Goal: Task Accomplishment & Management: Use online tool/utility

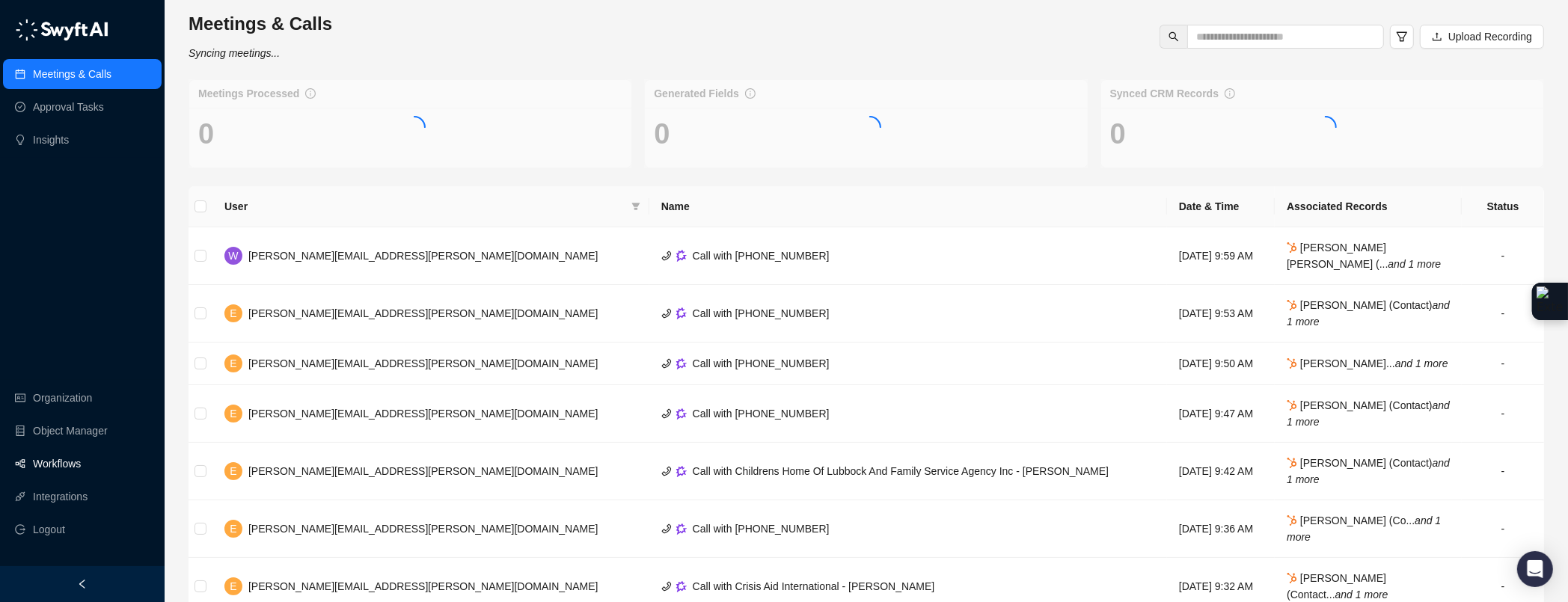
click at [64, 458] on link "Workflows" at bounding box center [57, 463] width 48 height 30
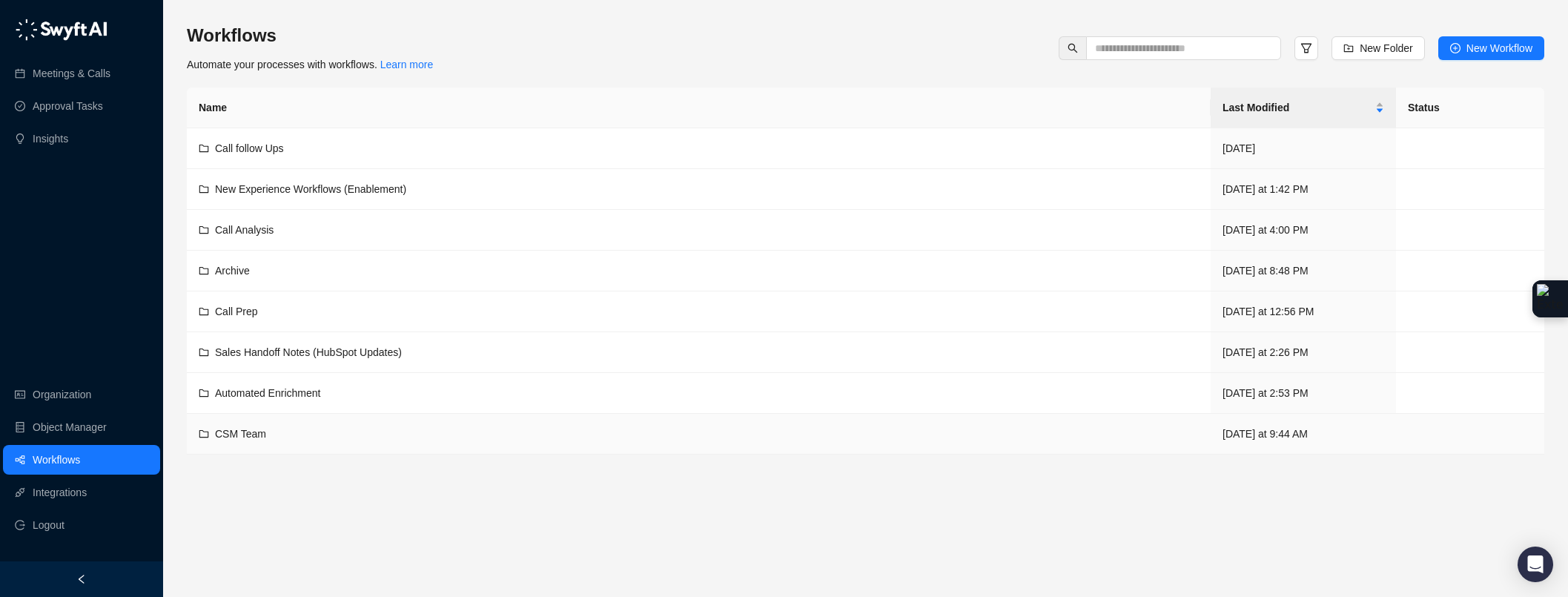
click at [270, 427] on div "CSM Team" at bounding box center [698, 433] width 1000 height 16
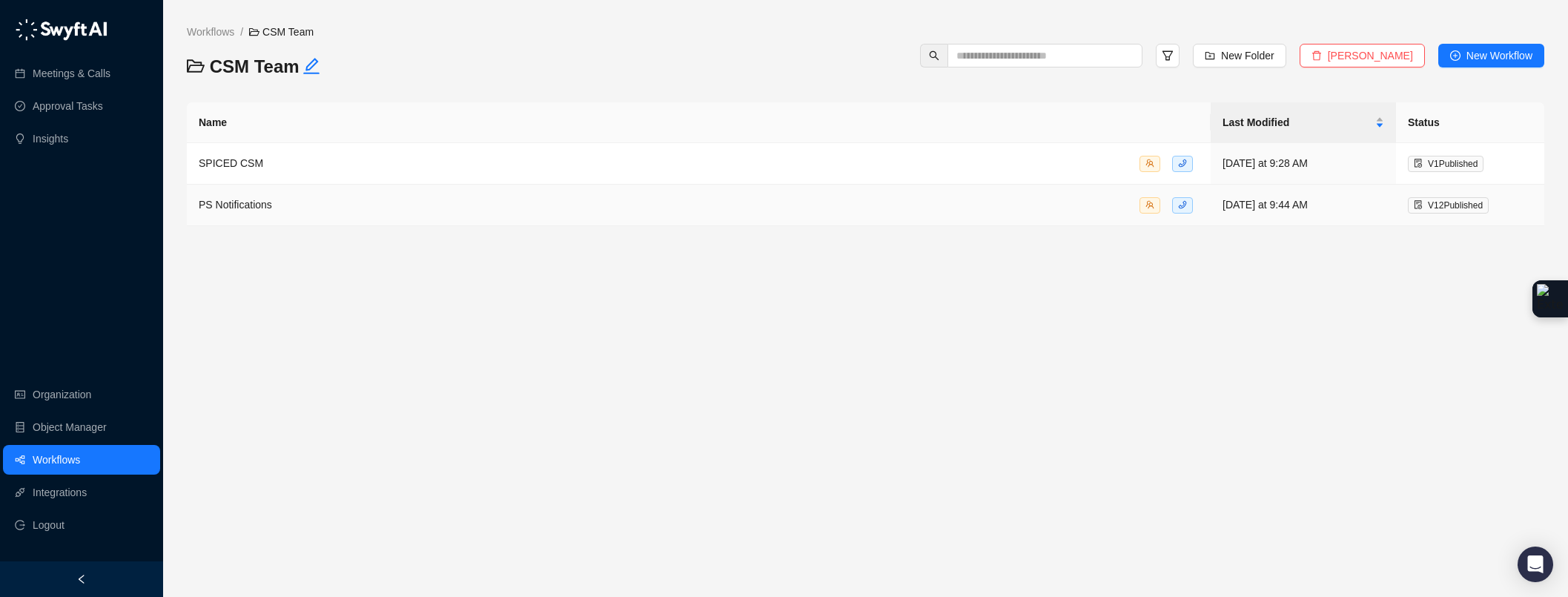
click at [297, 205] on div "PS Notifications" at bounding box center [698, 205] width 1000 height 17
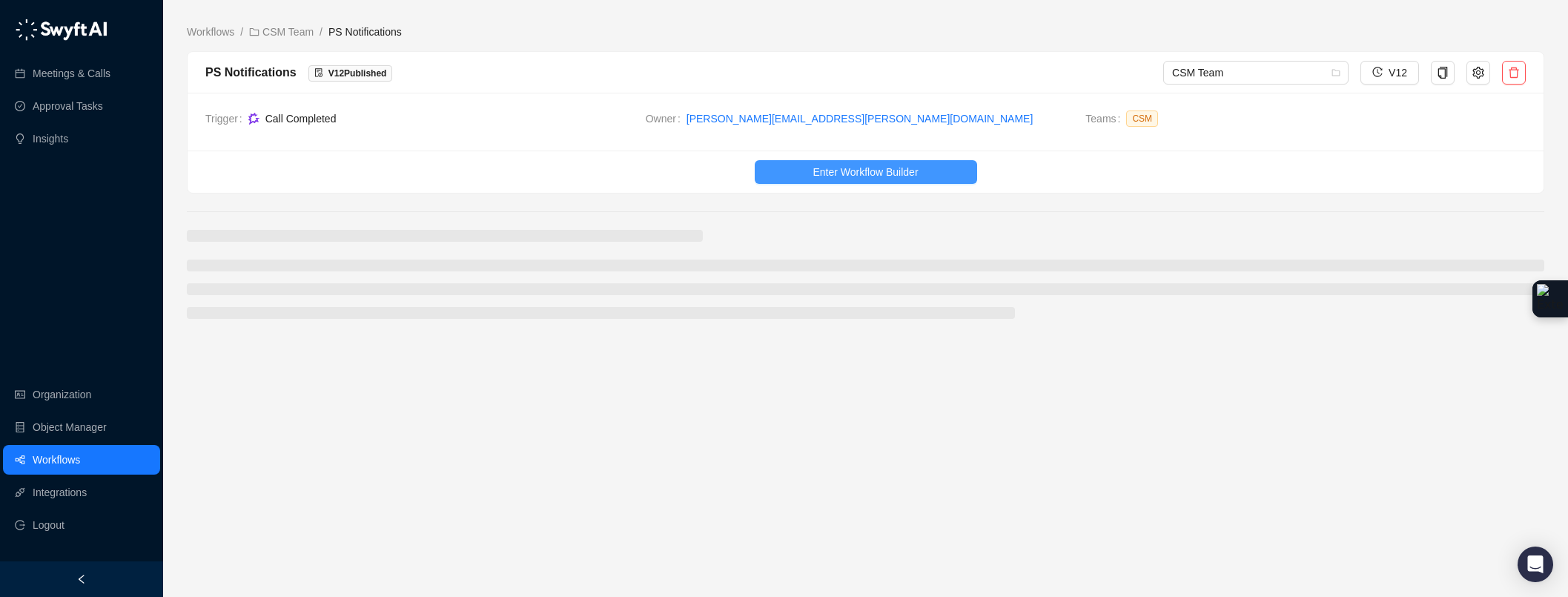
click at [814, 170] on span "Enter Workflow Builder" at bounding box center [865, 171] width 105 height 16
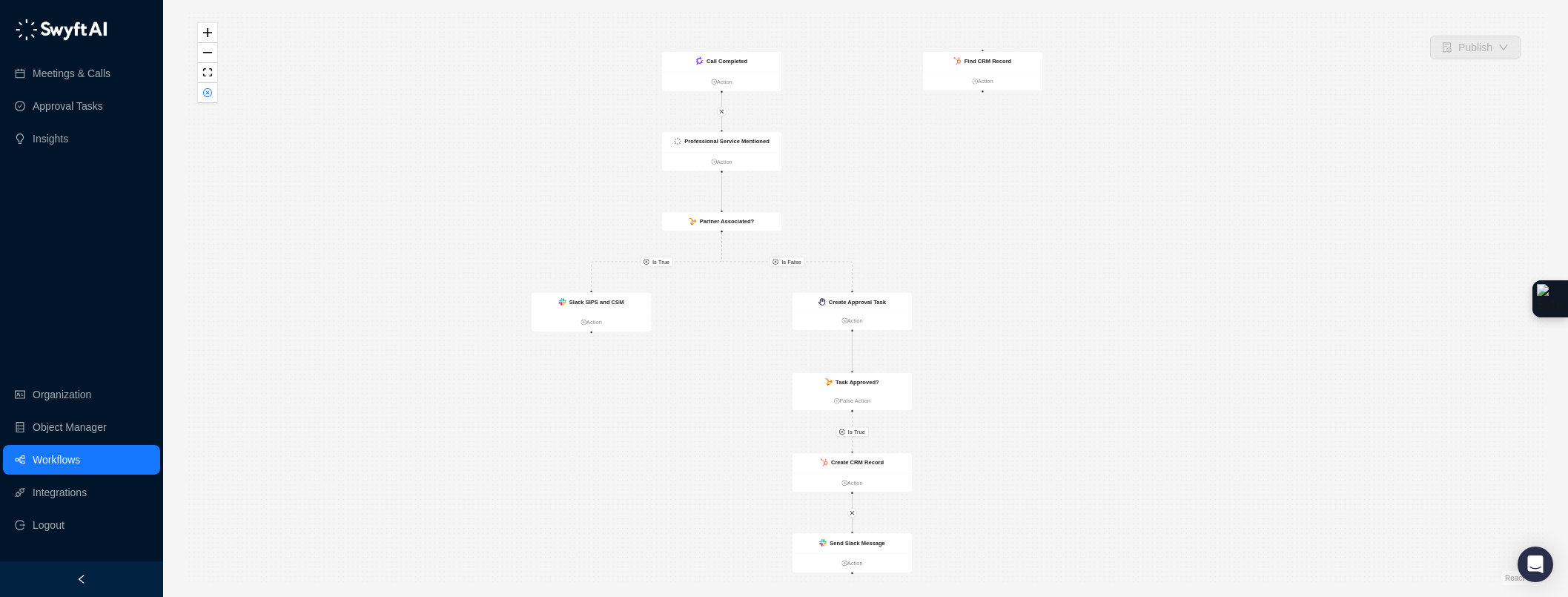
drag, startPoint x: 1097, startPoint y: 286, endPoint x: 1016, endPoint y: 297, distance: 81.7
click at [1019, 300] on div "Is True Is True Is False Call Completed Action Slack SIPS and CSM Action Create…" at bounding box center [865, 299] width 1357 height 573
click at [728, 144] on strong "Professional Service Mentioned" at bounding box center [727, 141] width 85 height 7
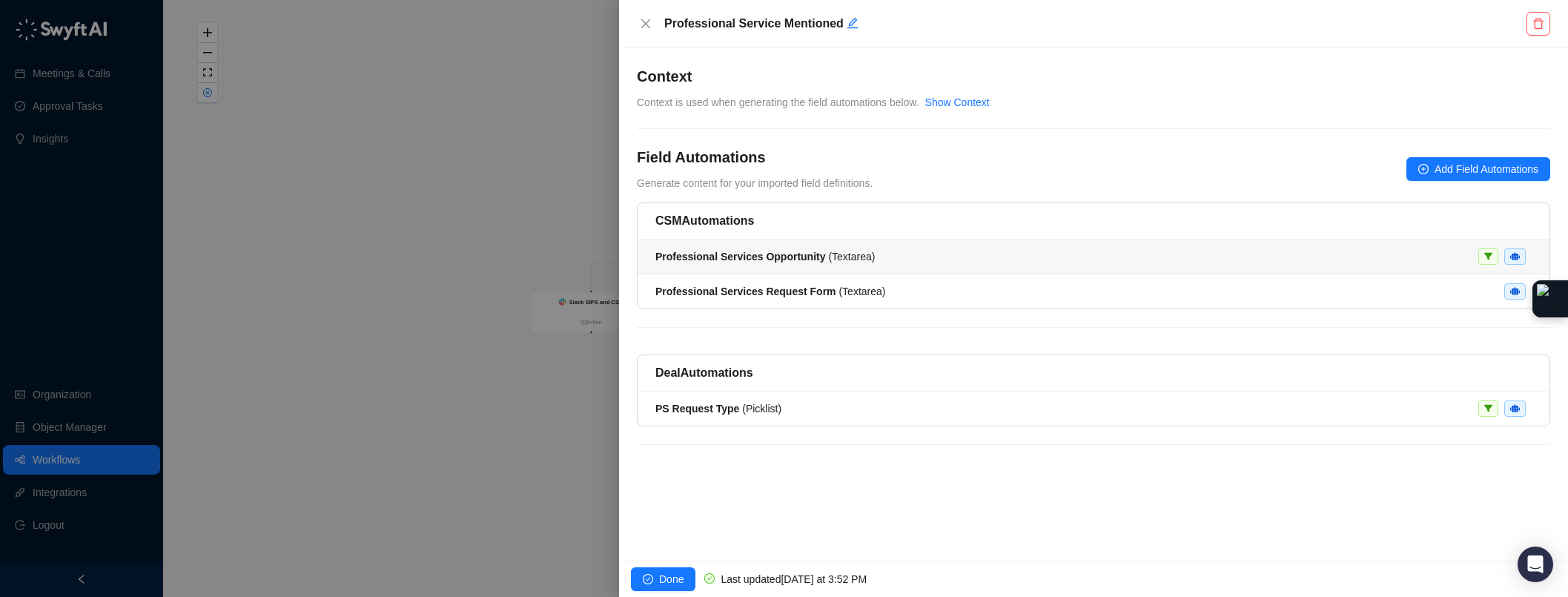
click at [894, 265] on div "Professional Services Opportunity ( Textarea )" at bounding box center [1093, 256] width 876 height 16
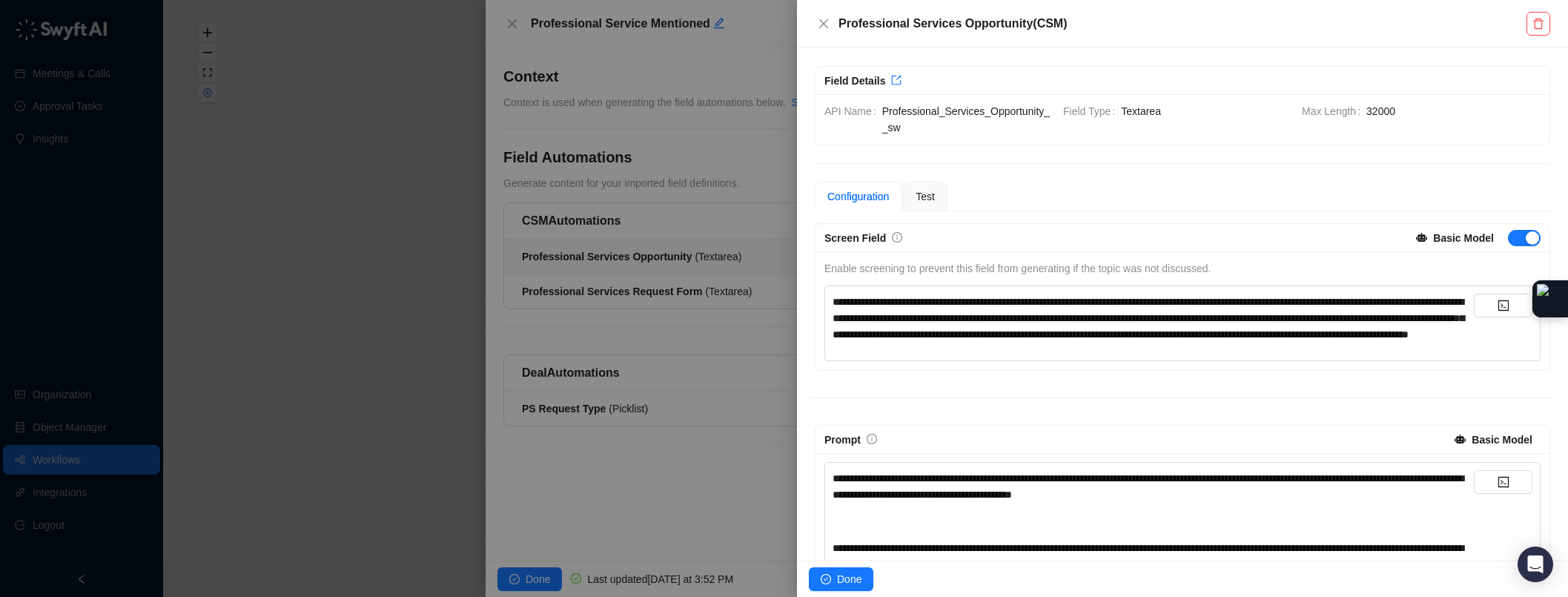
click at [992, 332] on span "**********" at bounding box center [1148, 318] width 632 height 43
click at [1192, 335] on span "**********" at bounding box center [1148, 318] width 632 height 43
click at [1192, 342] on div "**********" at bounding box center [1153, 318] width 641 height 49
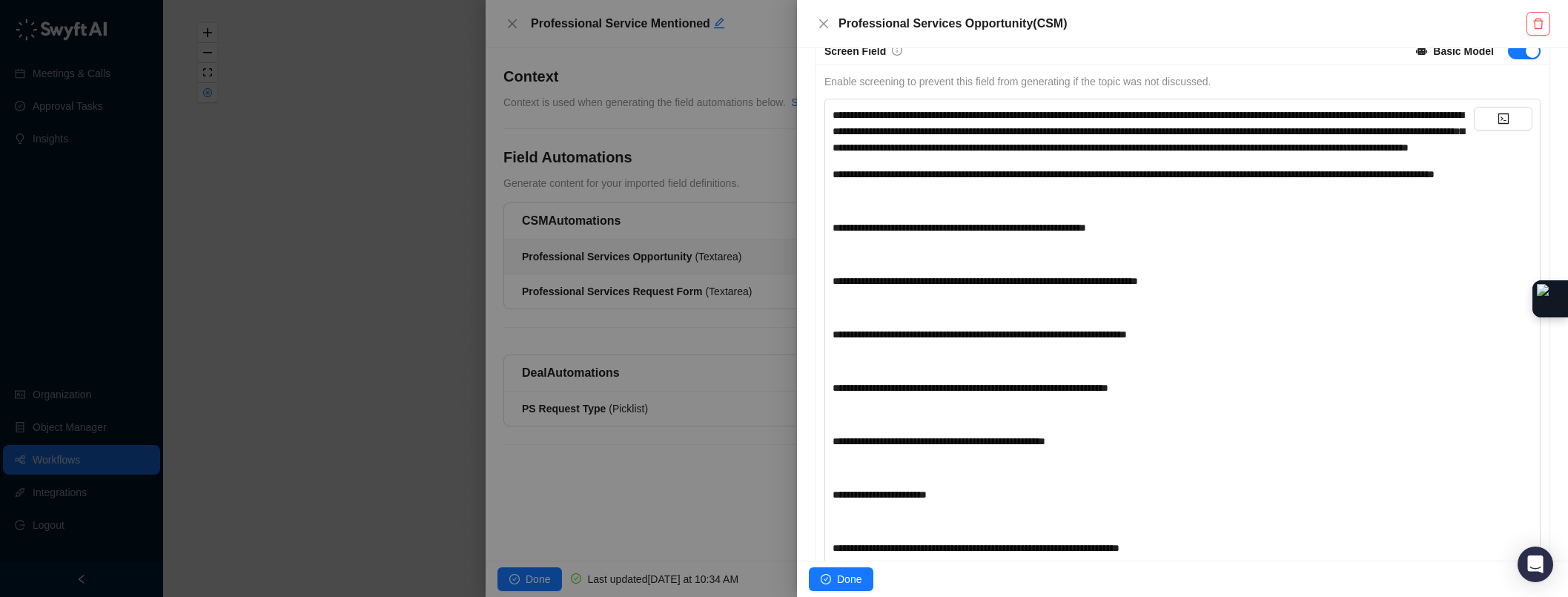
scroll to position [183, 0]
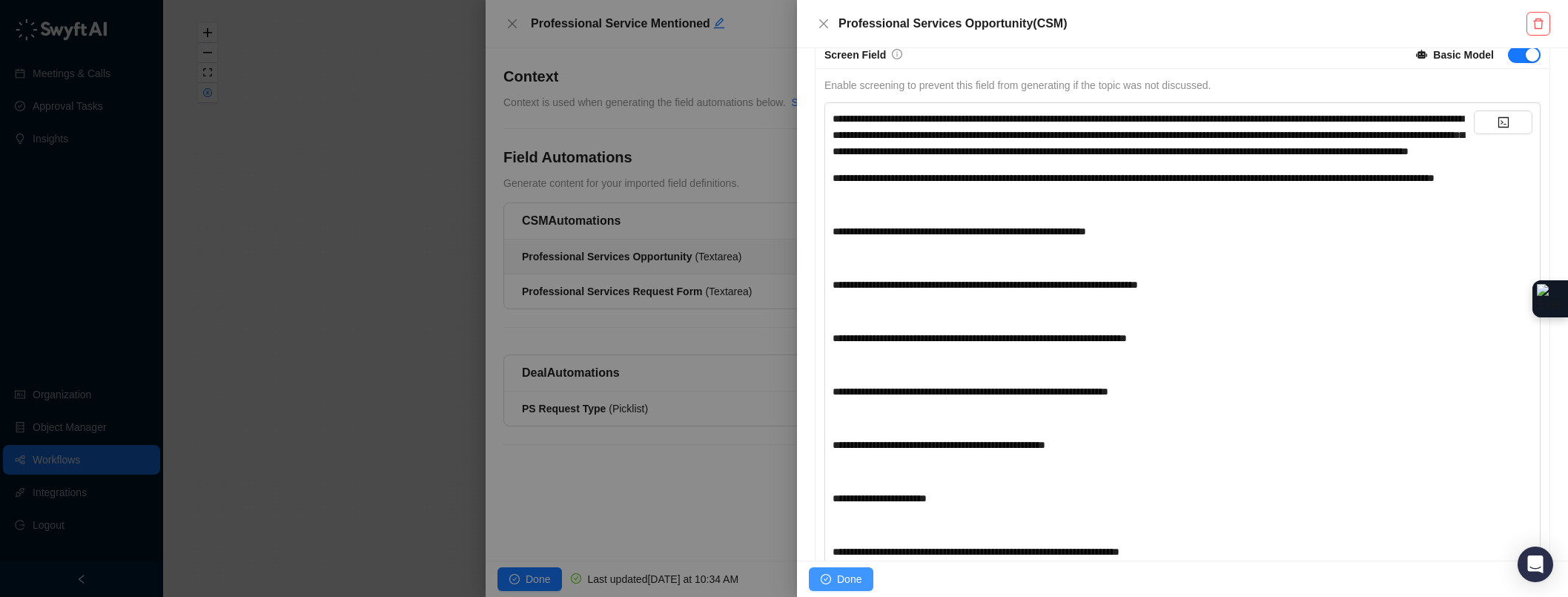
click at [849, 573] on span "Done" at bounding box center [849, 579] width 24 height 16
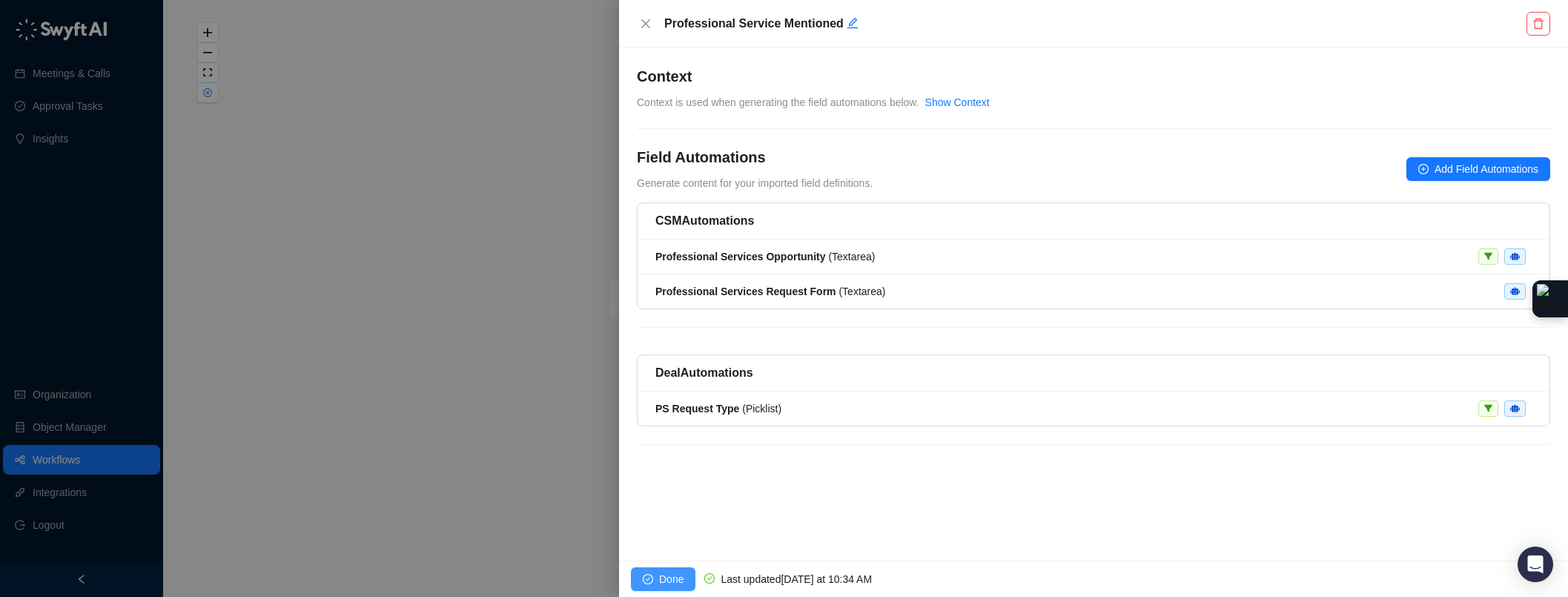
click at [657, 582] on button "Done" at bounding box center [663, 579] width 65 height 24
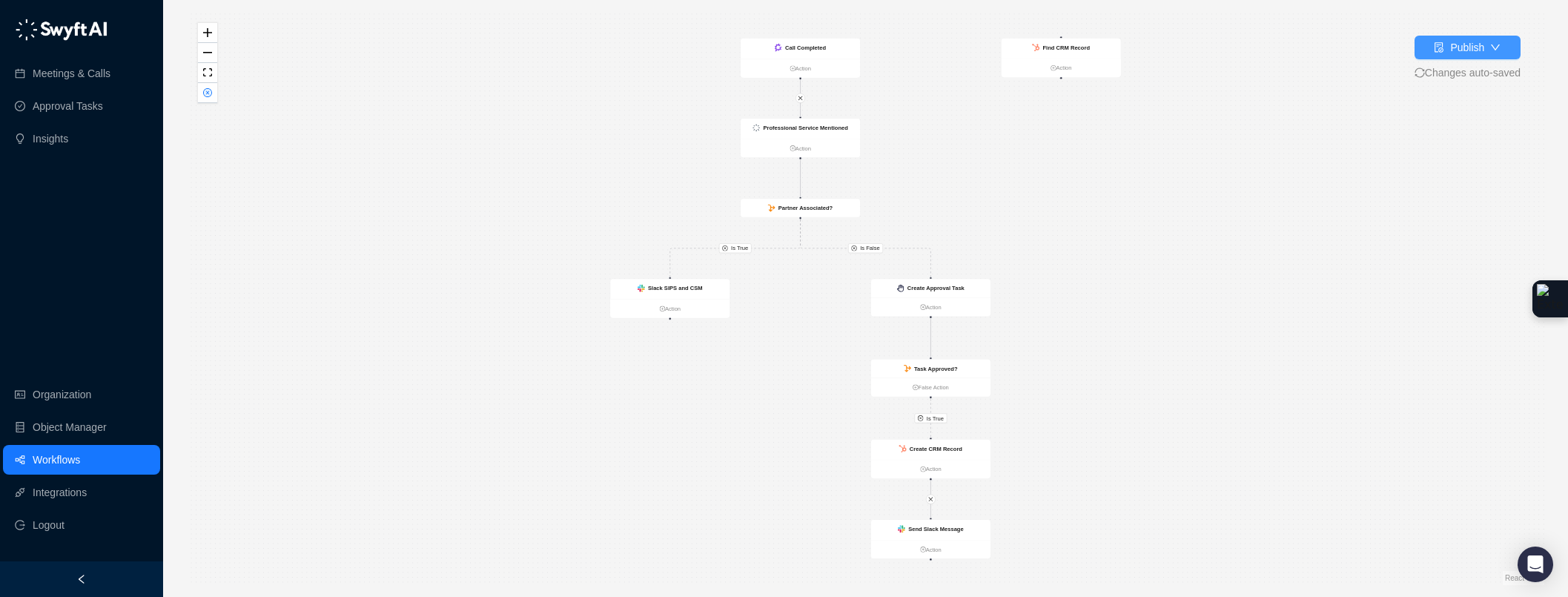
click at [1192, 46] on icon "file-done" at bounding box center [1439, 48] width 9 height 11
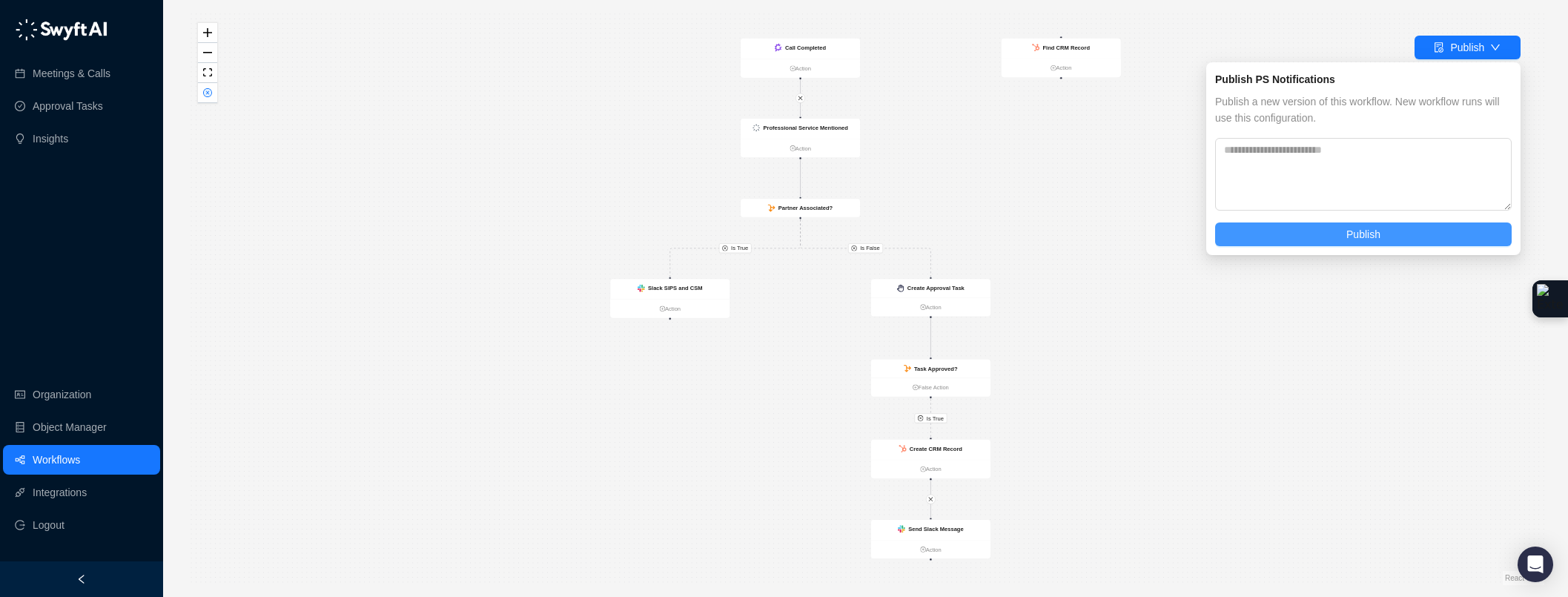
click at [1192, 236] on span "Publish" at bounding box center [1363, 233] width 34 height 16
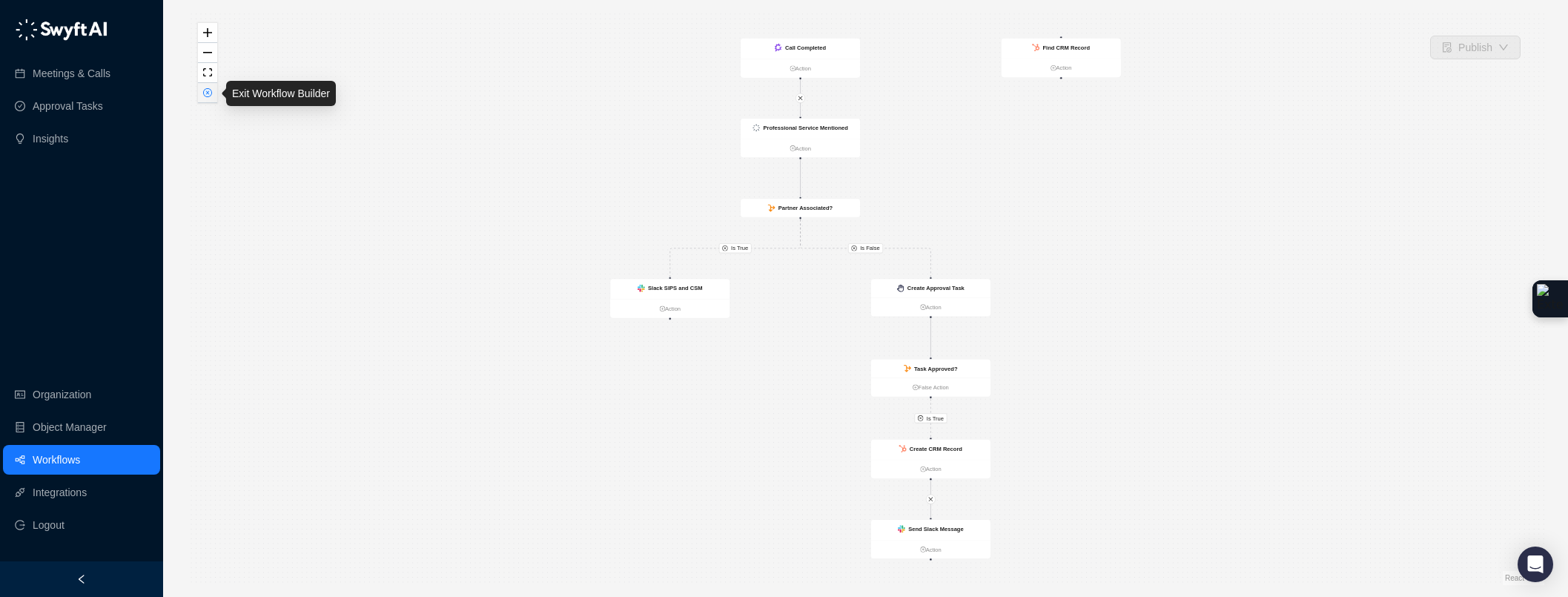
click at [204, 98] on button "button" at bounding box center [207, 93] width 19 height 20
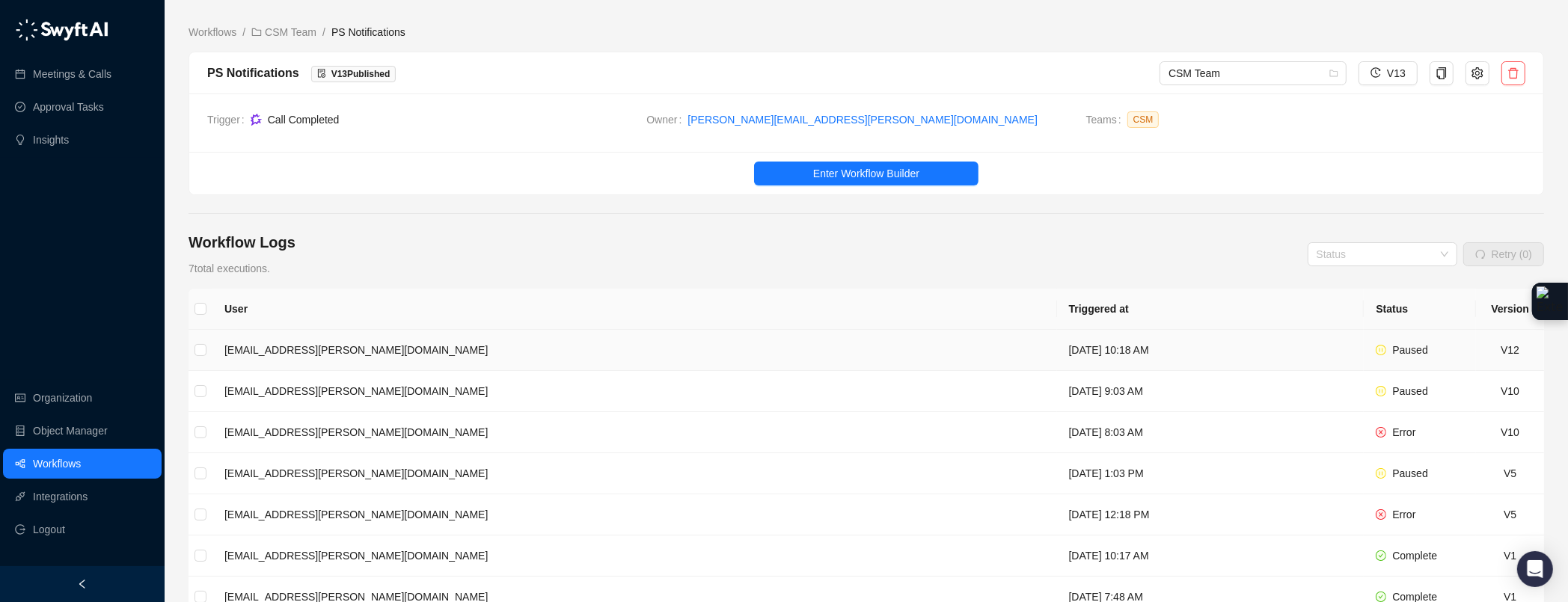
click at [1058, 340] on td "[DATE] 10:18 AM" at bounding box center [1211, 350] width 308 height 41
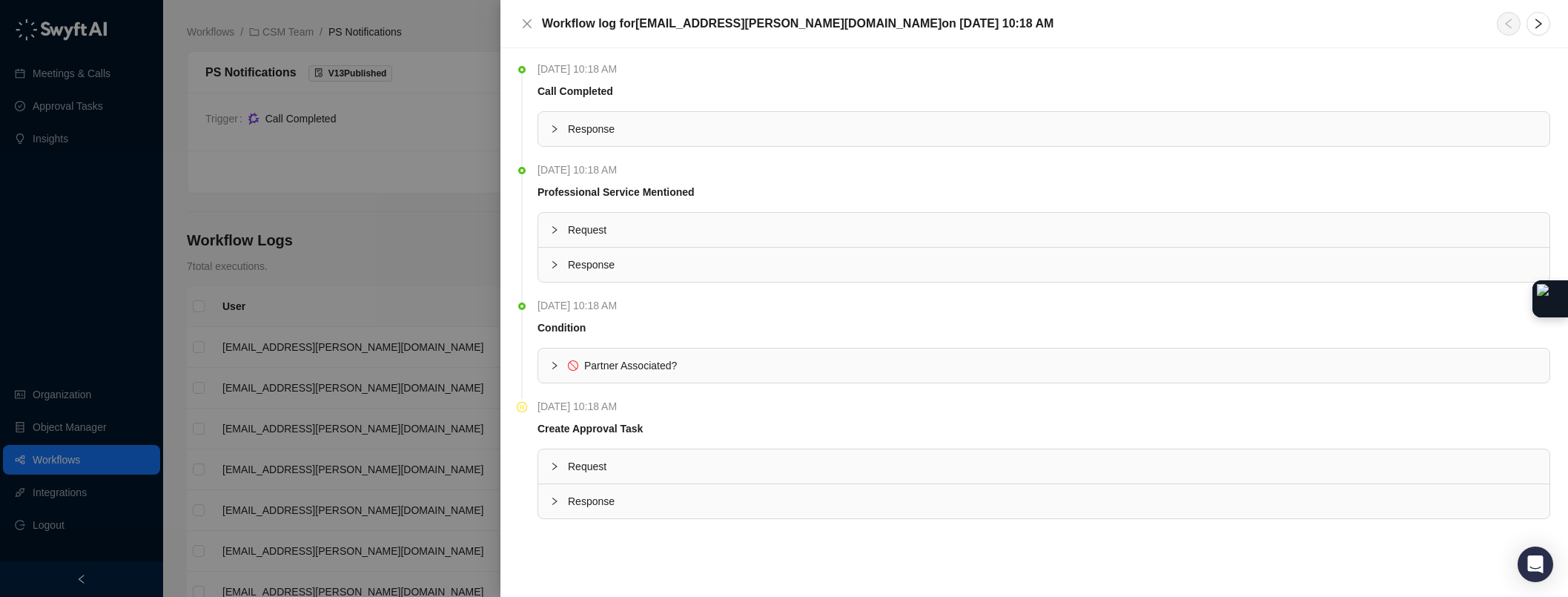
click at [554, 460] on div at bounding box center [558, 466] width 17 height 16
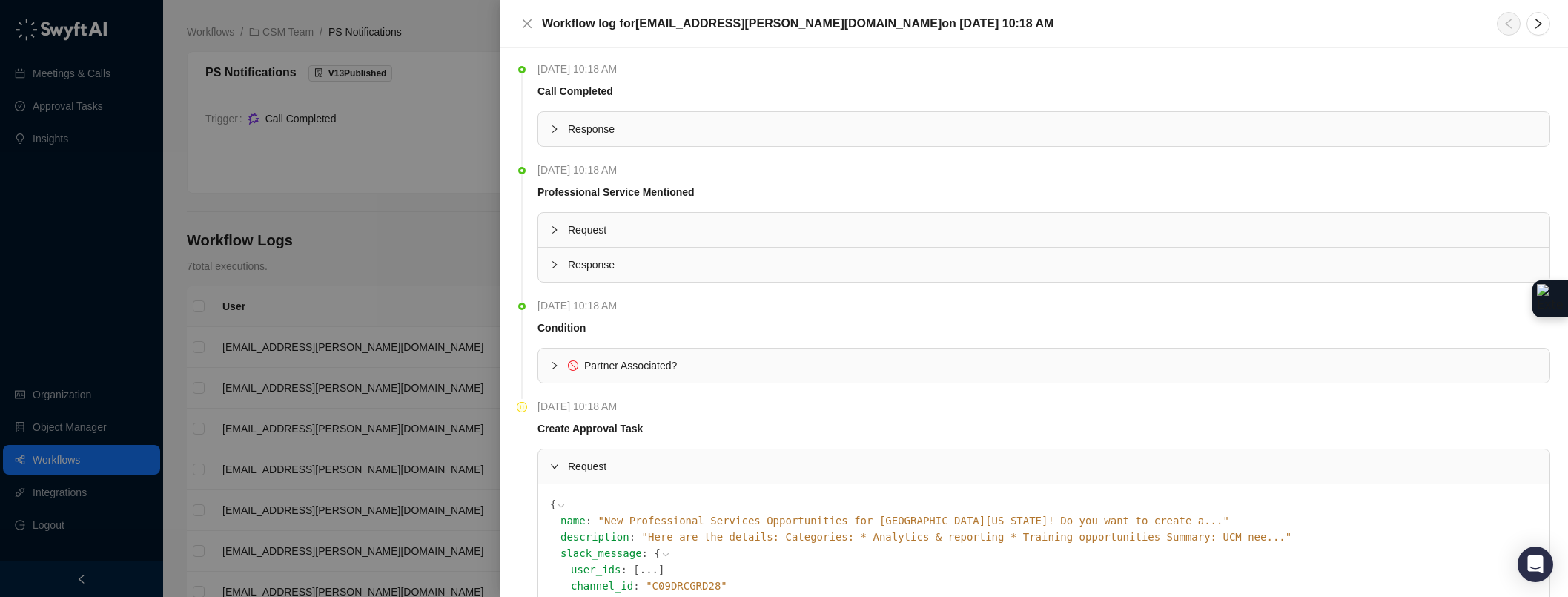
click at [554, 460] on div at bounding box center [558, 466] width 17 height 16
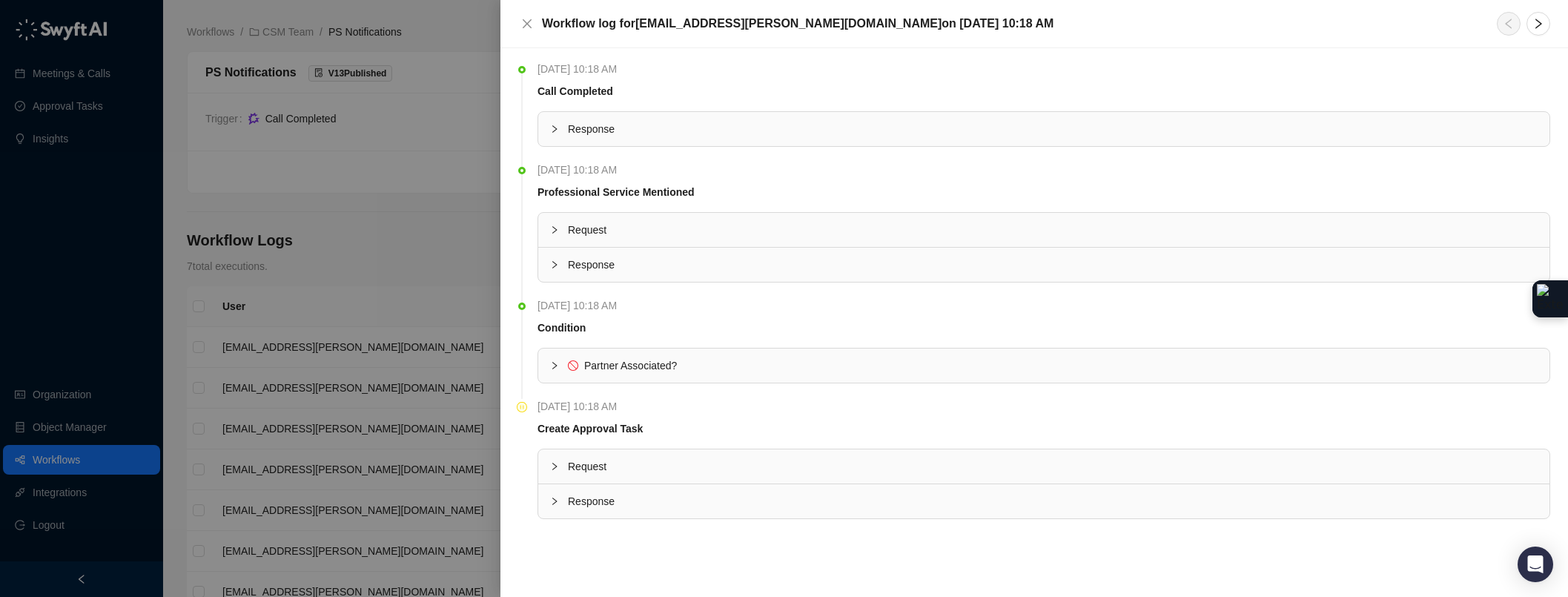
click at [554, 460] on div at bounding box center [558, 466] width 17 height 16
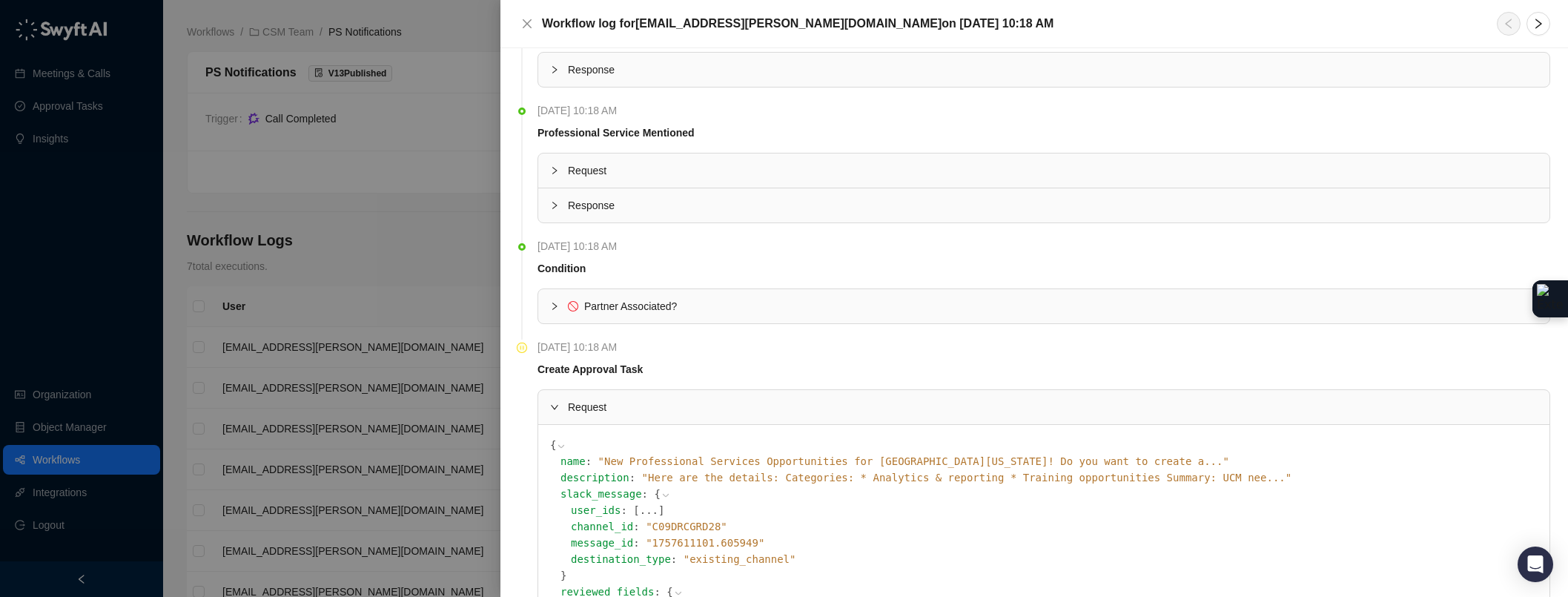
scroll to position [230, 0]
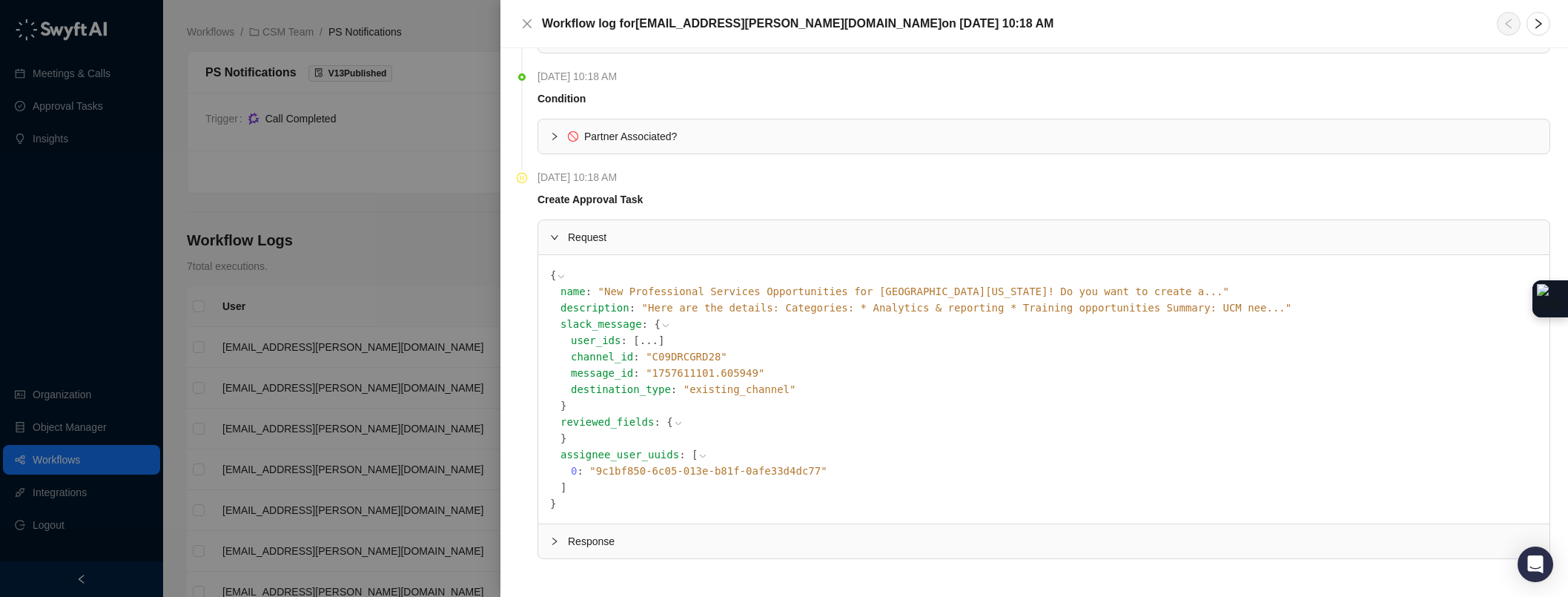
click at [553, 545] on icon "collapsed" at bounding box center [554, 541] width 9 height 9
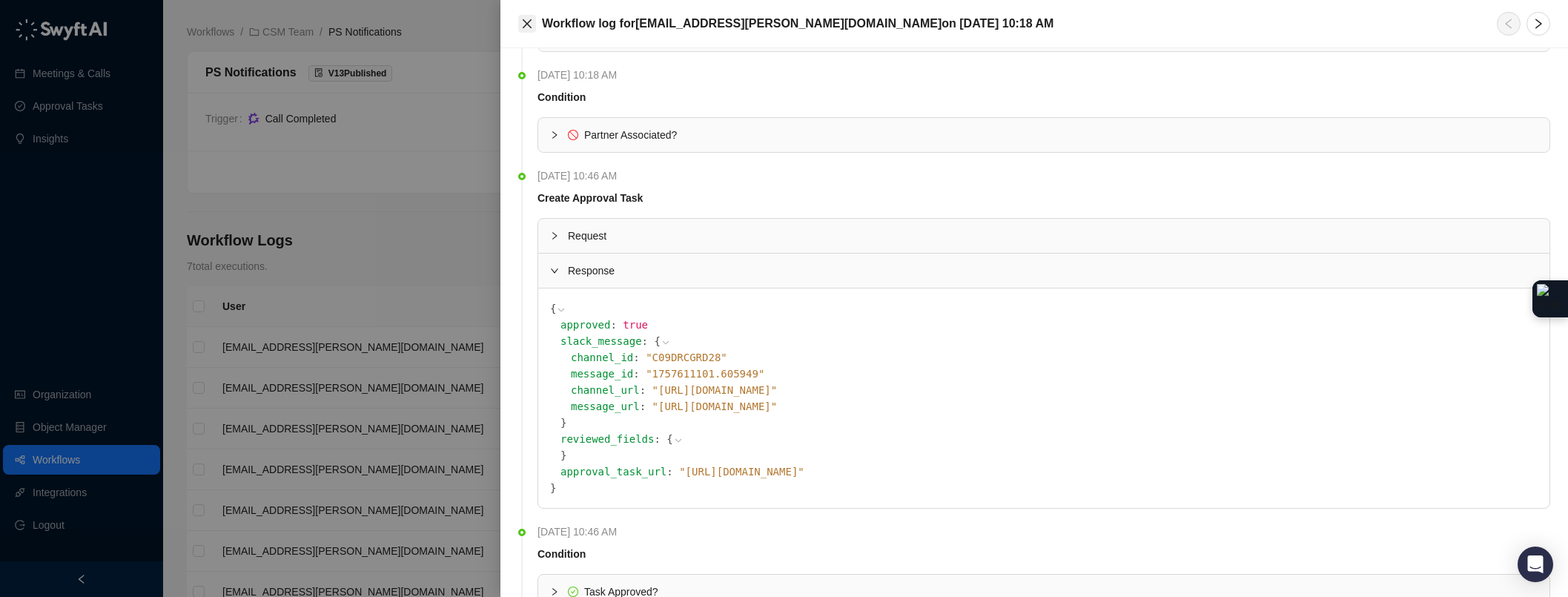
click at [526, 24] on icon "close" at bounding box center [527, 24] width 9 height 9
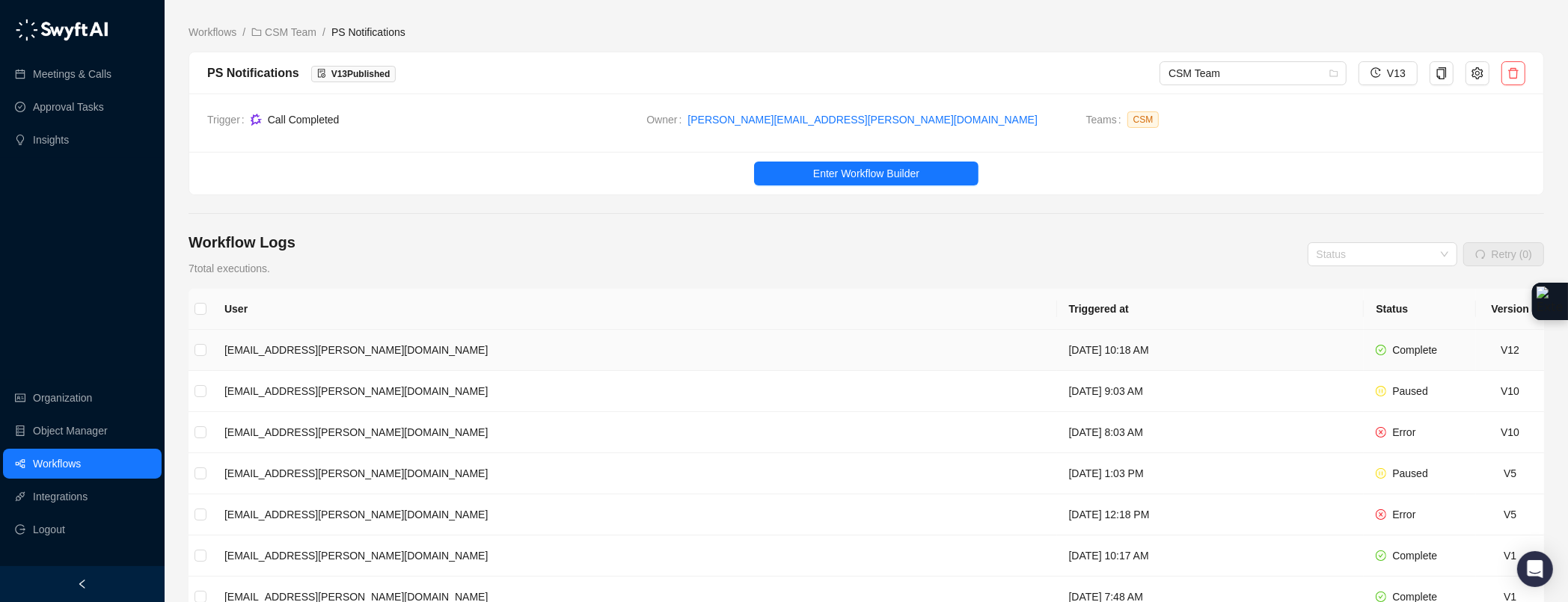
click at [1058, 347] on td "[DATE] 10:18 AM" at bounding box center [1211, 350] width 308 height 41
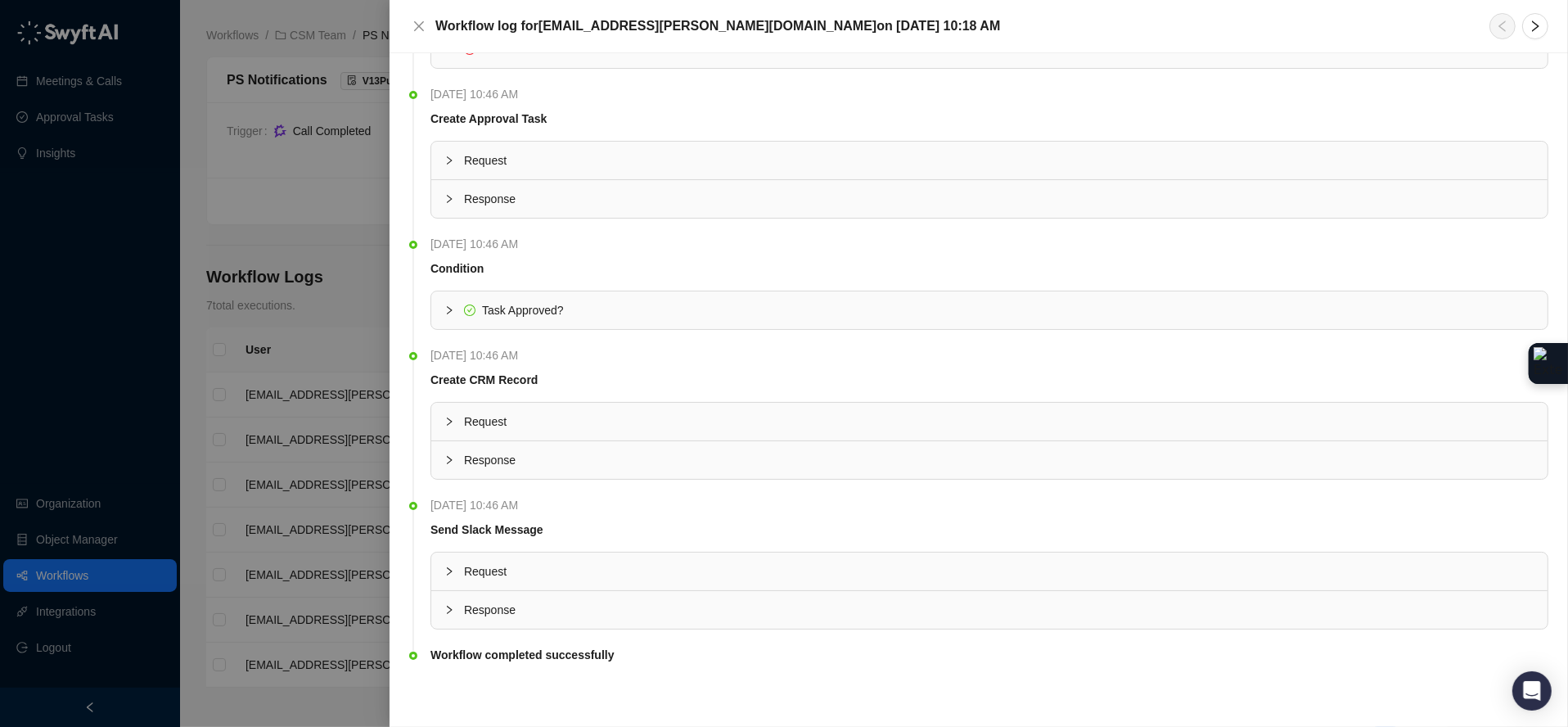
scroll to position [357, 0]
click at [306, 234] on div at bounding box center [784, 364] width 1568 height 727
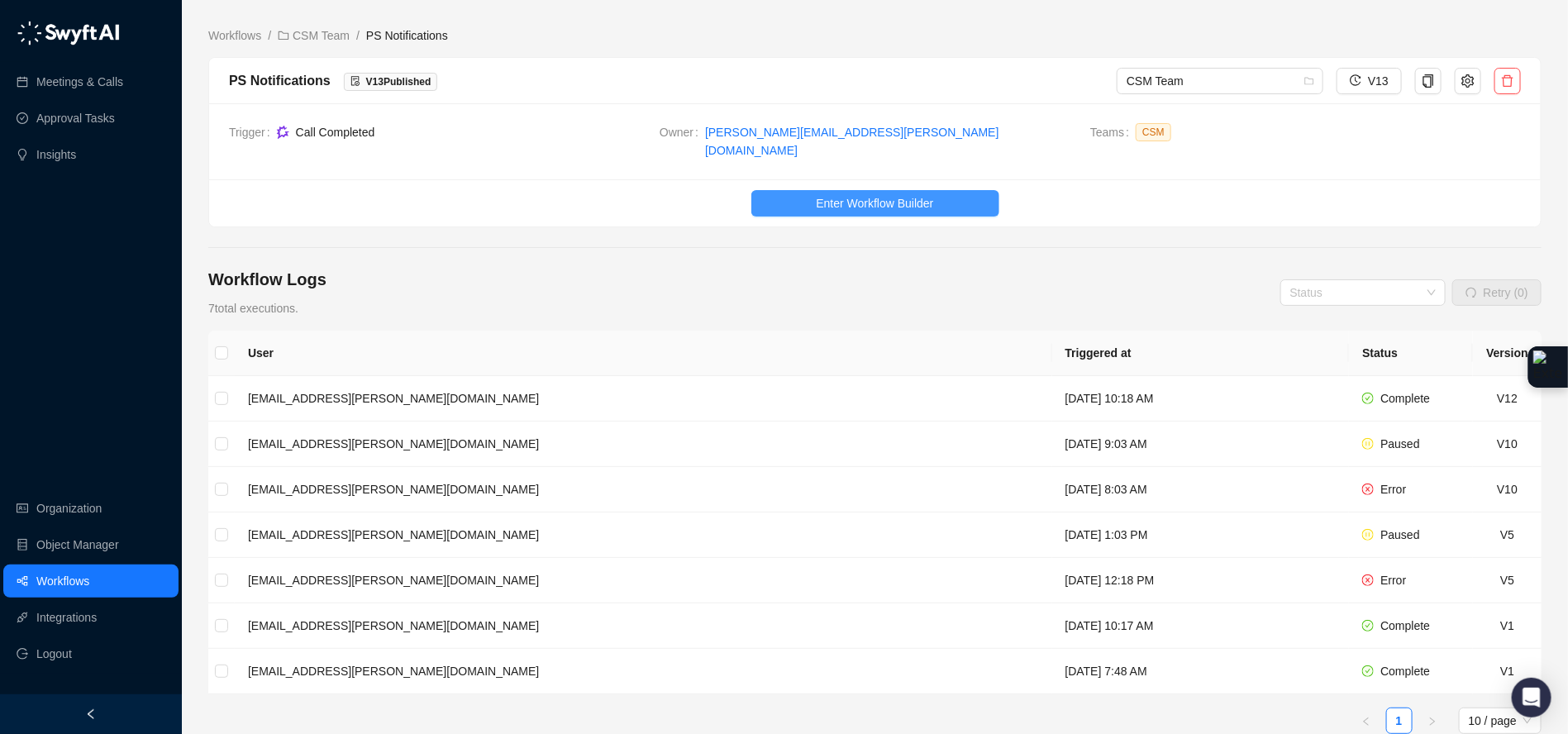
click at [871, 194] on span "Enter Workflow Builder" at bounding box center [874, 203] width 117 height 18
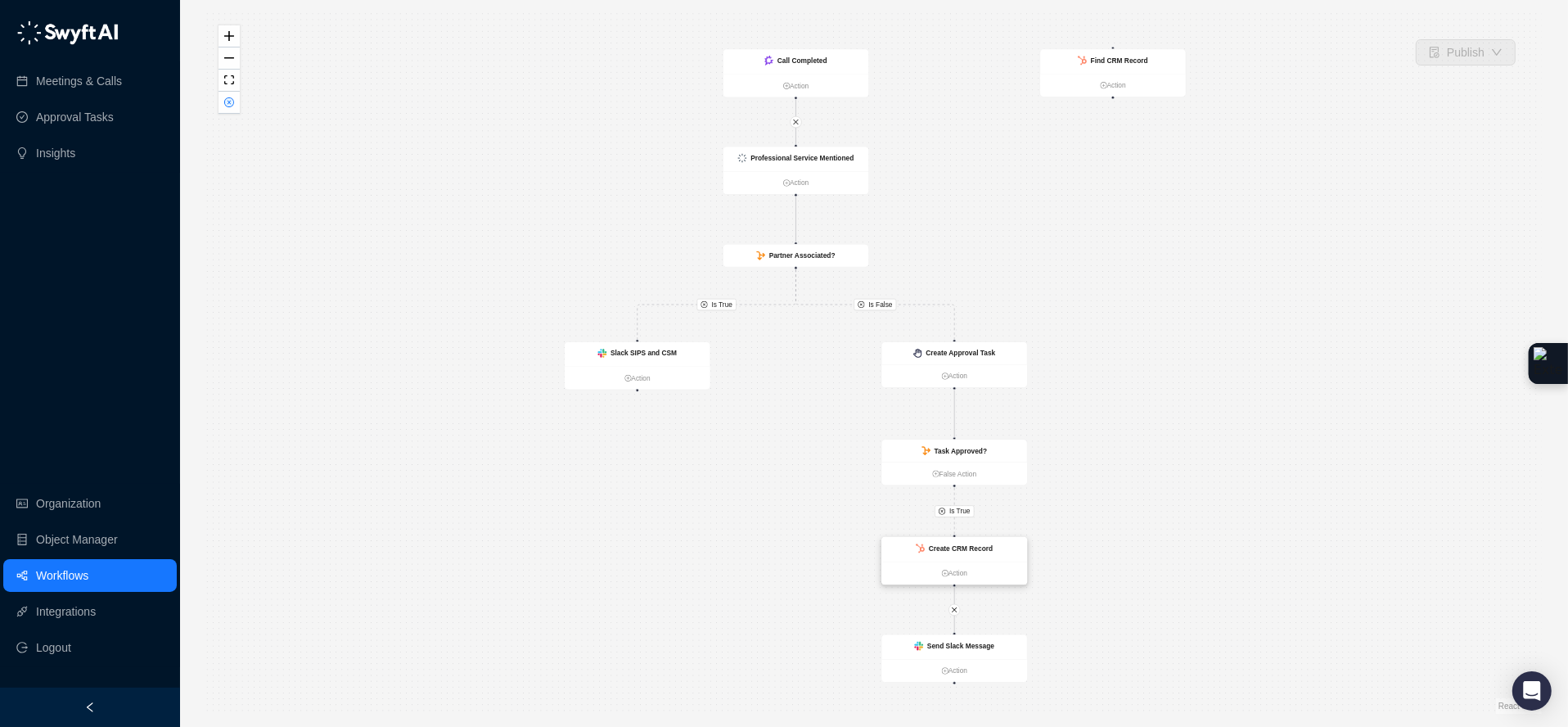
click at [994, 552] on div "Create CRM Record" at bounding box center [954, 549] width 146 height 24
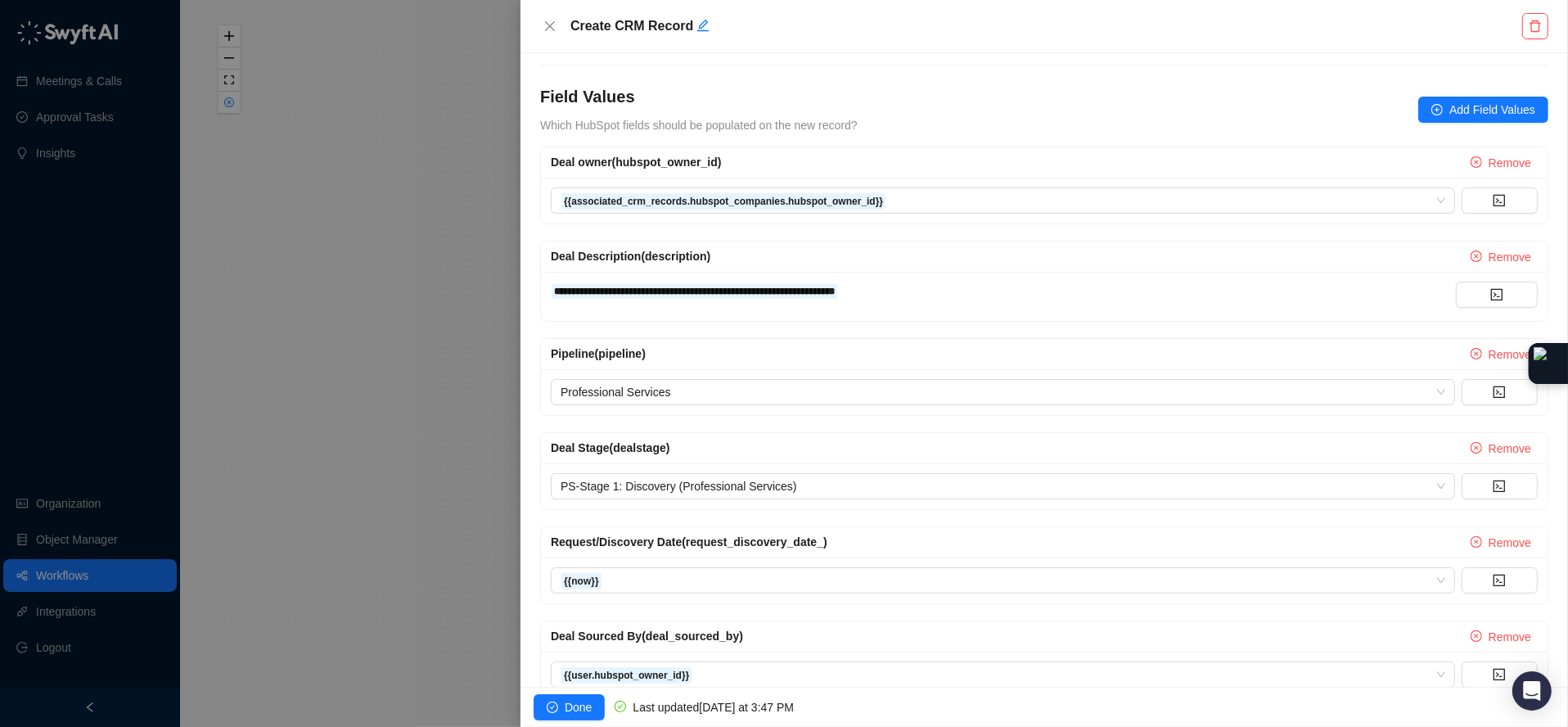
scroll to position [303, 0]
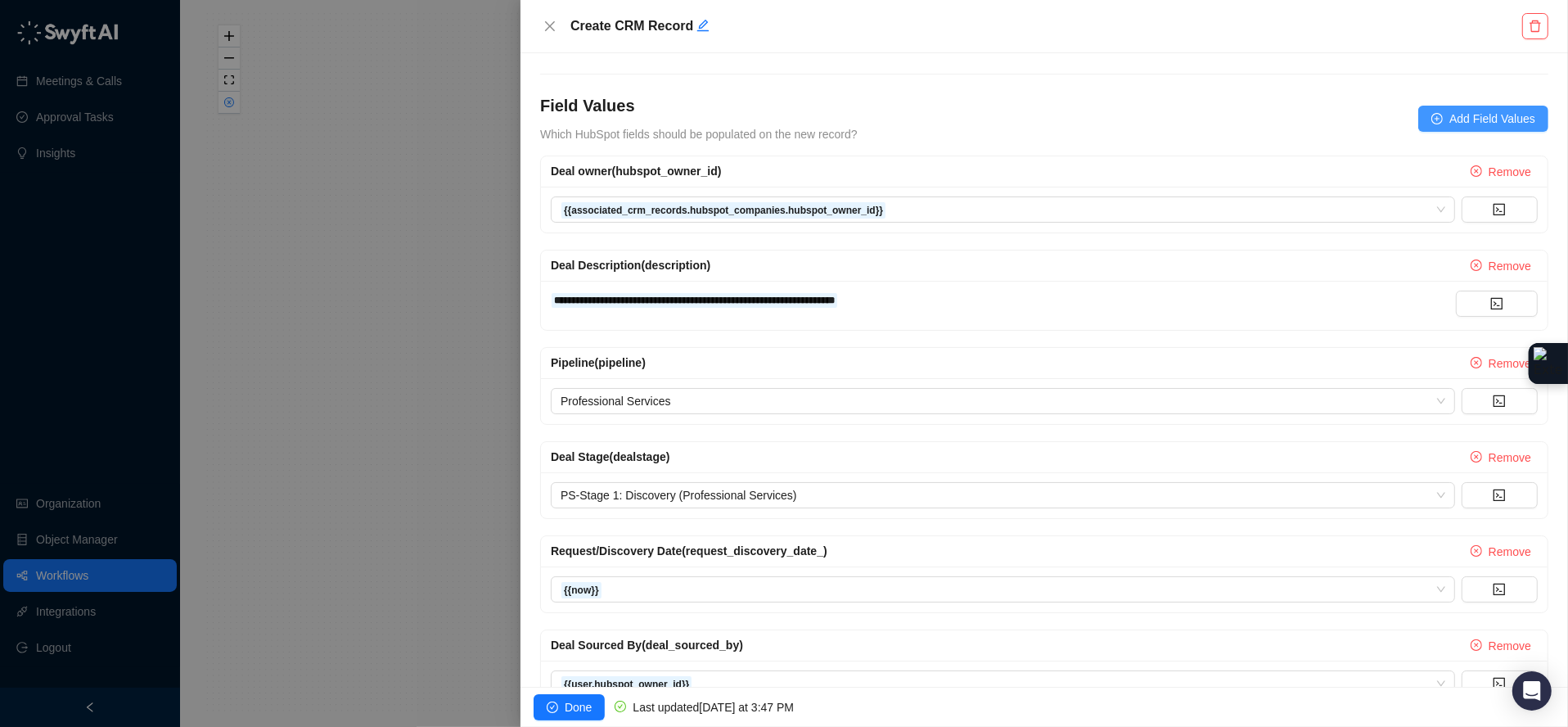
click at [1472, 121] on span "Add Field Values" at bounding box center [1492, 118] width 86 height 18
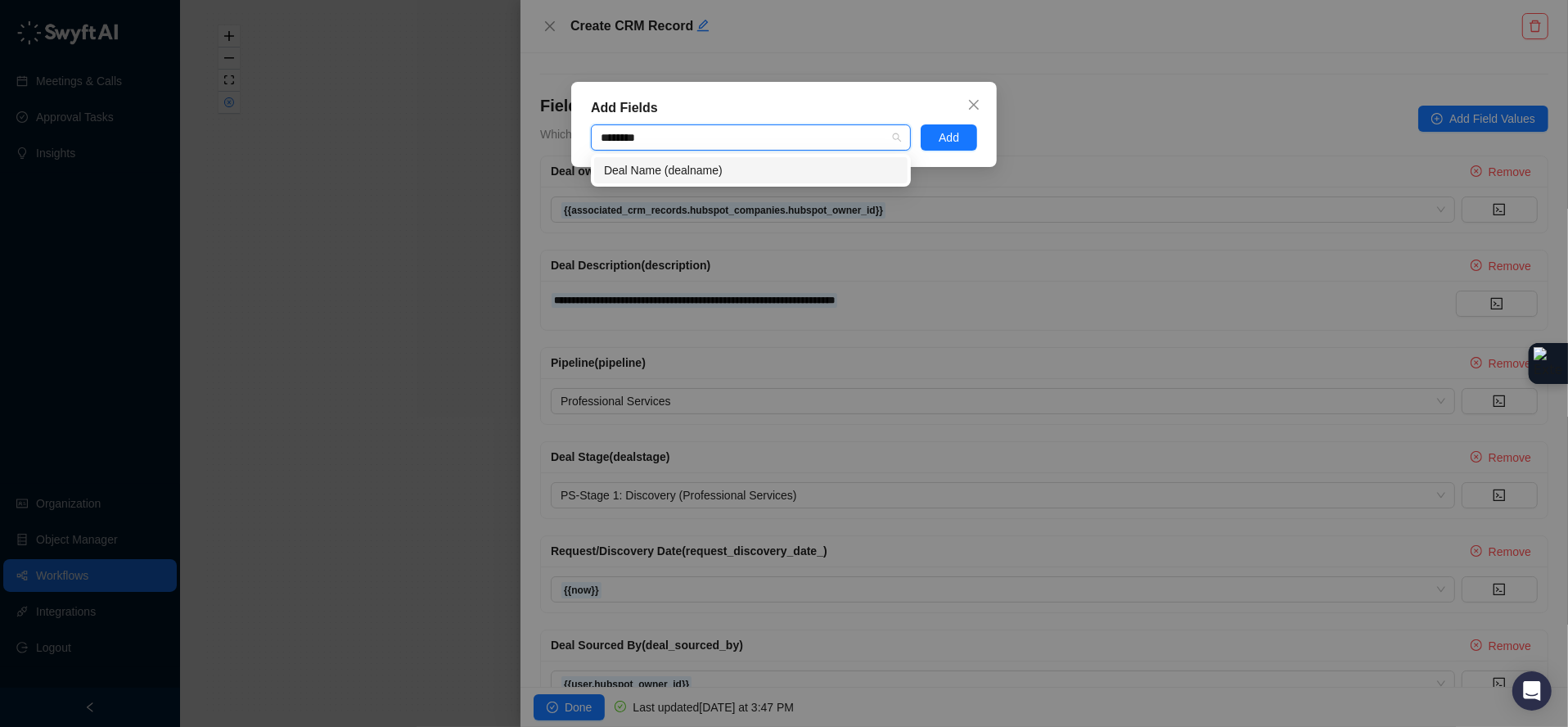
type input "*********"
click at [833, 170] on div "Deal Name (dealname)" at bounding box center [751, 170] width 294 height 18
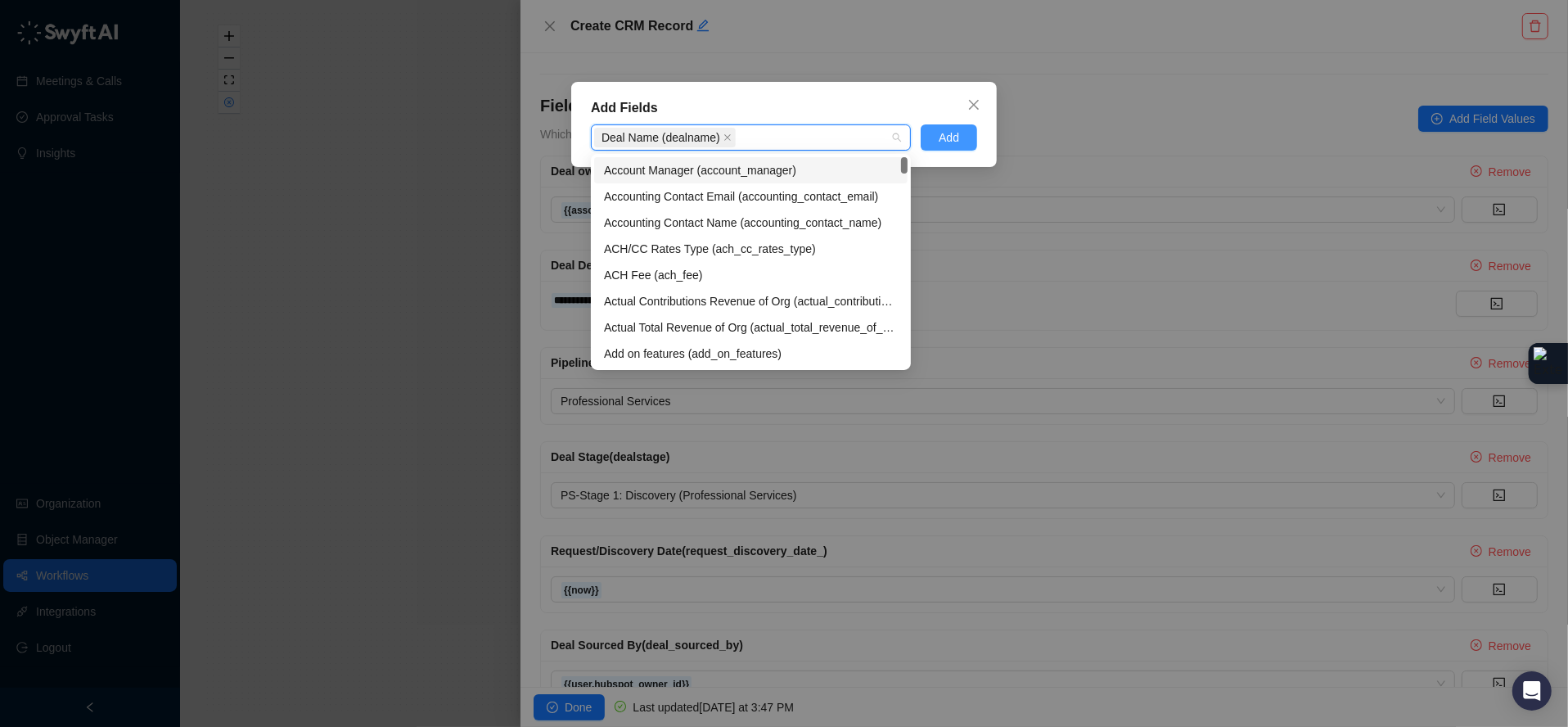
click at [954, 136] on span "Add" at bounding box center [949, 137] width 20 height 18
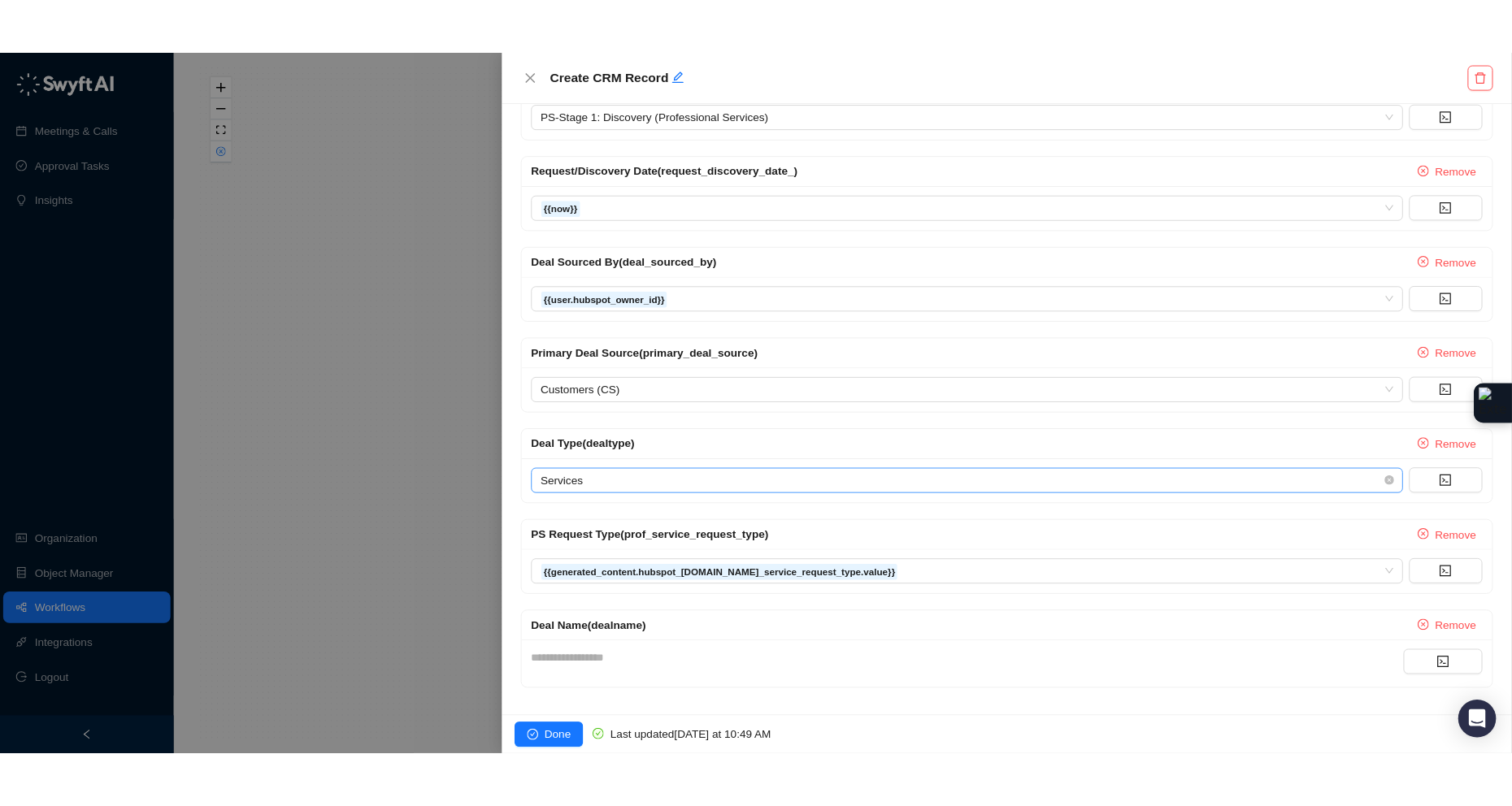
scroll to position [737, 0]
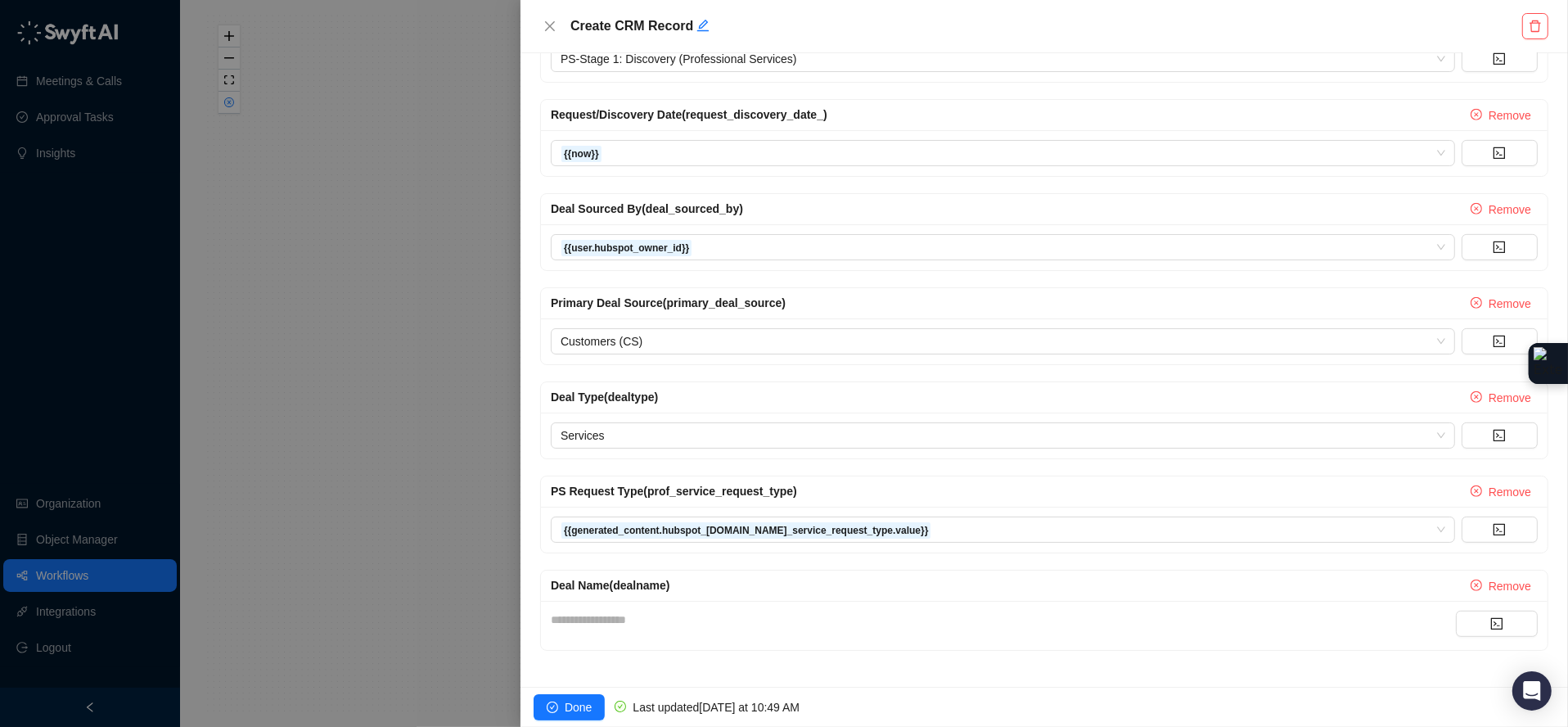
click at [631, 620] on div "**********" at bounding box center [1003, 619] width 905 height 18
click at [1458, 626] on button "button" at bounding box center [1496, 623] width 81 height 26
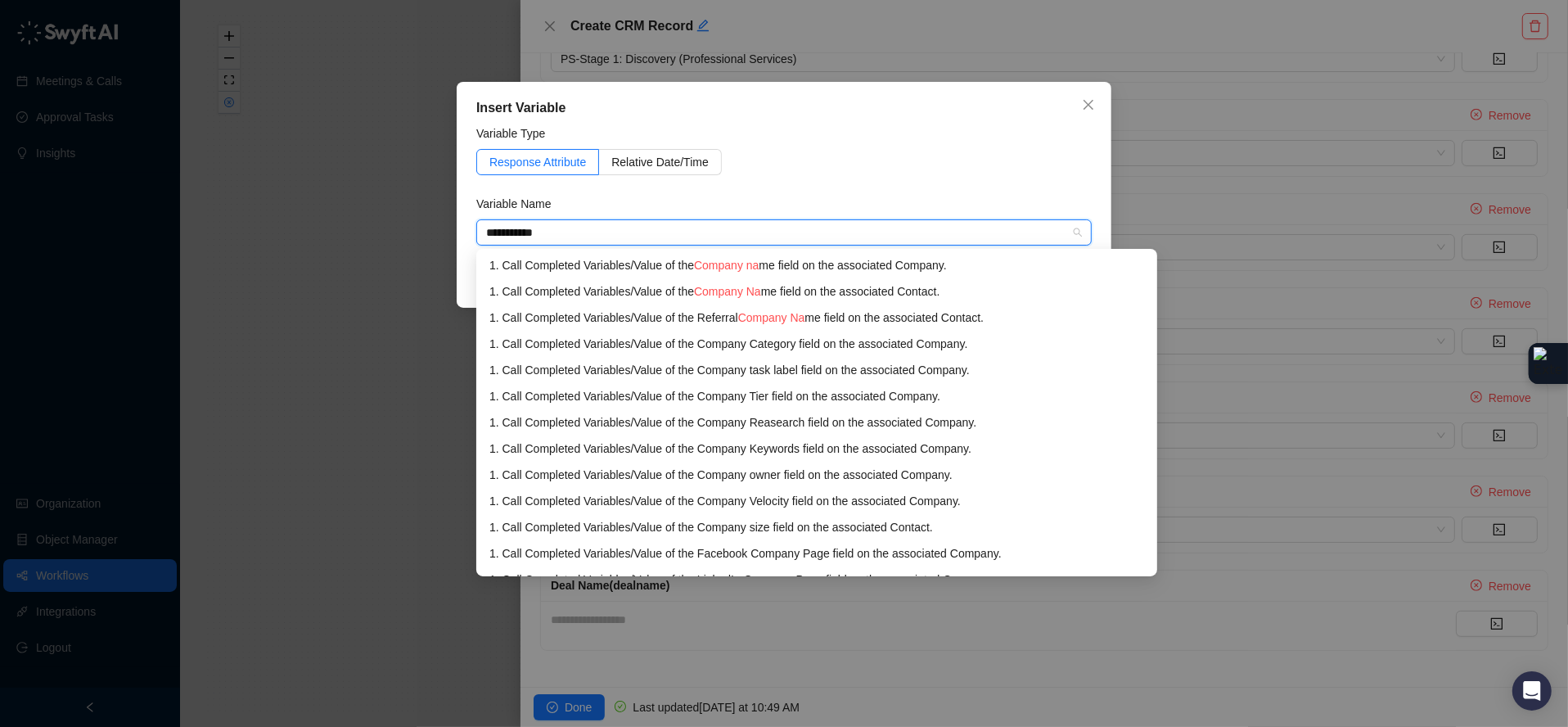
type input "**********"
click at [857, 269] on div "1. Call Completed Variables / Value of the Company name field on the associated…" at bounding box center [817, 264] width 655 height 18
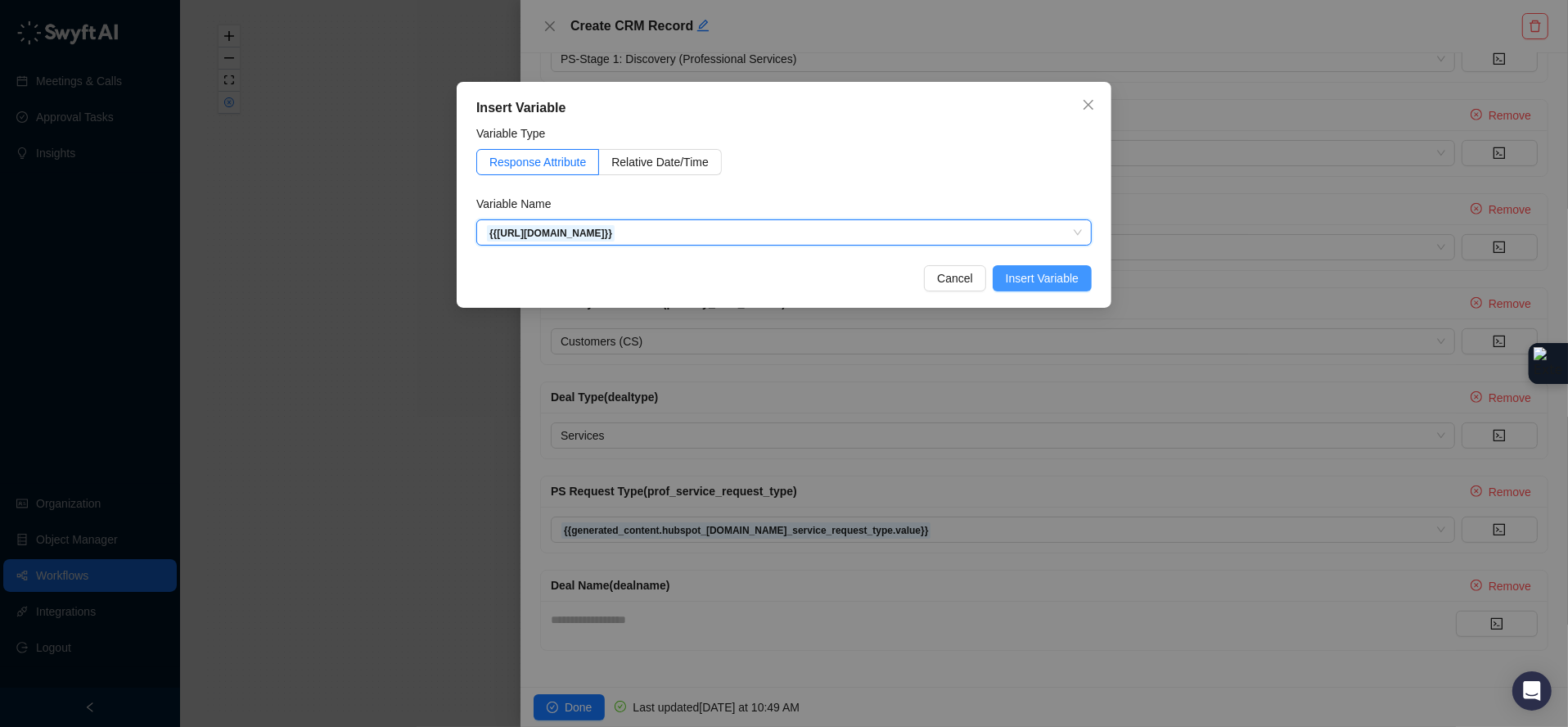
click at [1079, 280] on button "Insert Variable" at bounding box center [1043, 278] width 99 height 26
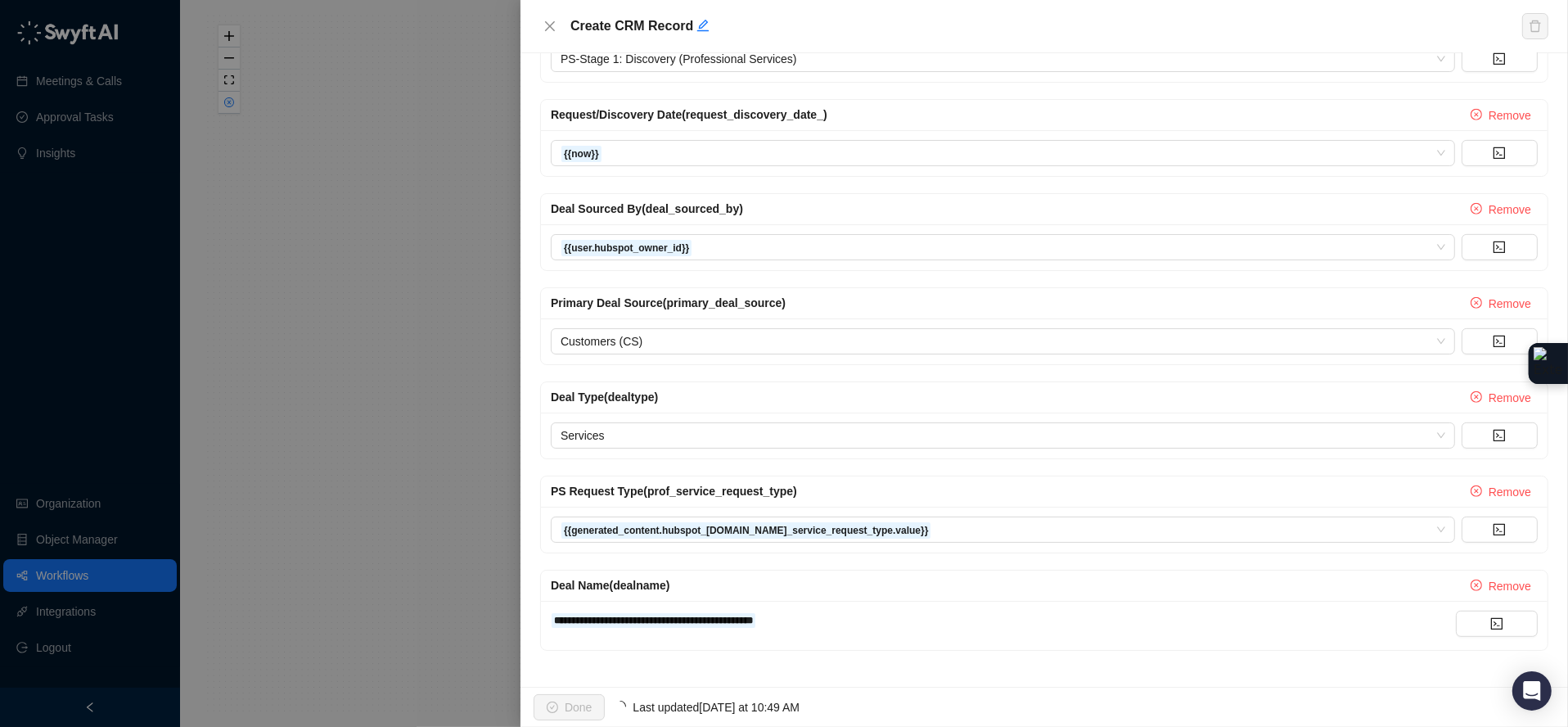
click at [902, 620] on div "**********" at bounding box center [1003, 619] width 905 height 18
click at [578, 658] on span "Done" at bounding box center [578, 707] width 27 height 18
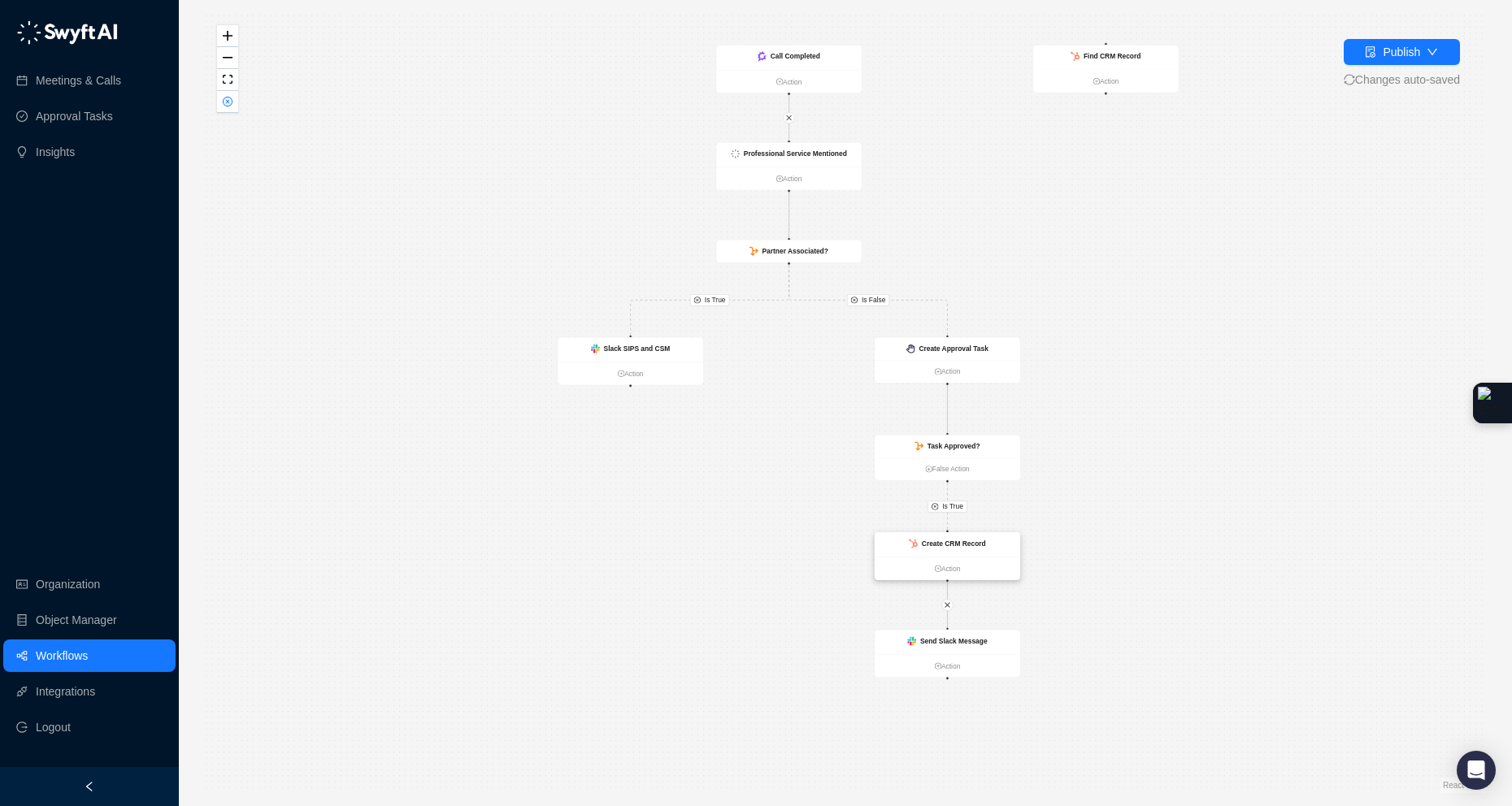
click at [989, 561] on ul "Action" at bounding box center [947, 568] width 146 height 23
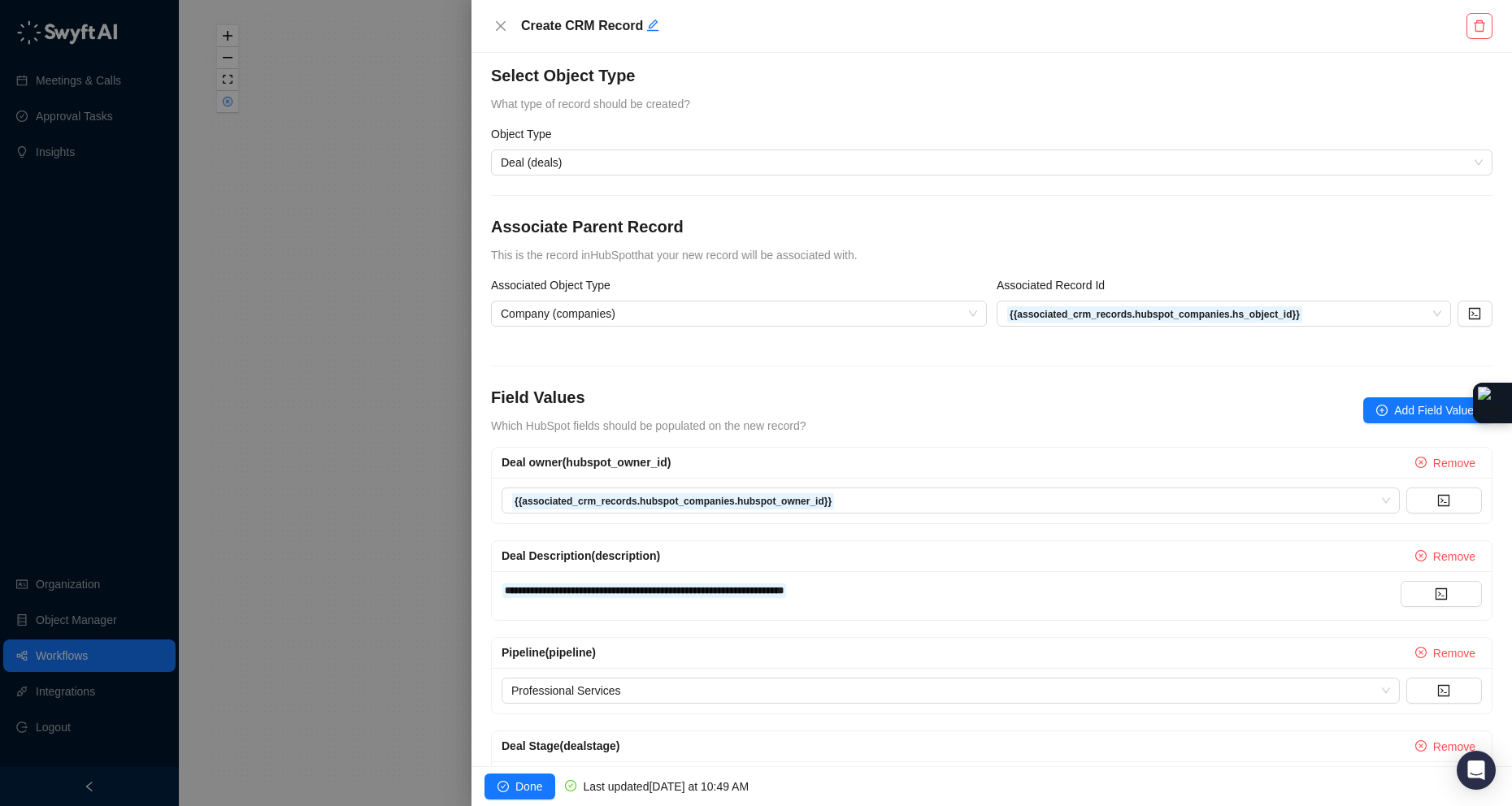
scroll to position [7, 0]
click at [1391, 398] on div "Field Values Which HubSpot fields should be populated on the new record? Add Fi…" at bounding box center [992, 412] width 1002 height 48
click at [1394, 407] on span "Add Field Values" at bounding box center [1437, 412] width 85 height 18
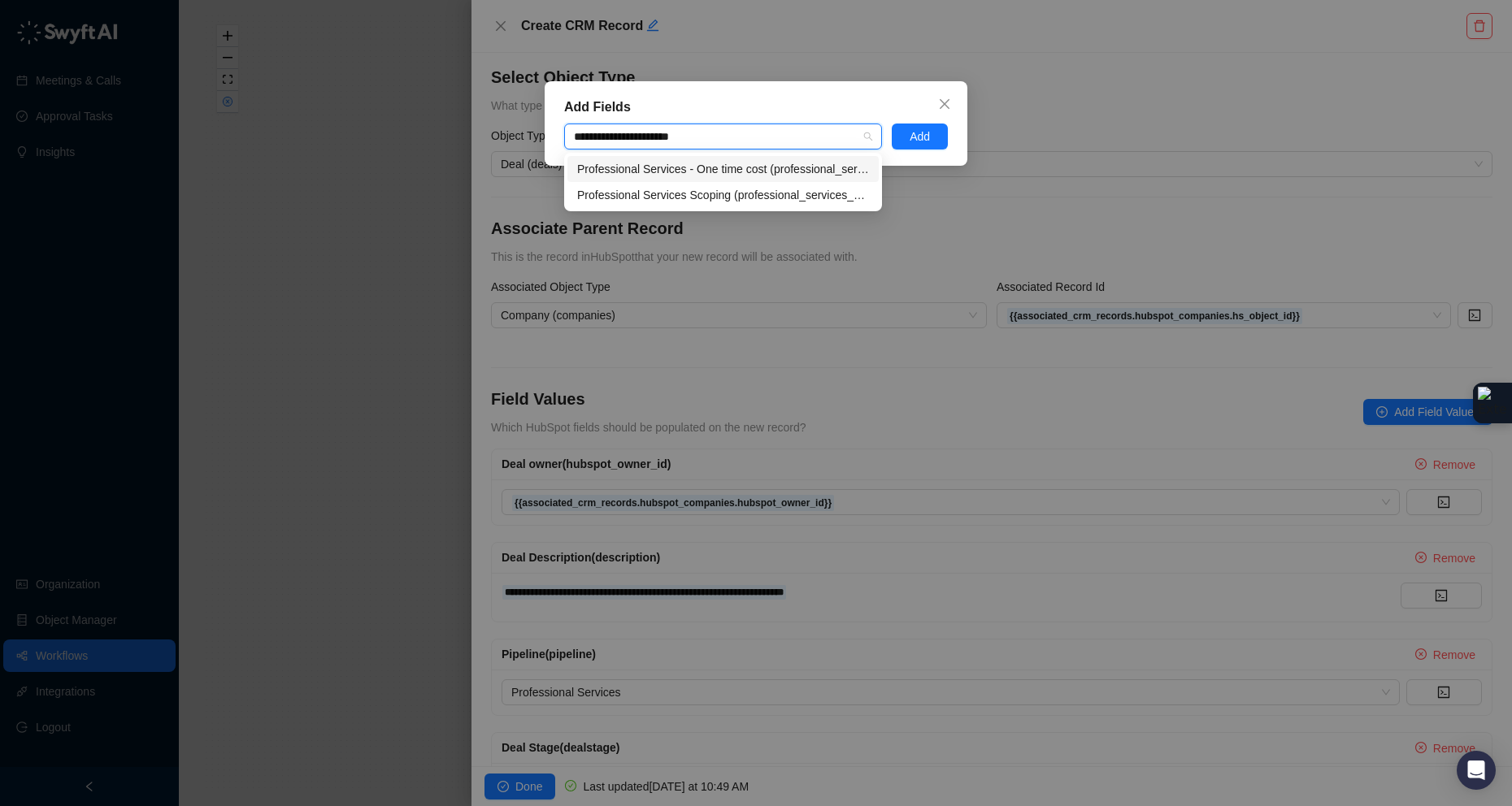
type input "**********"
click at [816, 162] on div "Professional Services Scoping (professional_services_scoping)" at bounding box center [723, 168] width 292 height 18
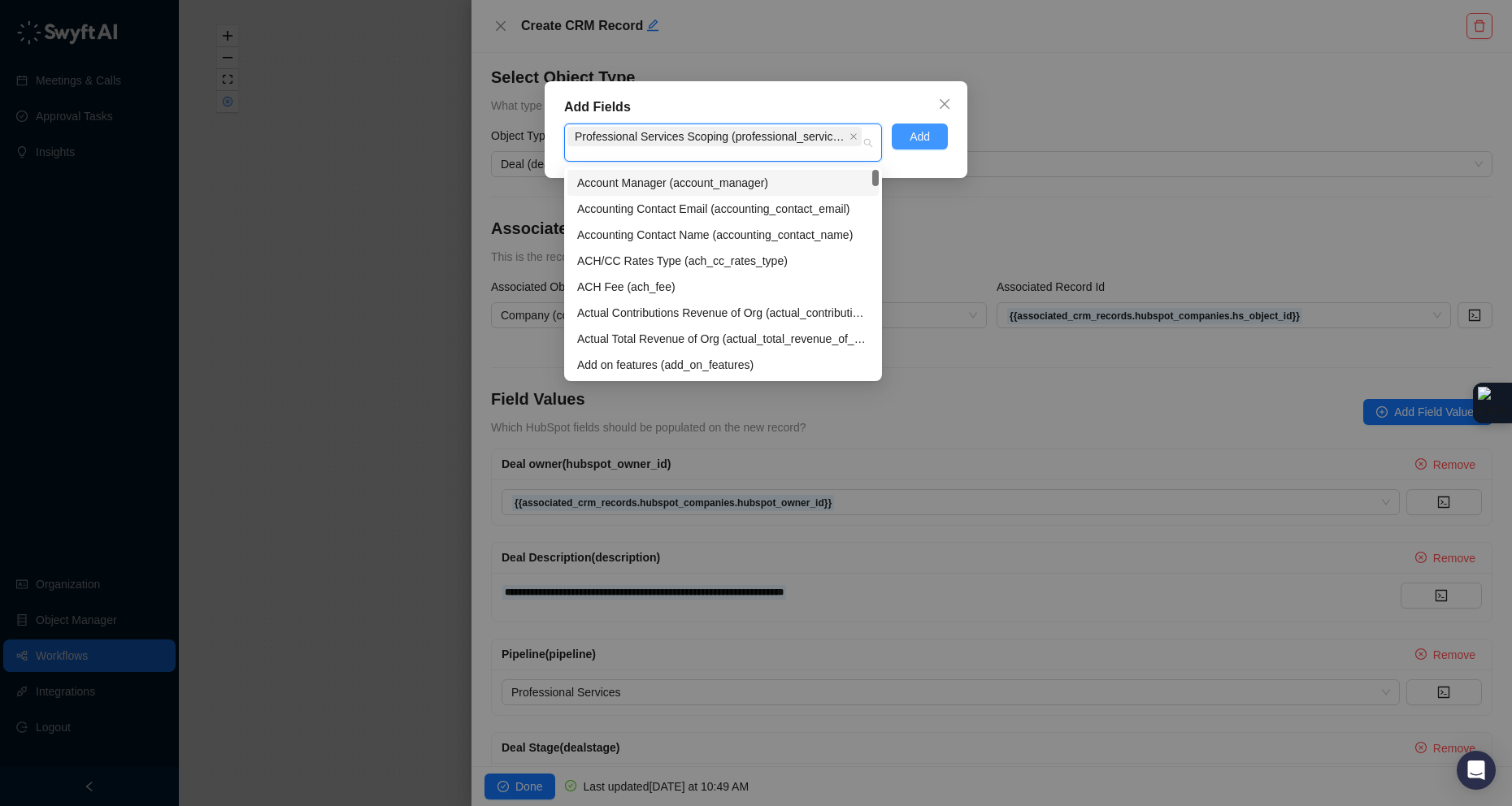
click at [918, 143] on span "Add" at bounding box center [920, 136] width 20 height 18
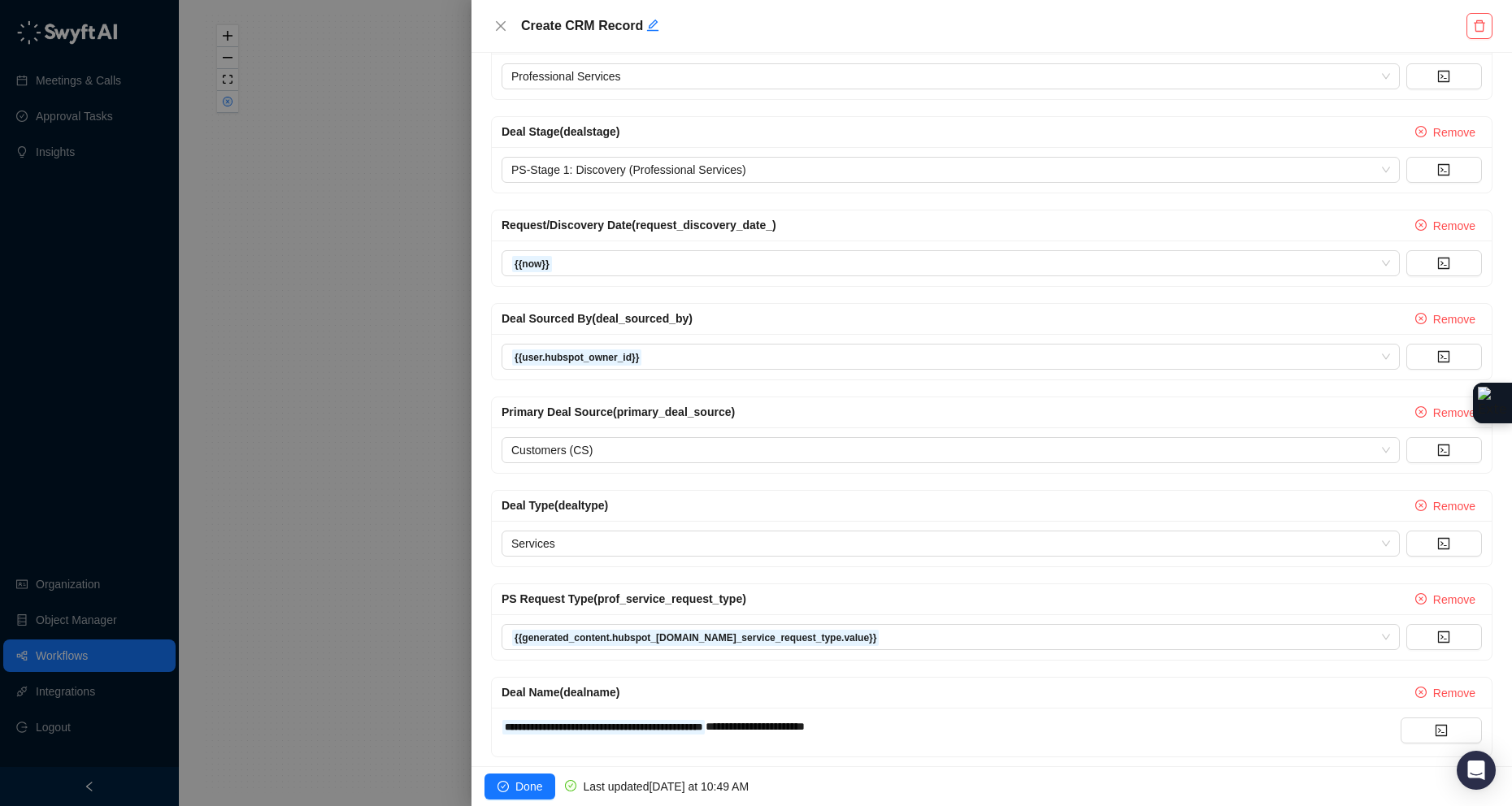
scroll to position [750, 0]
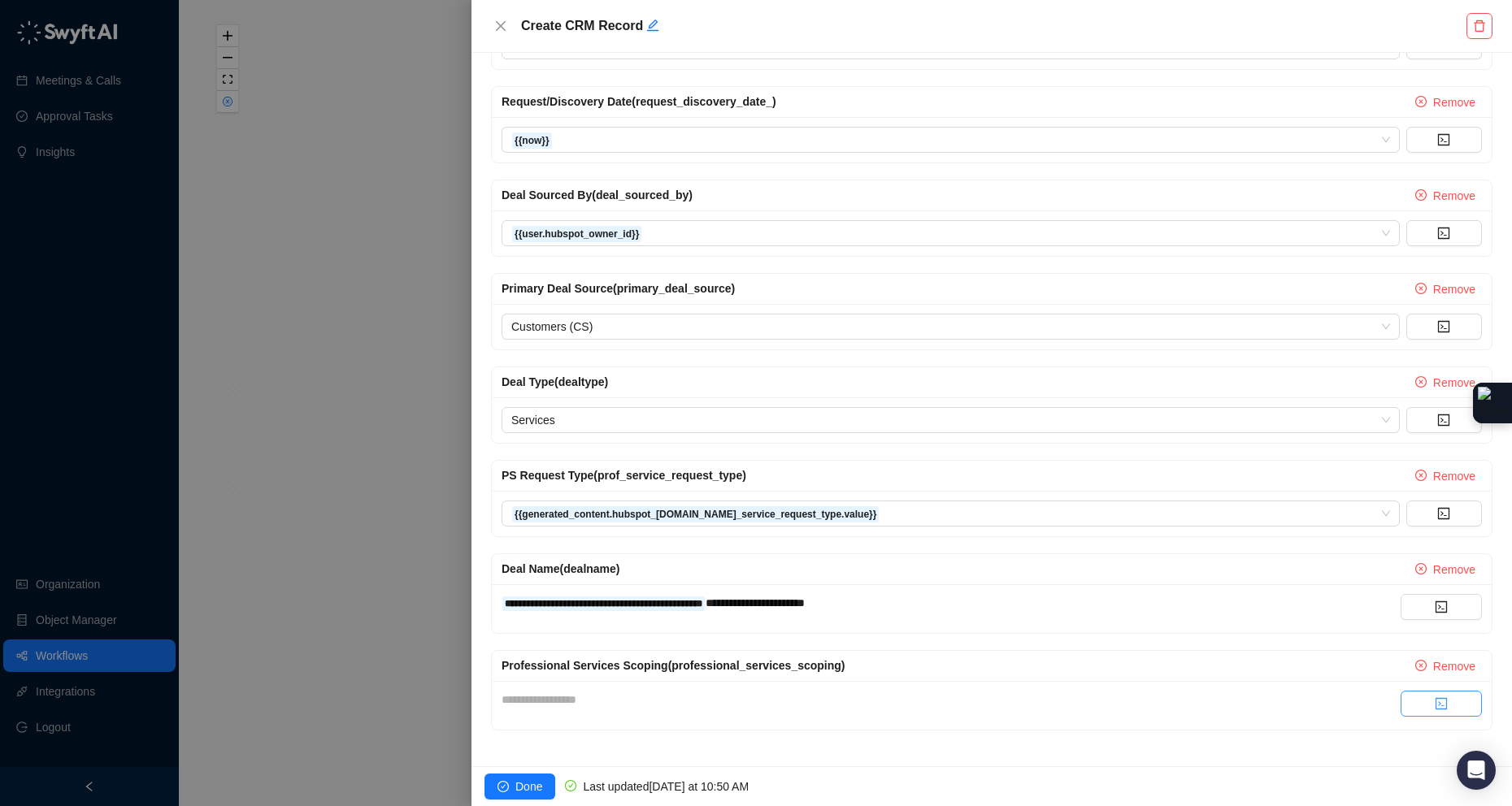
click at [1436, 653] on icon "code" at bounding box center [1442, 703] width 12 height 12
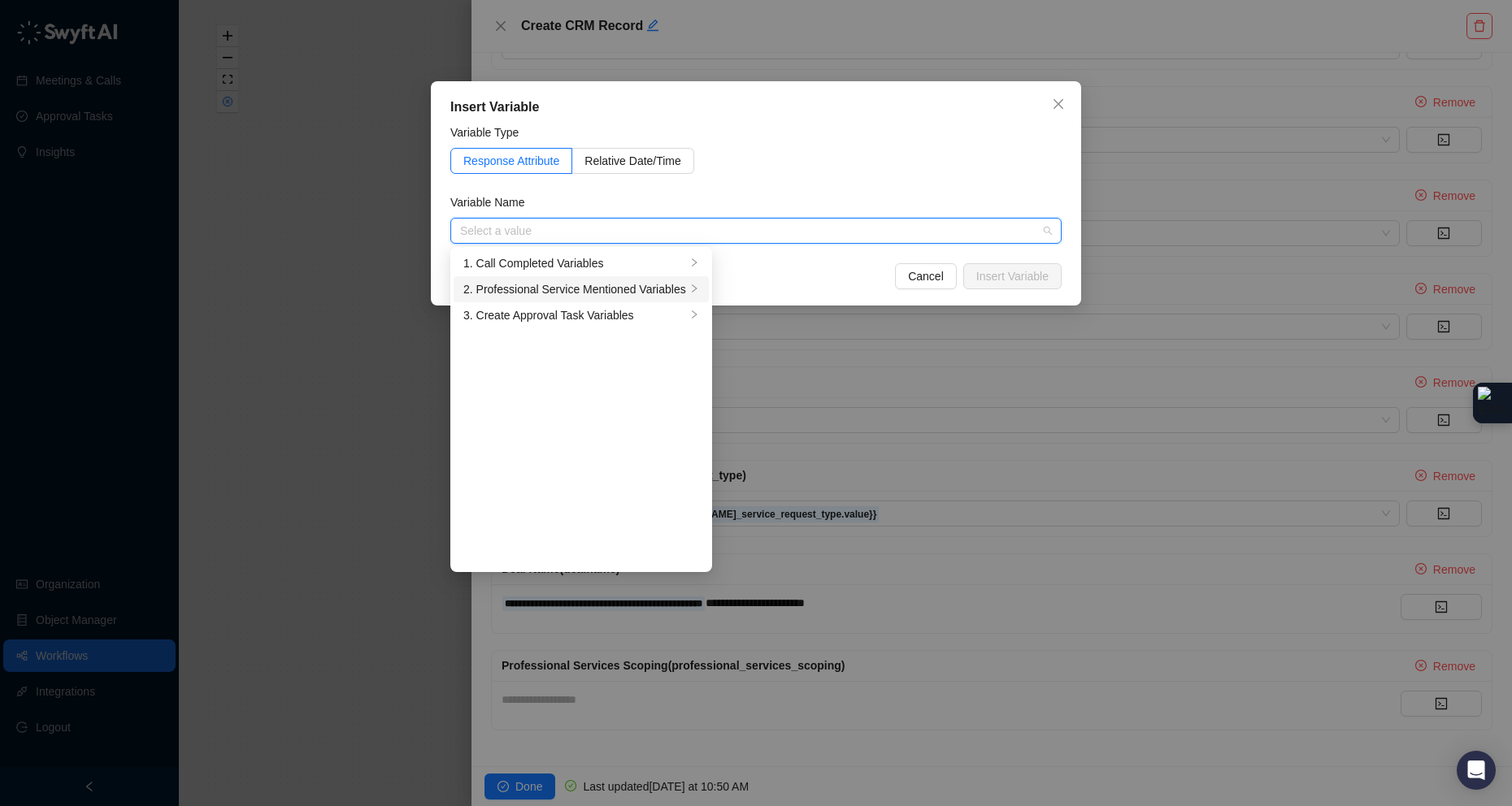
click at [672, 291] on div "2. Professional Service Mentioned Variables" at bounding box center [575, 288] width 223 height 18
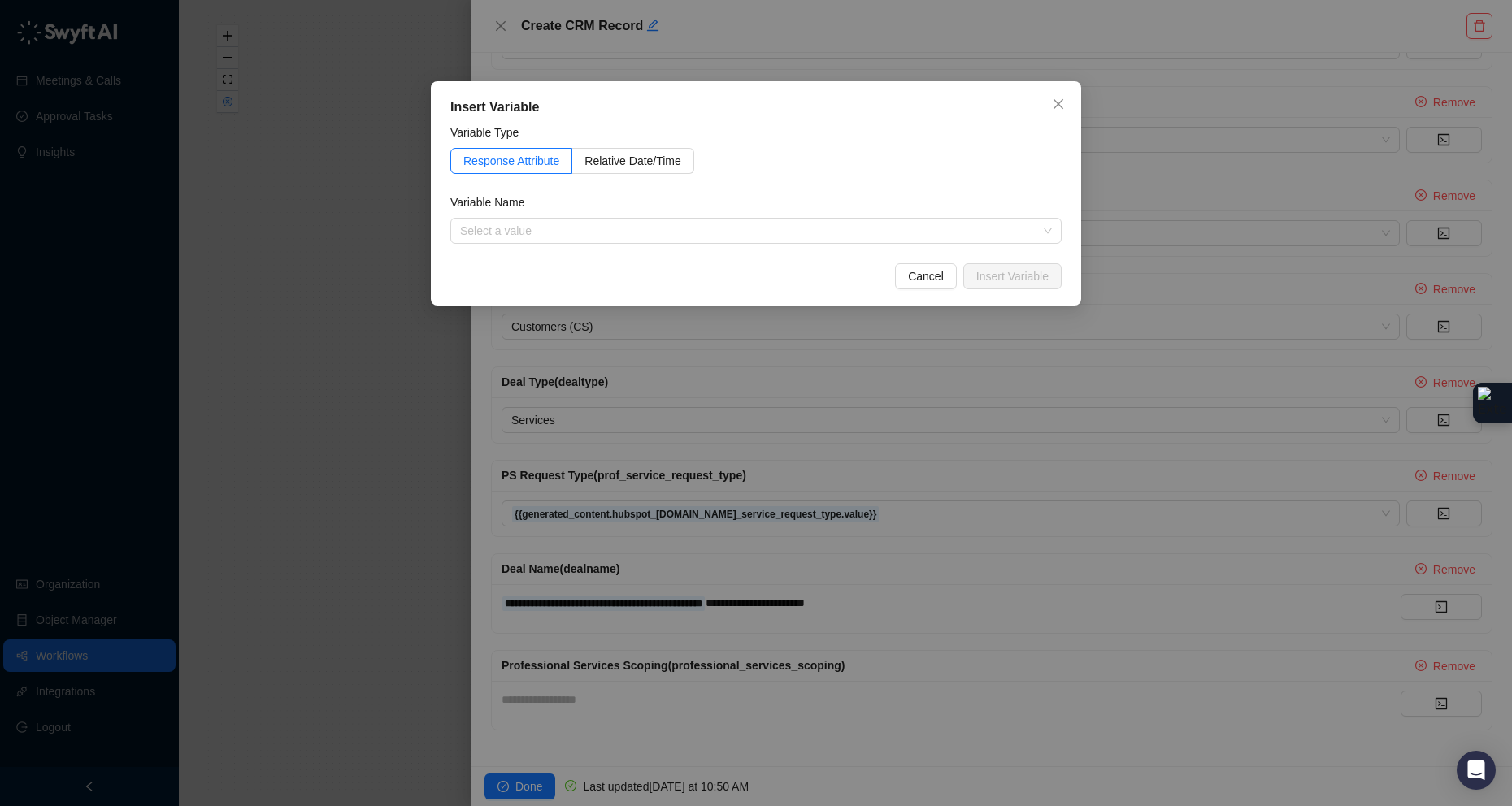
click at [1023, 151] on div "Response Attribute Relative Date/Time" at bounding box center [756, 160] width 611 height 26
click at [1050, 105] on span "Close" at bounding box center [1058, 104] width 26 height 13
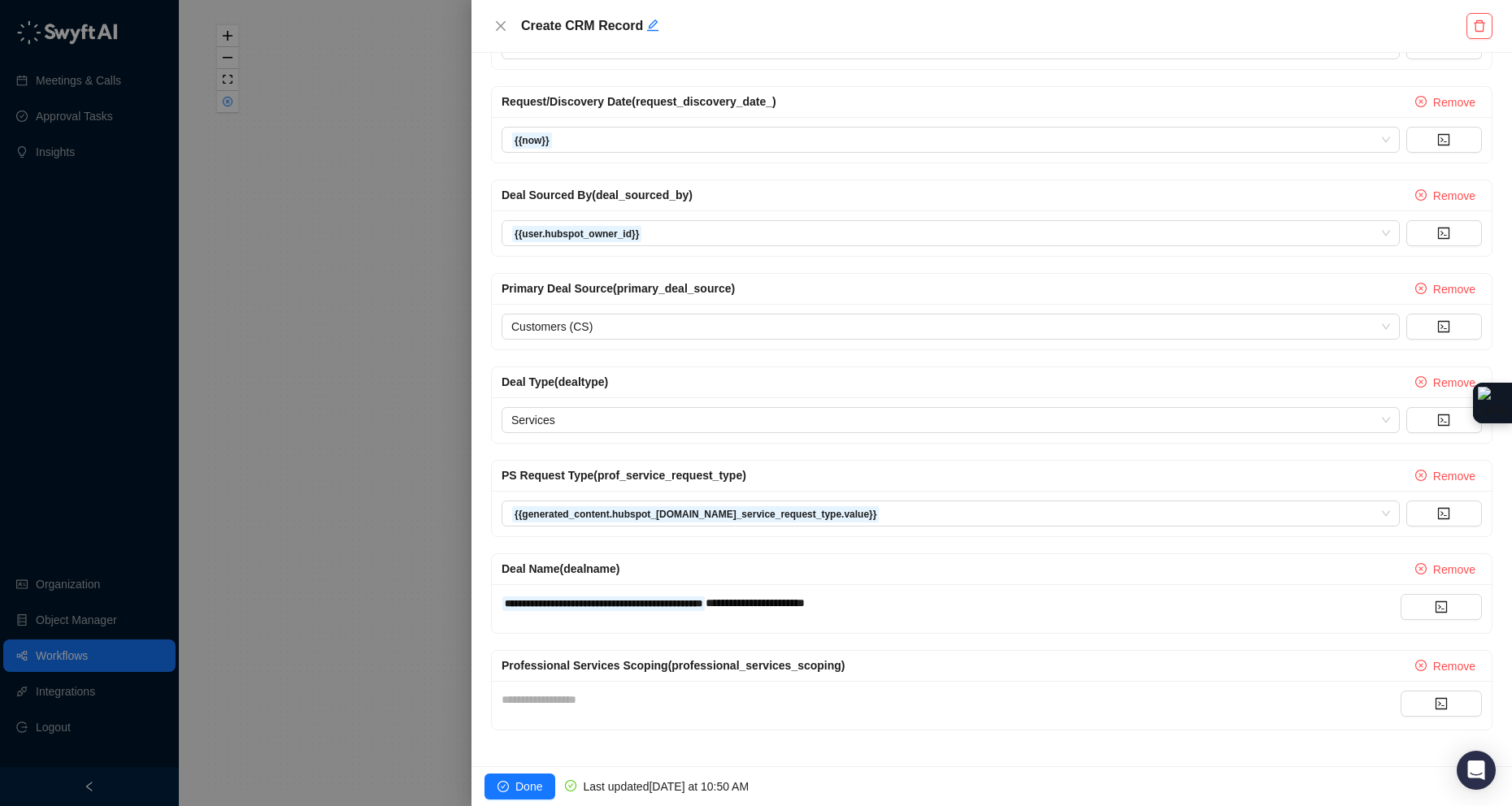
click at [565, 653] on div "**********" at bounding box center [952, 699] width 899 height 18
click at [1435, 653] on icon "code" at bounding box center [1442, 703] width 13 height 13
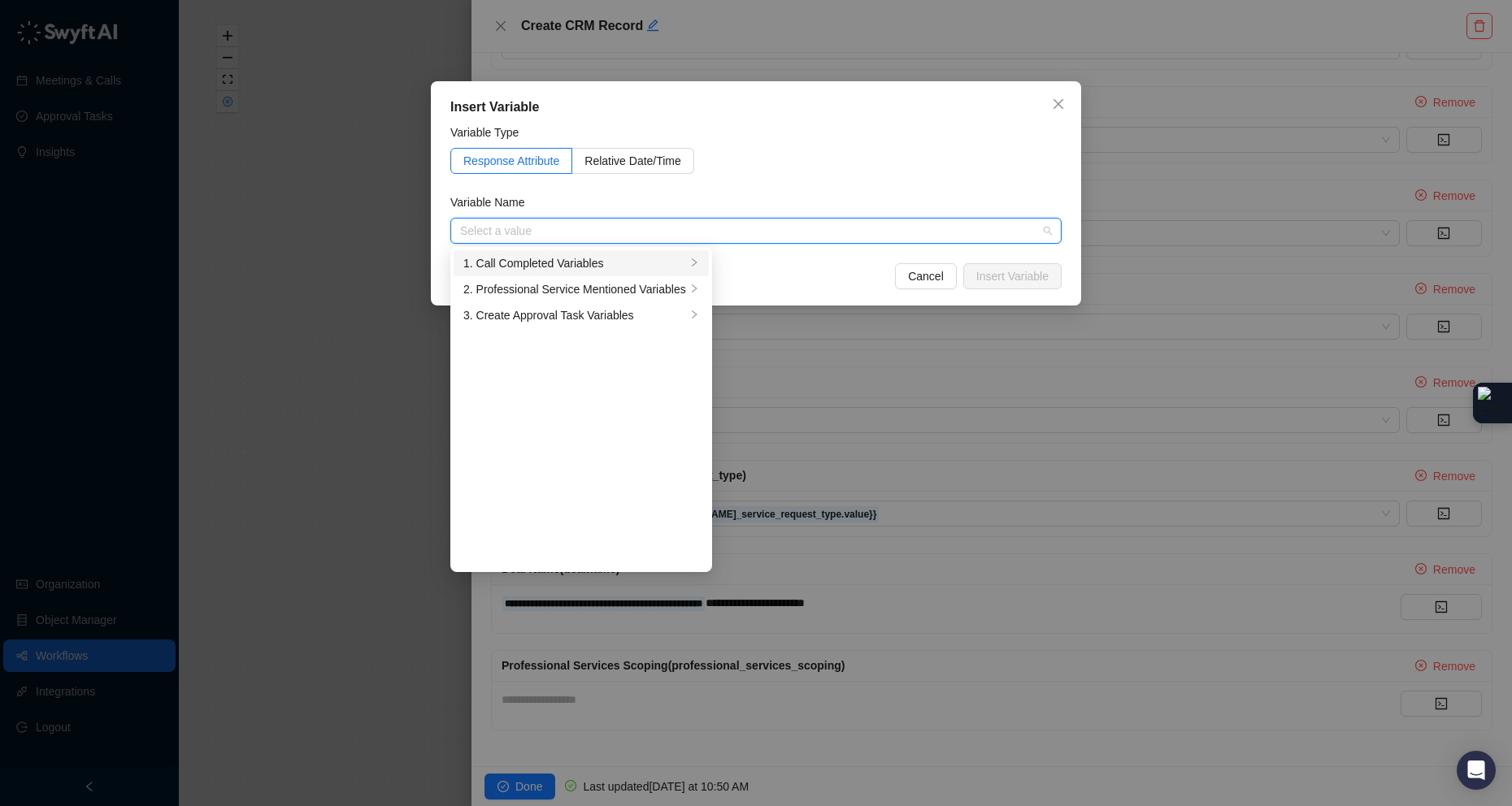
click at [662, 271] on div "1. Call Completed Variables" at bounding box center [575, 263] width 223 height 18
click at [661, 287] on div "2. Professional Service Mentioned Variables" at bounding box center [575, 288] width 223 height 18
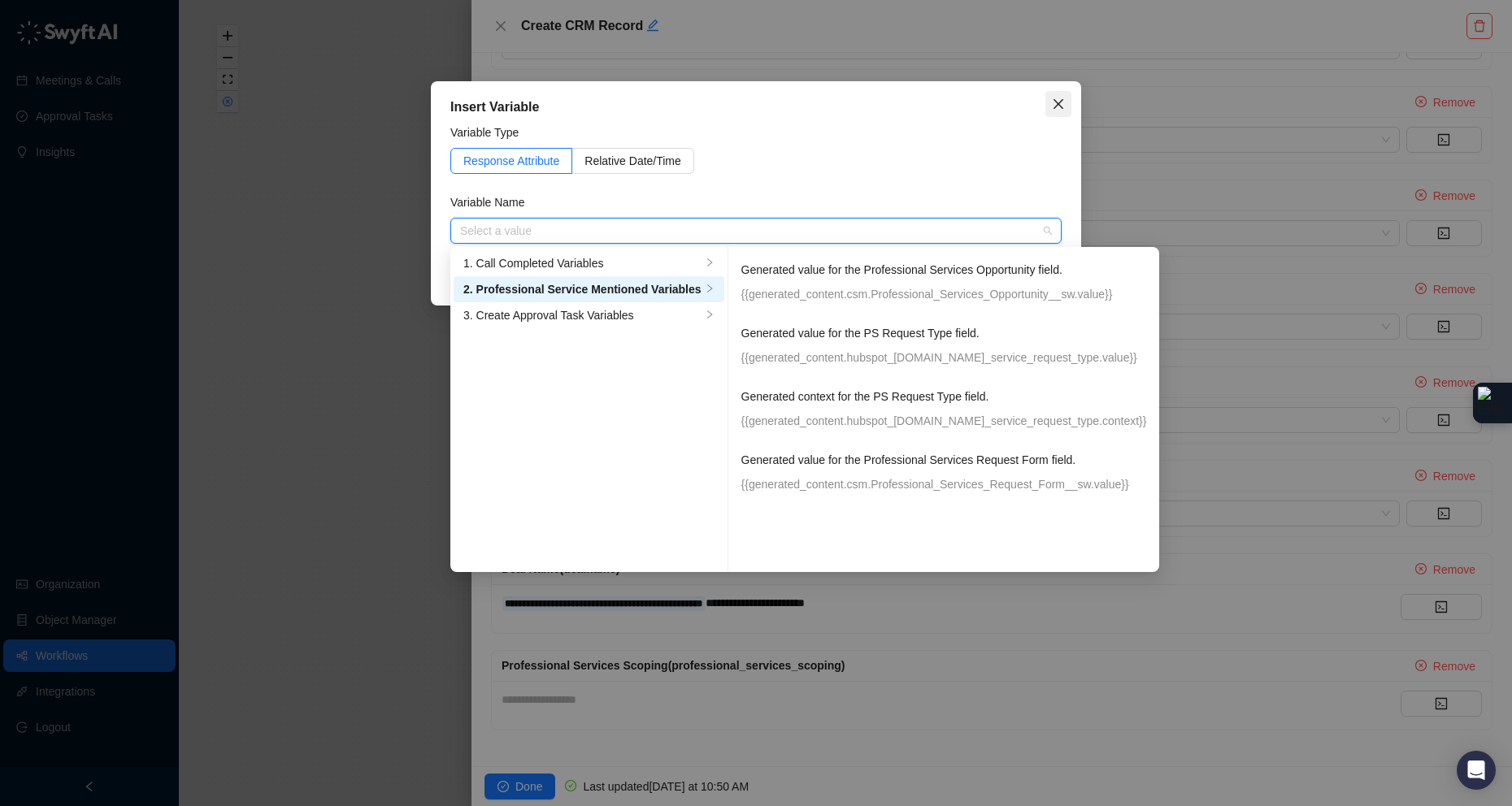
click at [1063, 104] on icon "close" at bounding box center [1059, 104] width 13 height 13
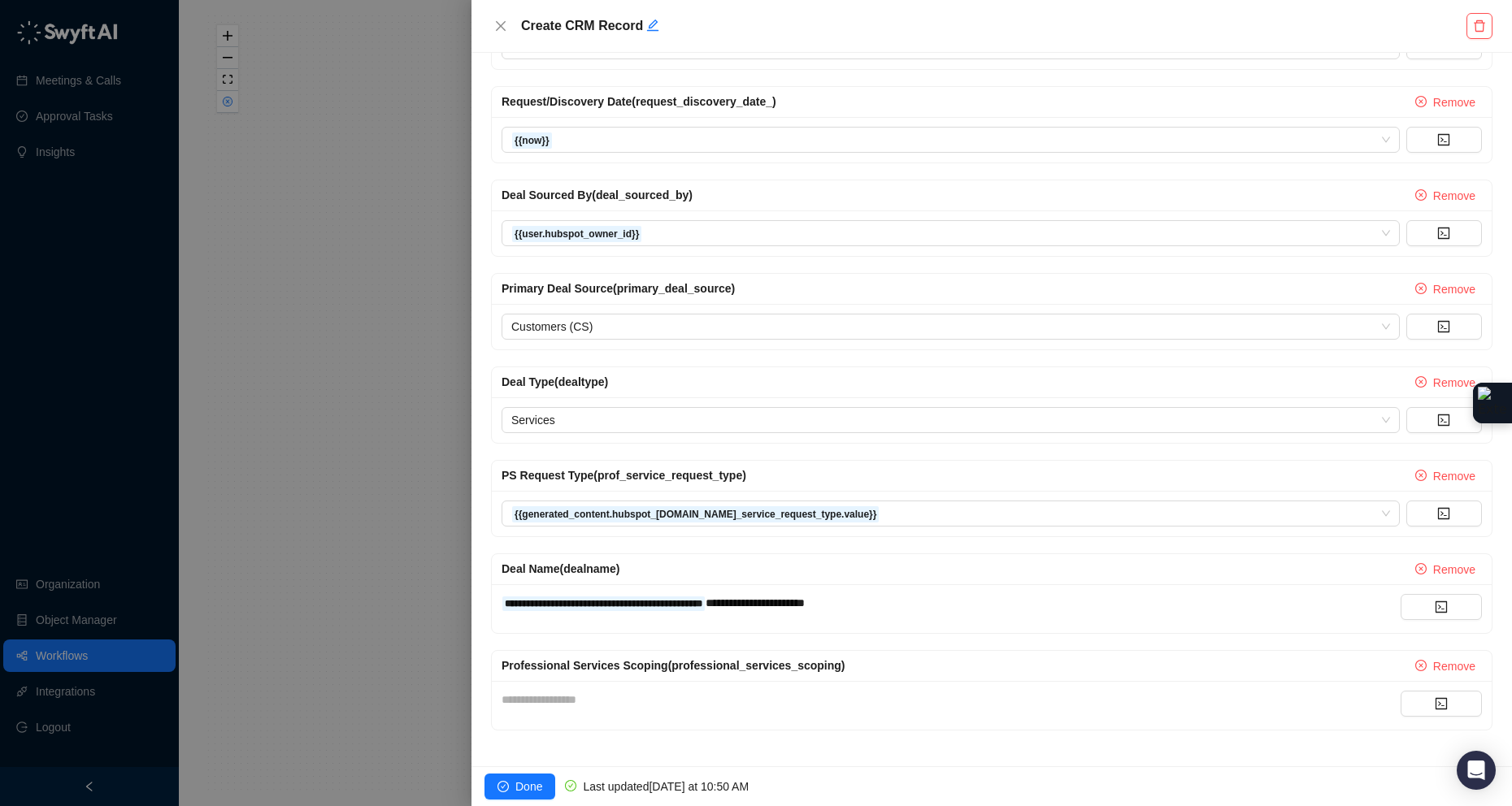
click at [703, 653] on div "**********" at bounding box center [952, 705] width 899 height 29
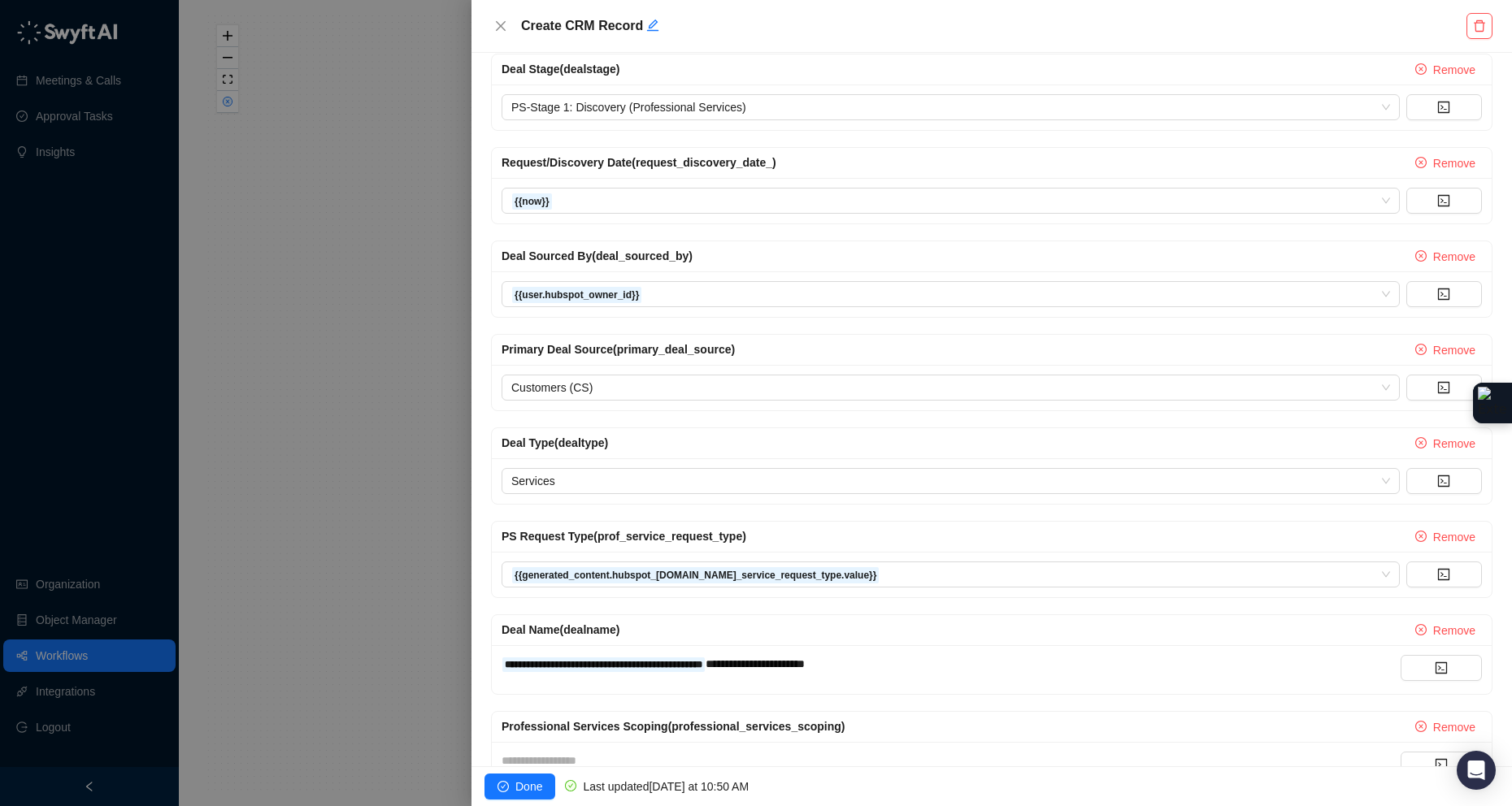
scroll to position [155, 0]
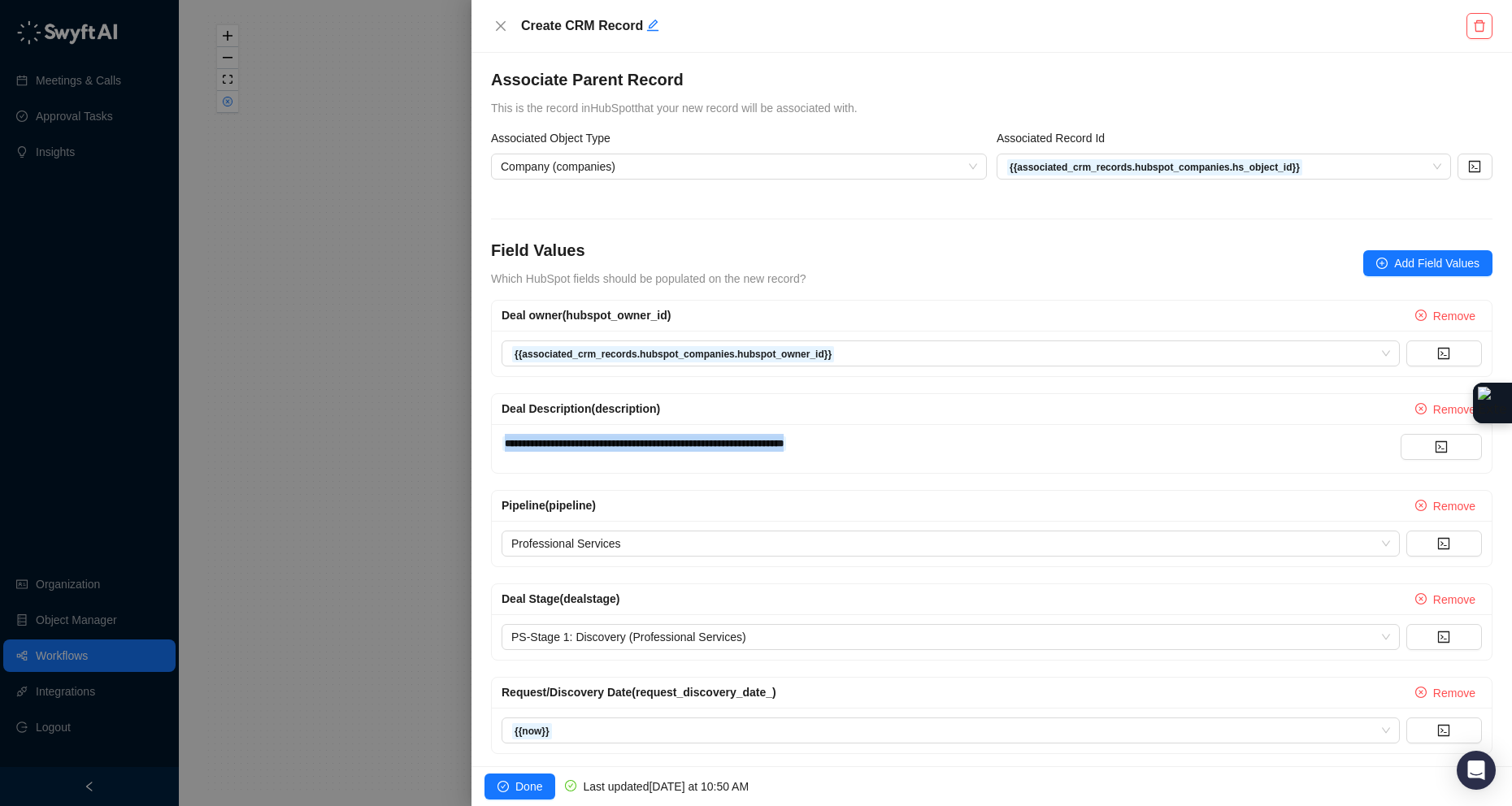
drag, startPoint x: 938, startPoint y: 448, endPoint x: 440, endPoint y: 425, distance: 498.5
click at [440, 425] on div "**********" at bounding box center [756, 403] width 1512 height 806
copy div "**********"
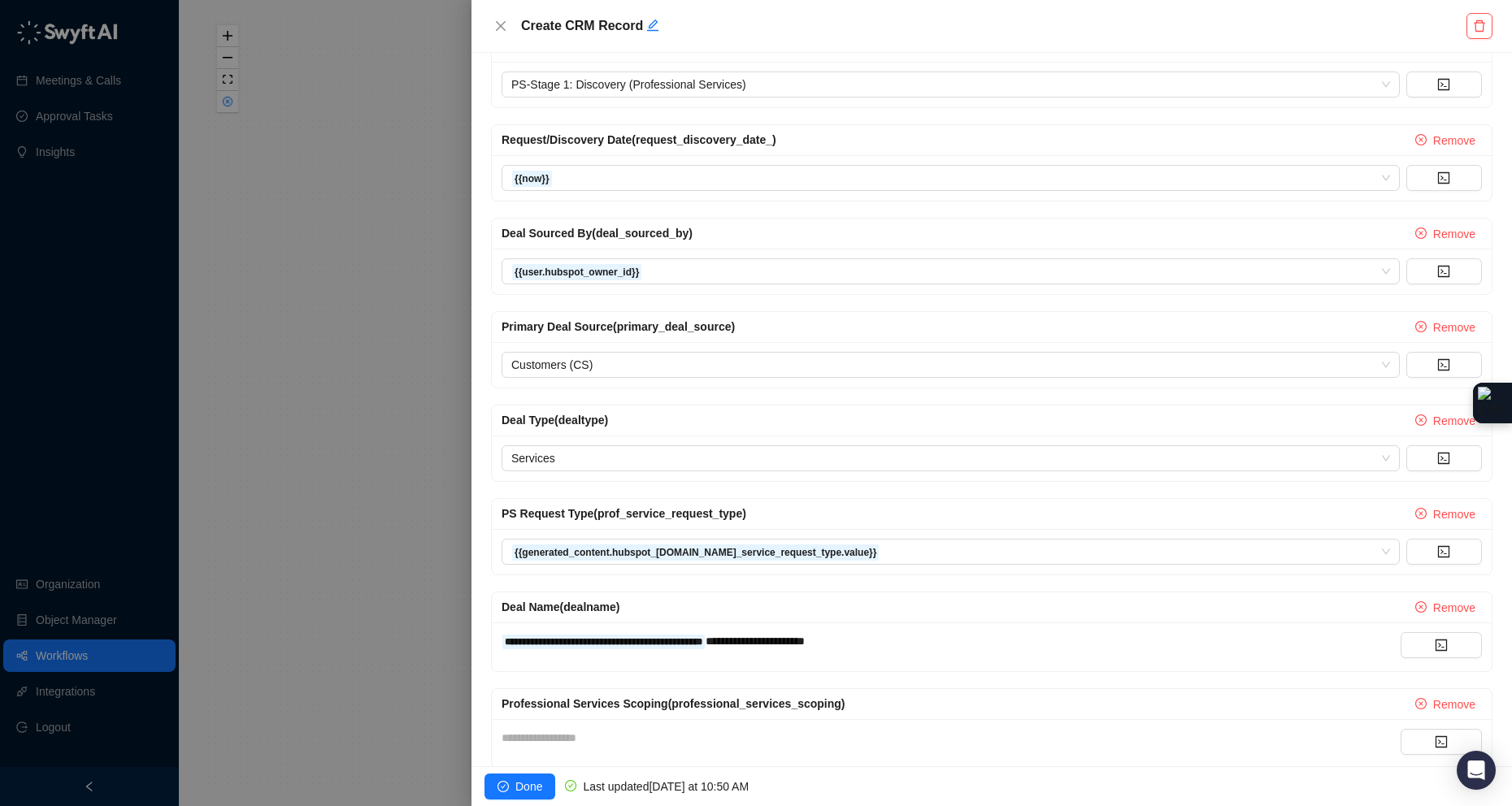
scroll to position [750, 0]
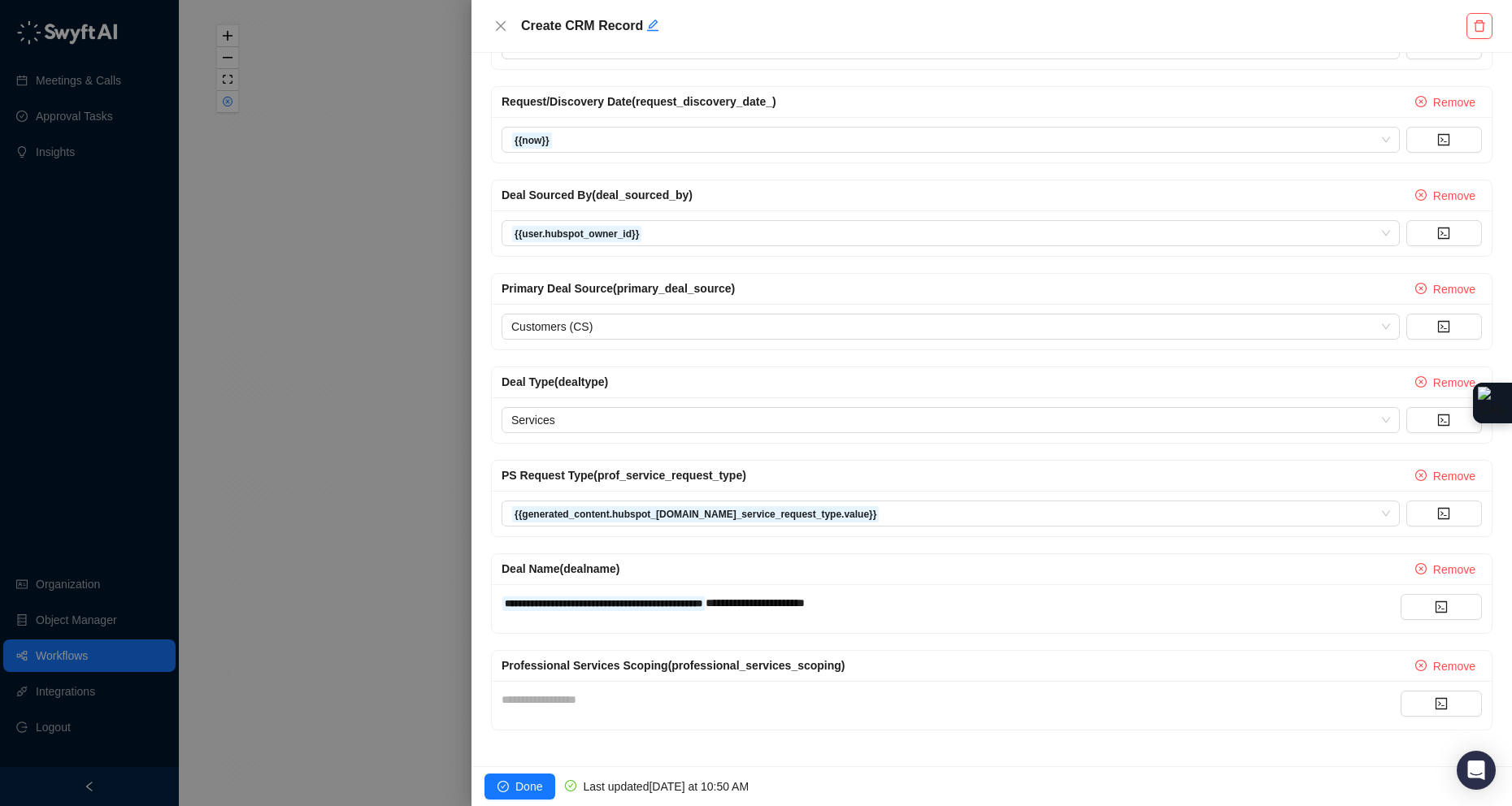
click at [607, 653] on div "**********" at bounding box center [952, 699] width 899 height 18
click at [1413, 653] on button "Remove" at bounding box center [1446, 666] width 73 height 19
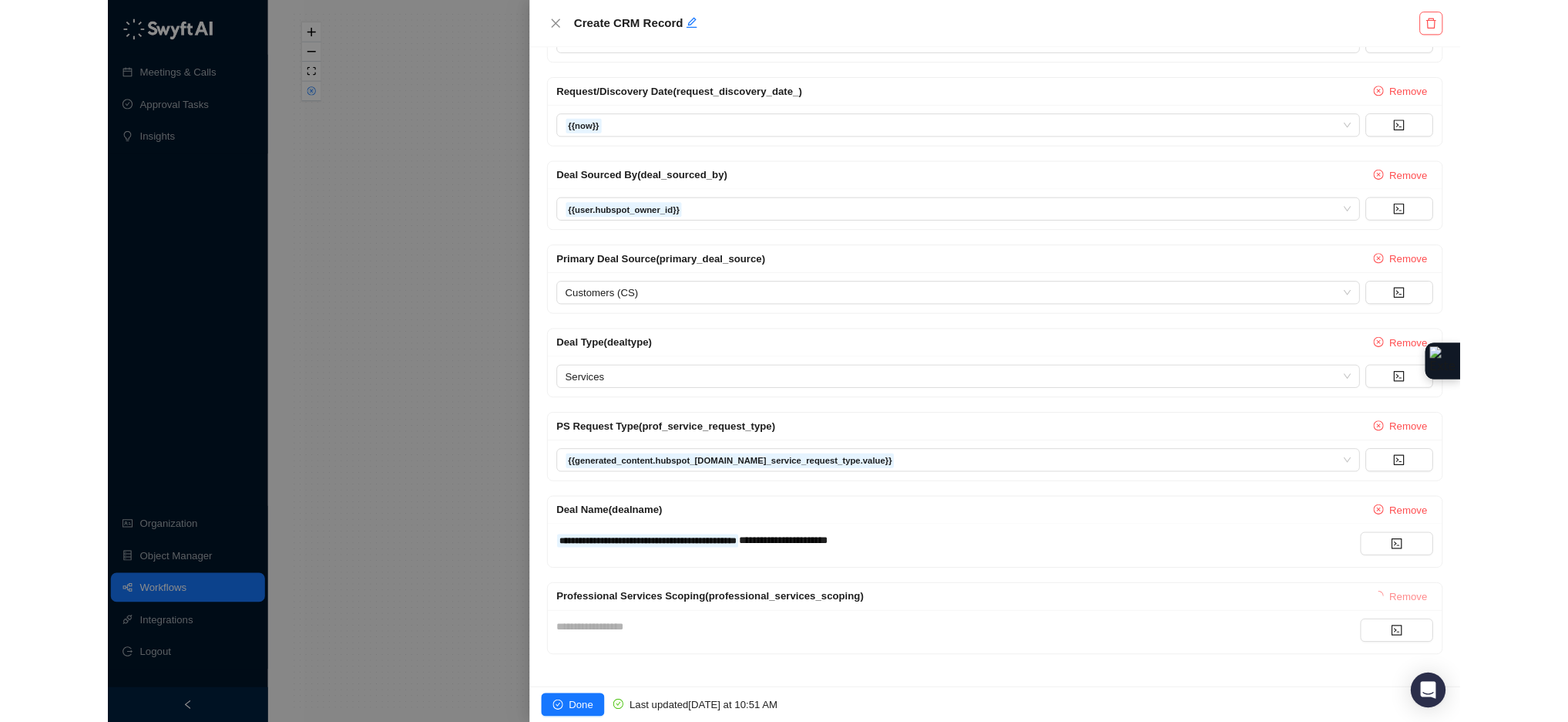
scroll to position [621, 0]
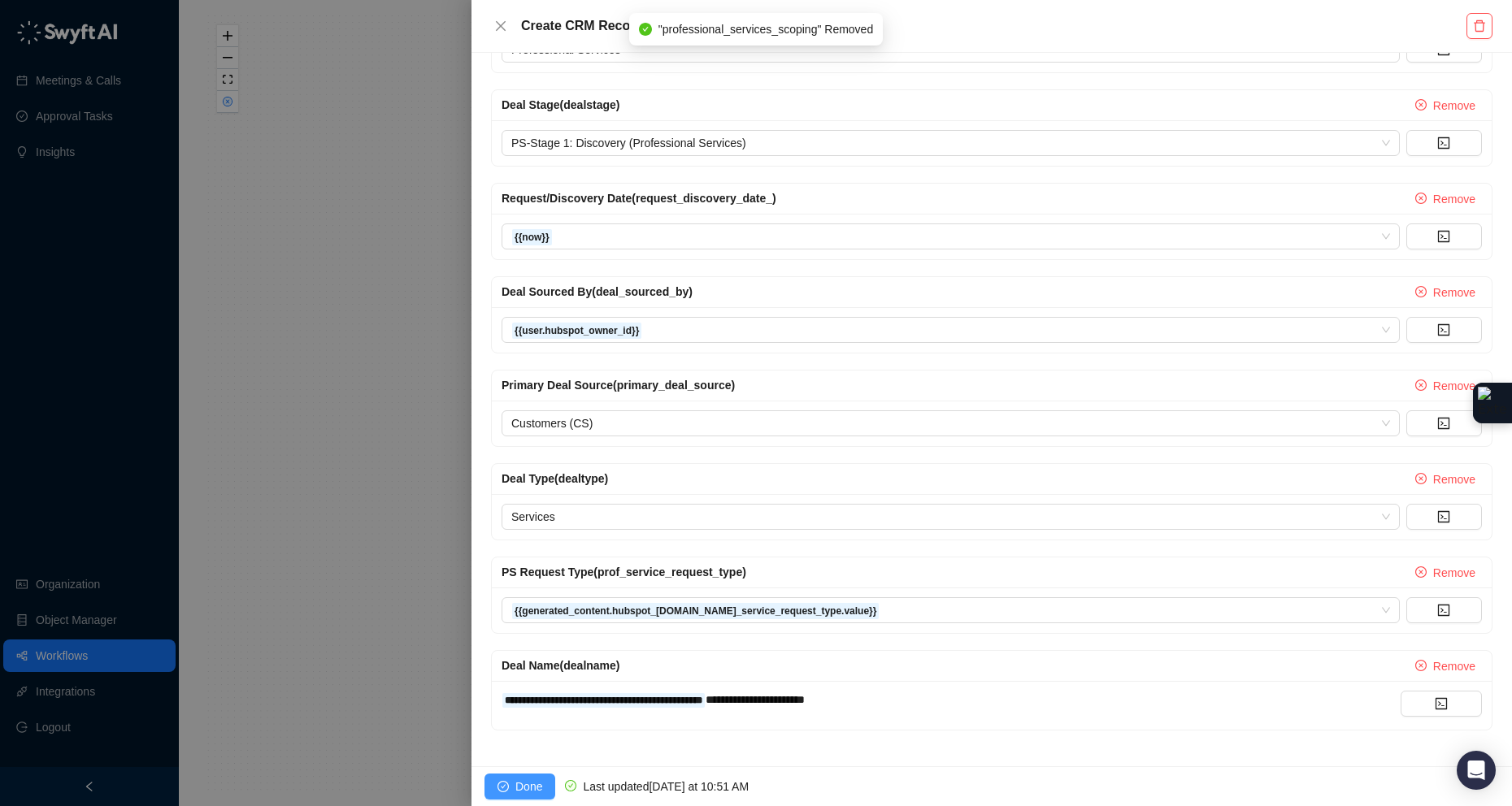
click at [504, 653] on icon "check-circle" at bounding box center [504, 787] width 12 height 12
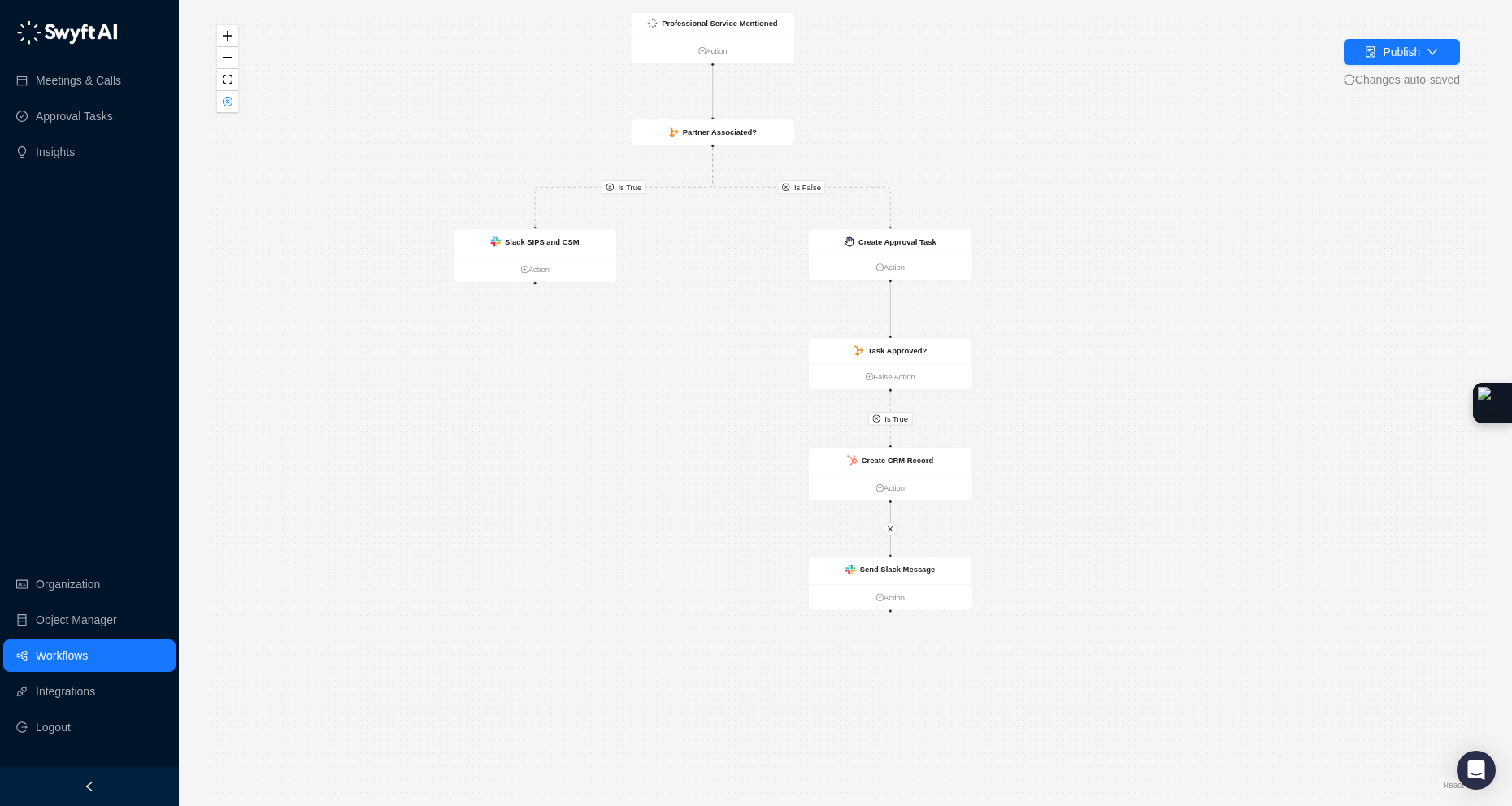
drag, startPoint x: 1115, startPoint y: 549, endPoint x: 1071, endPoint y: 402, distance: 153.4
click at [1071, 402] on div "Is True Is True Is False Call Completed Action Slack SIPS and CSM Action Create…" at bounding box center [846, 403] width 1281 height 780
click at [957, 582] on div "Send Slack Message" at bounding box center [890, 570] width 163 height 28
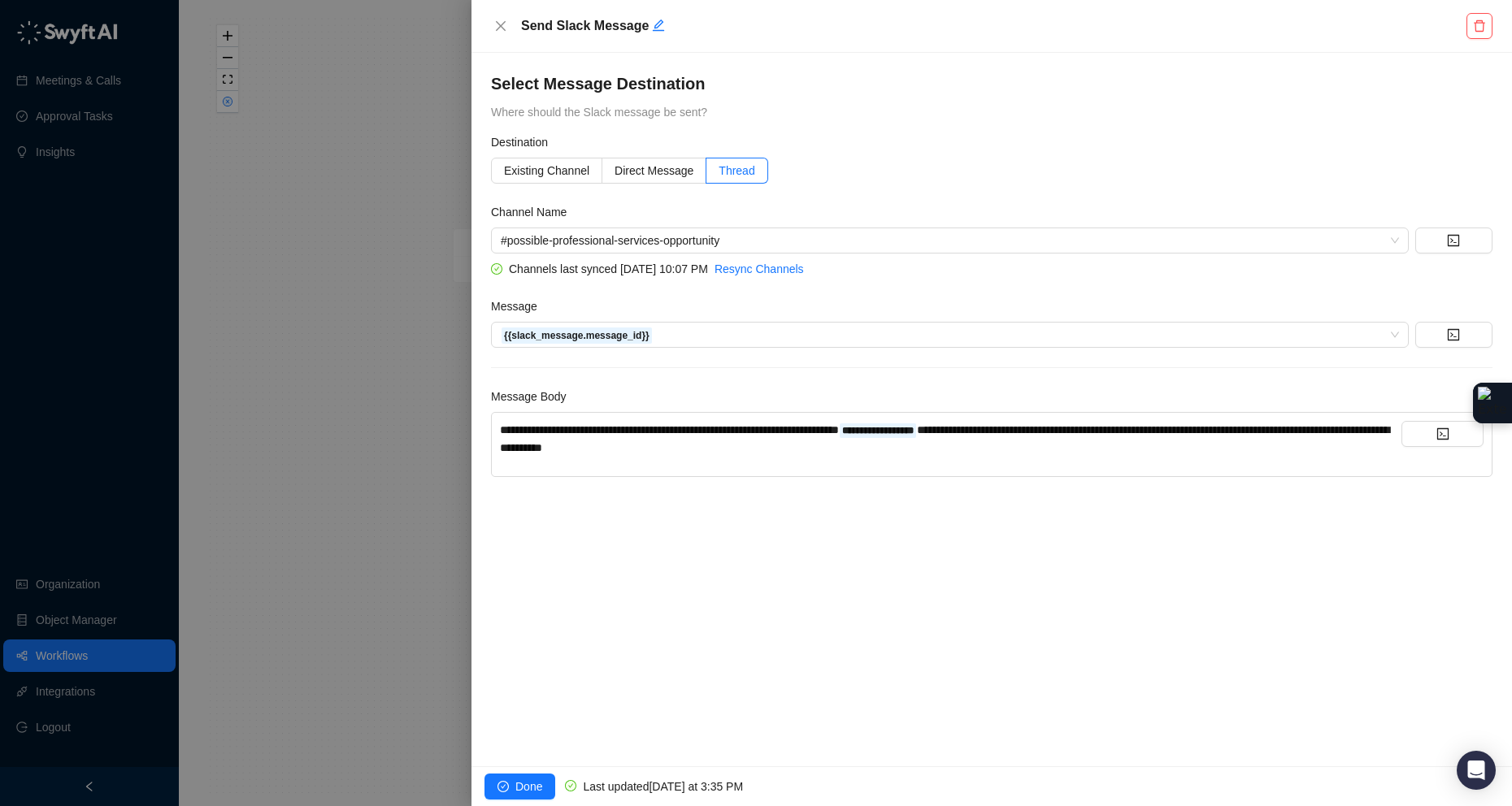
click at [1025, 431] on span "**********" at bounding box center [945, 438] width 890 height 29
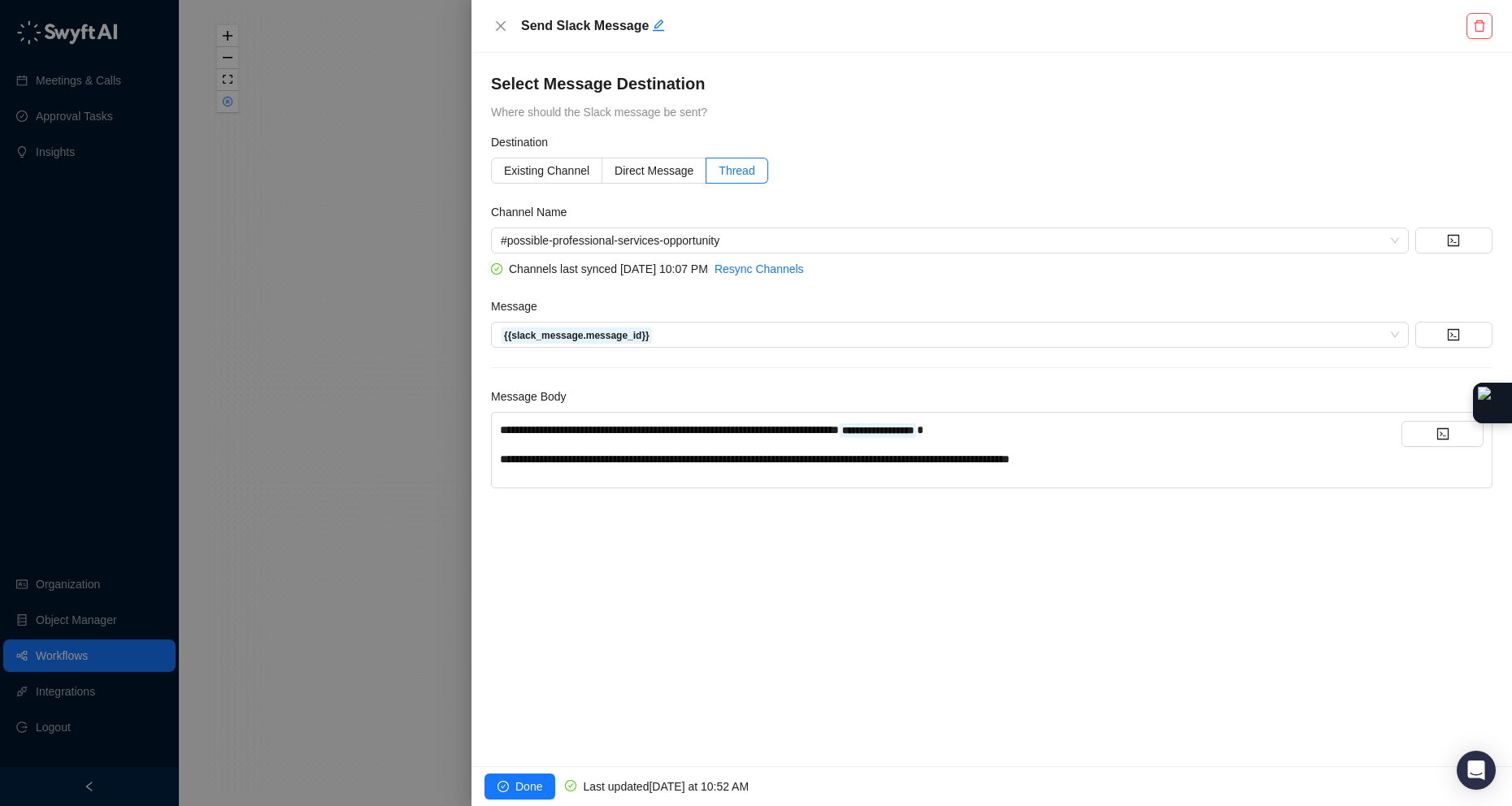
click at [769, 460] on span "**********" at bounding box center [755, 459] width 510 height 12
click at [774, 463] on span "**********" at bounding box center [755, 459] width 510 height 12
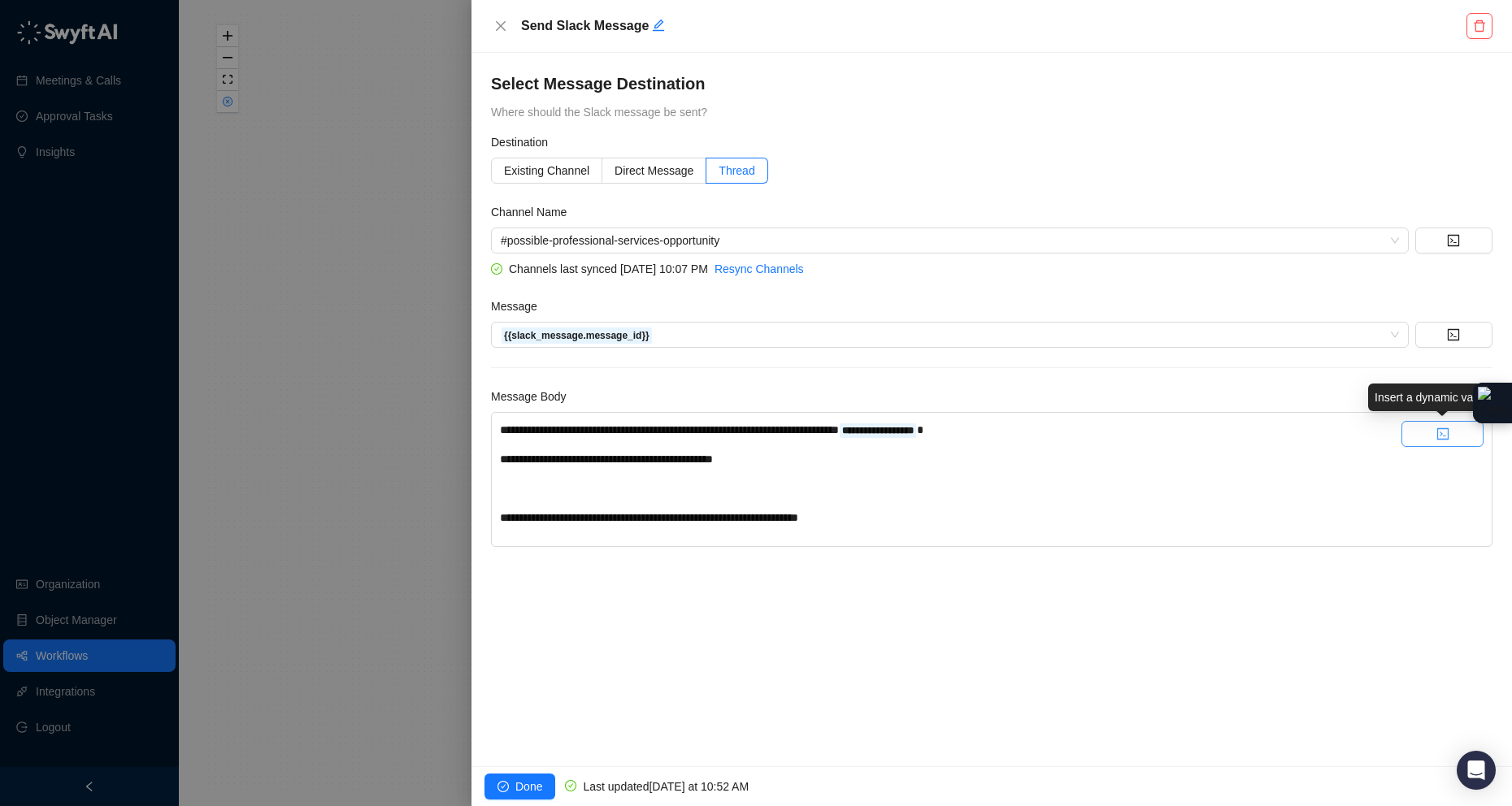
click at [1437, 430] on icon "code" at bounding box center [1443, 434] width 12 height 12
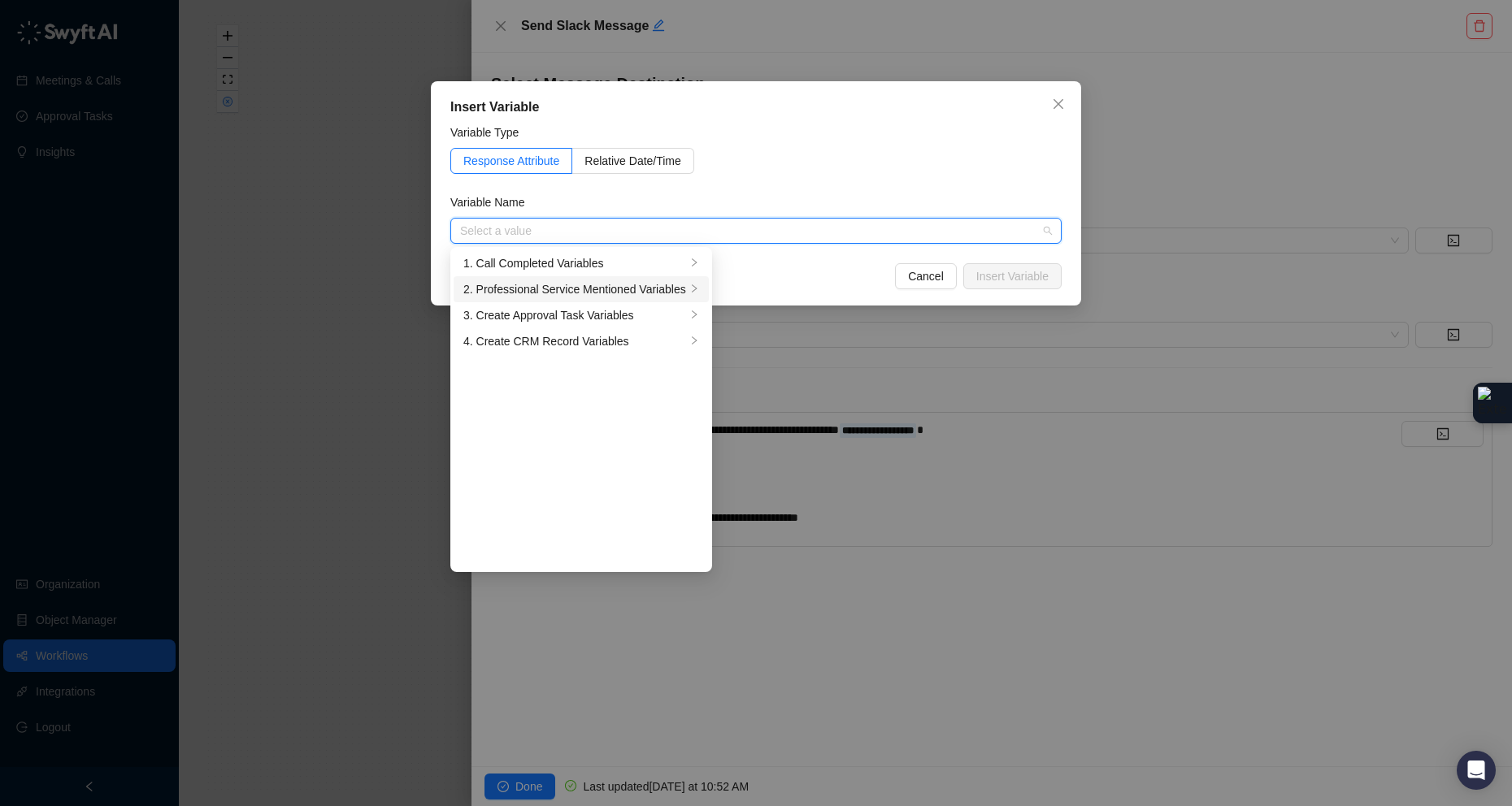
click at [595, 288] on div "2. Professional Service Mentioned Variables" at bounding box center [575, 288] width 223 height 18
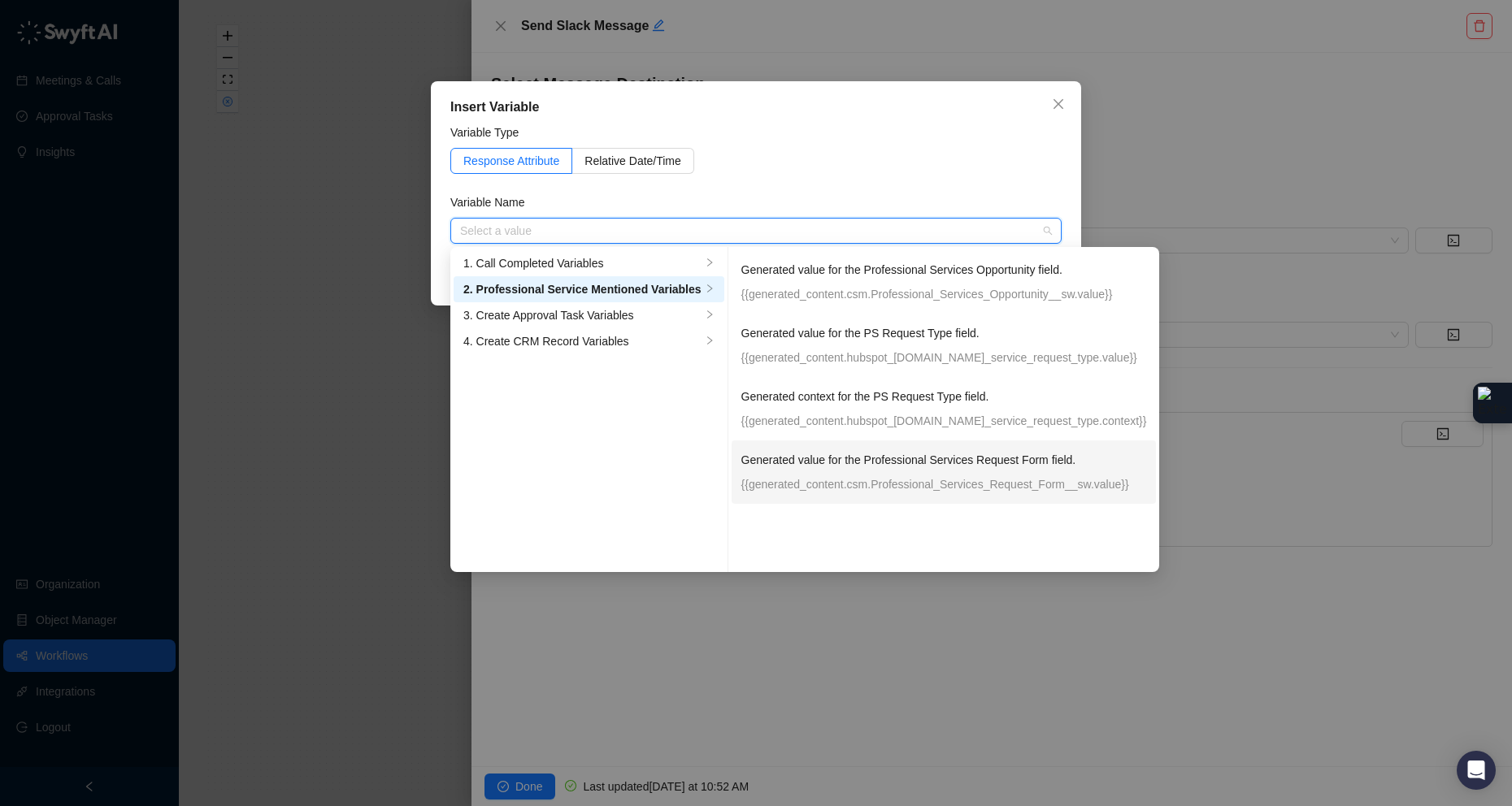
click at [1001, 480] on p "{{generated_content.csm.Professional_Services_Request_Form__sw.value}}" at bounding box center [944, 483] width 405 height 18
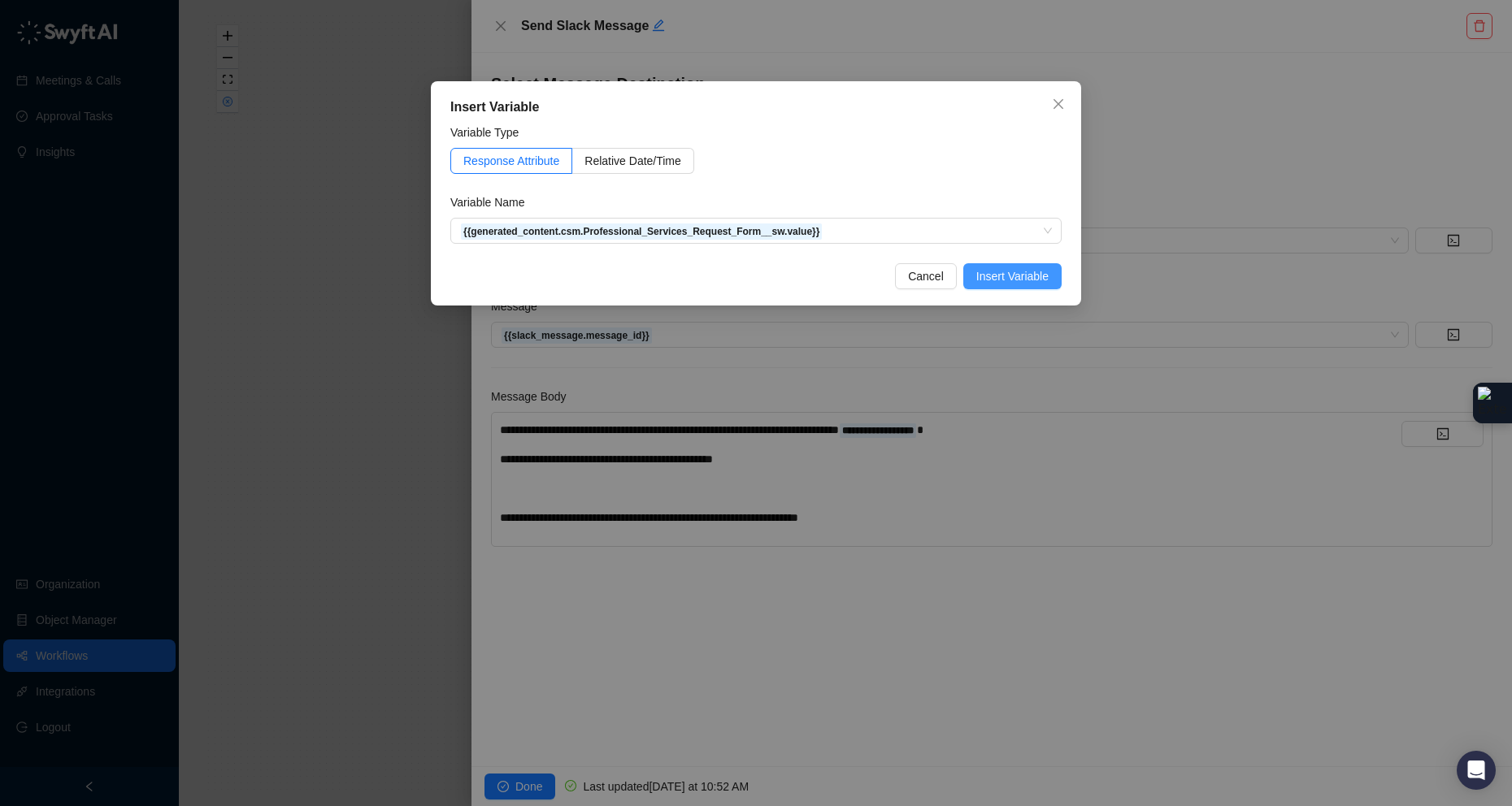
click at [1054, 269] on button "Insert Variable" at bounding box center [1012, 276] width 98 height 26
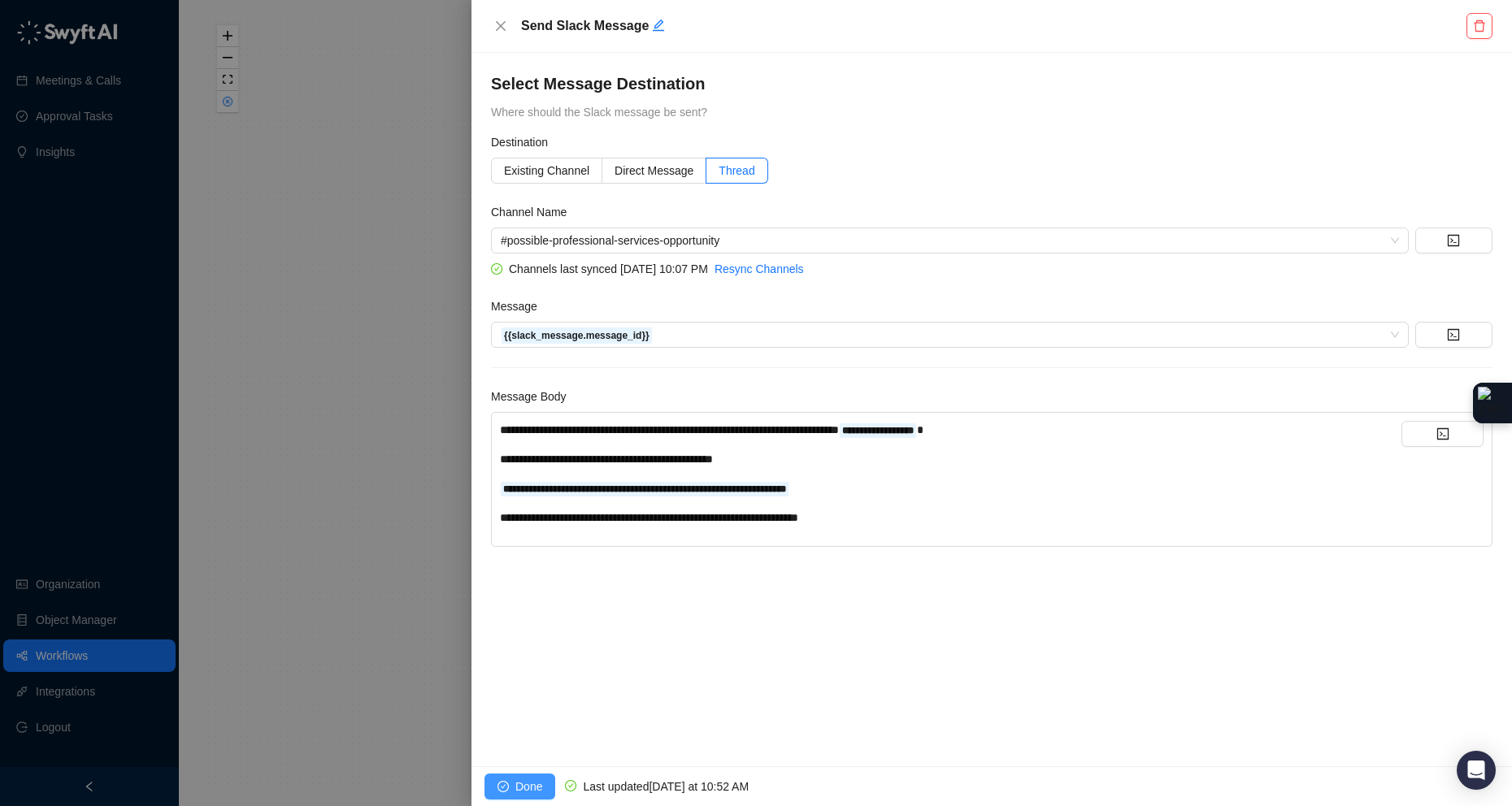
click at [524, 653] on span "Done" at bounding box center [529, 786] width 27 height 18
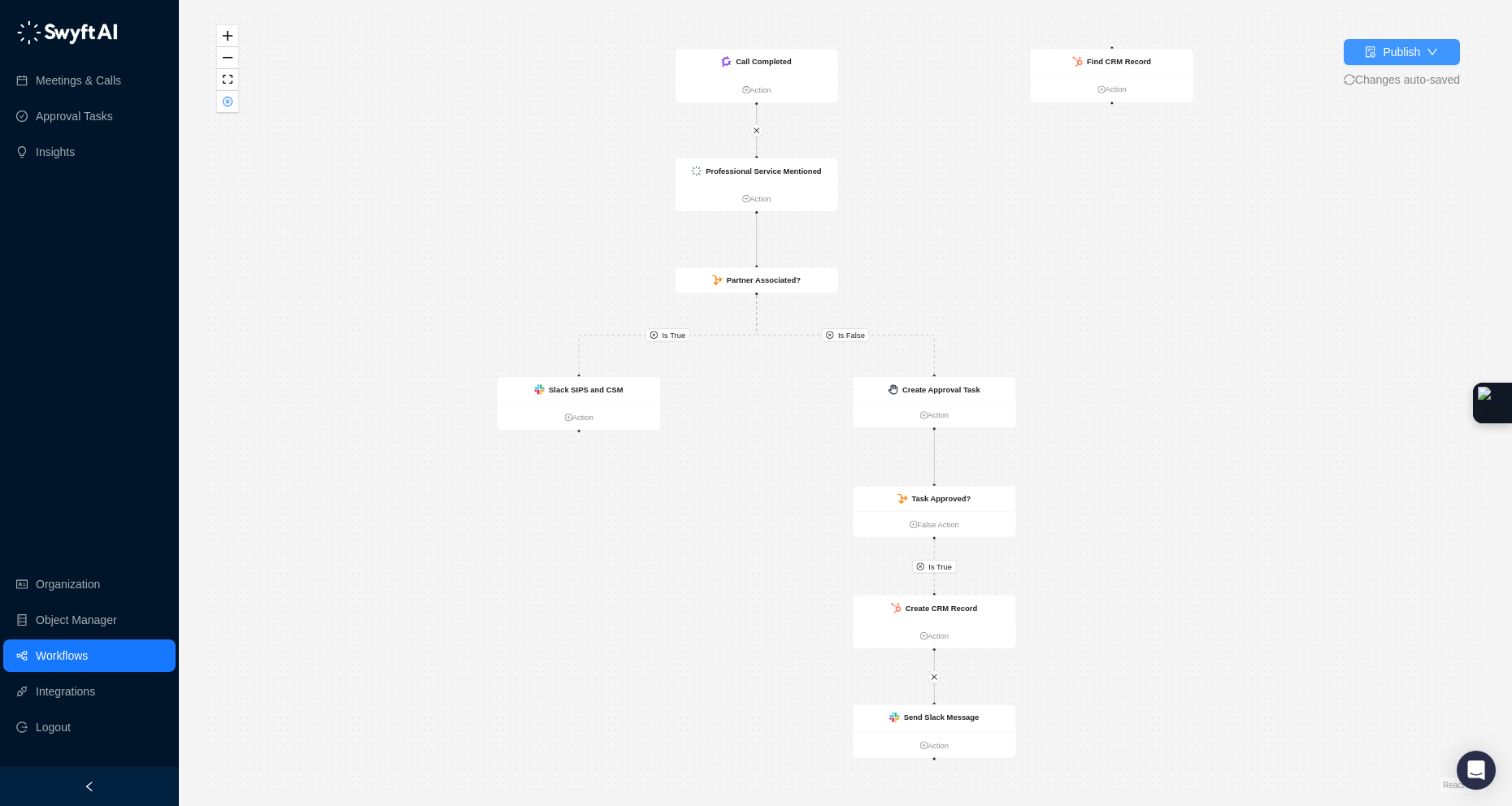
click at [1377, 46] on div "Publish" at bounding box center [1393, 52] width 55 height 18
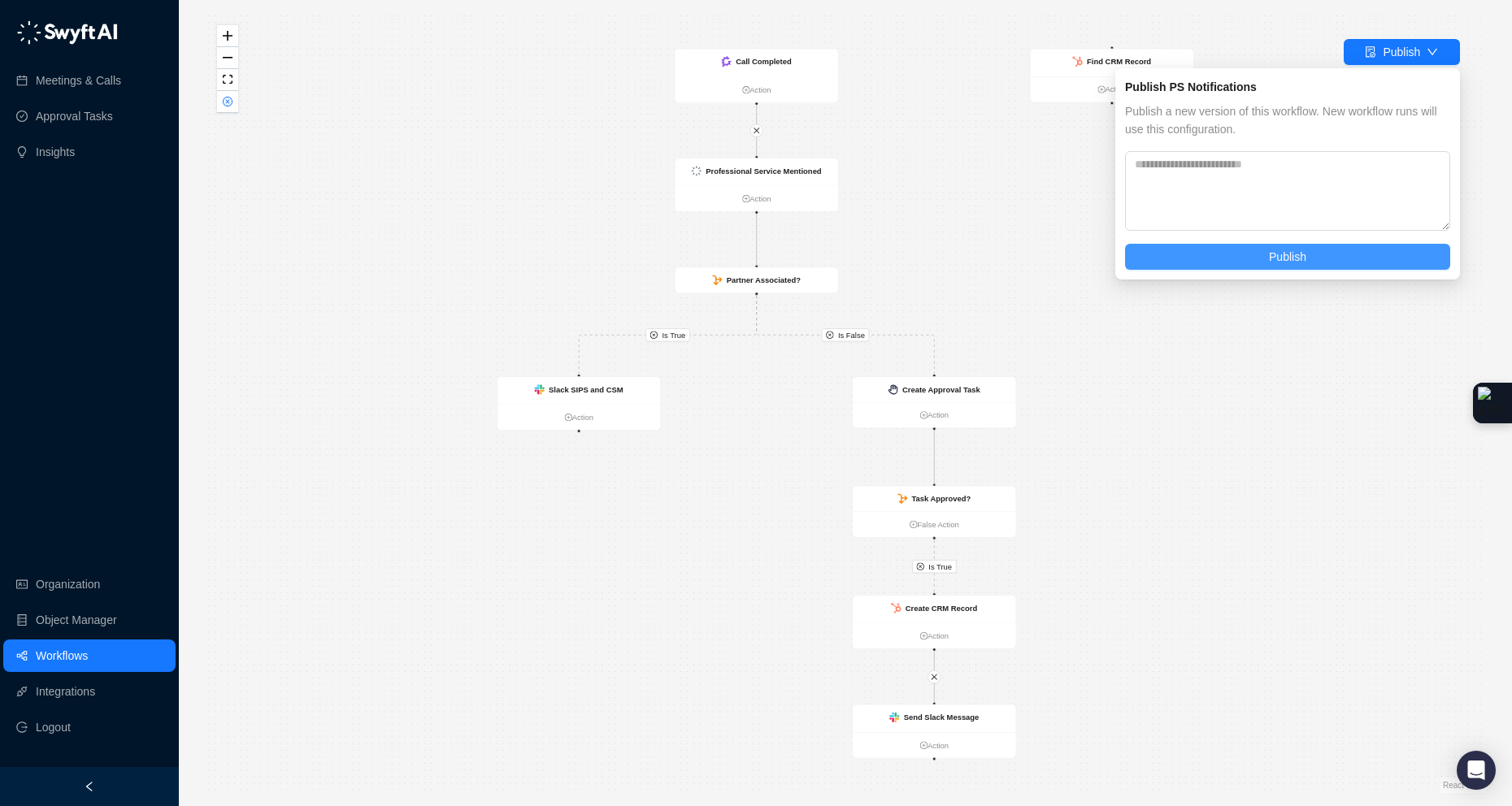
click at [1281, 254] on span "Publish" at bounding box center [1288, 256] width 38 height 18
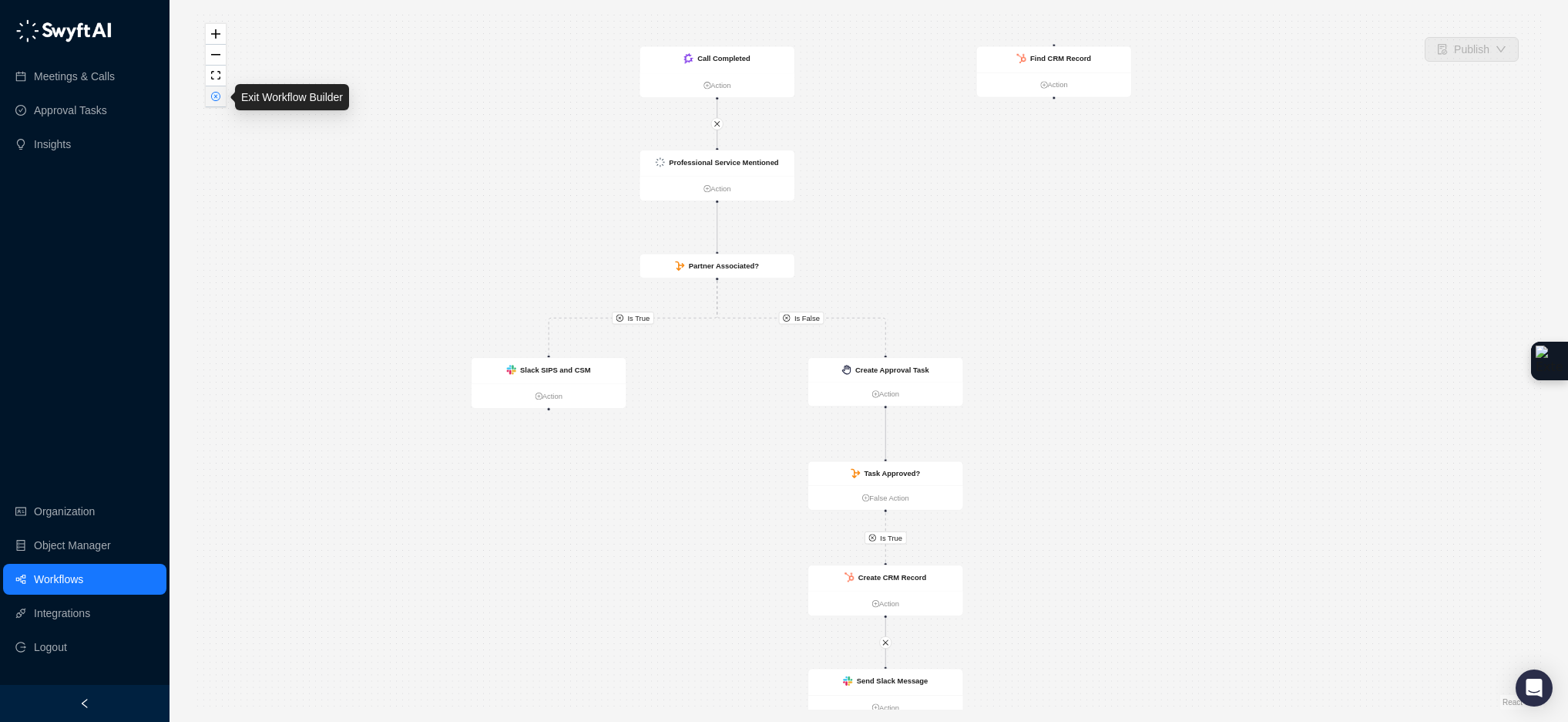
click at [215, 94] on icon "close-circle" at bounding box center [216, 96] width 8 height 8
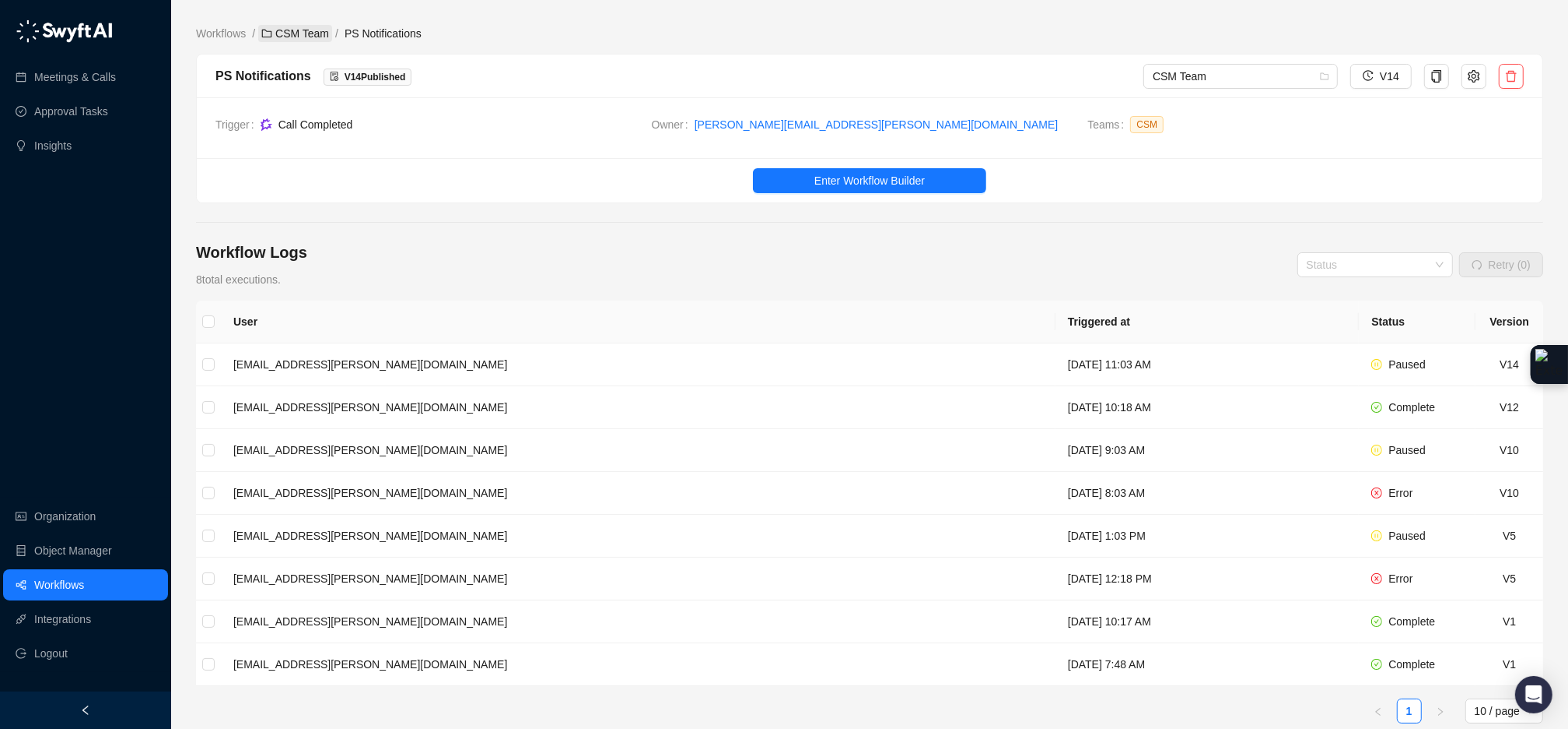
click at [306, 37] on link "CSM Team" at bounding box center [295, 33] width 74 height 17
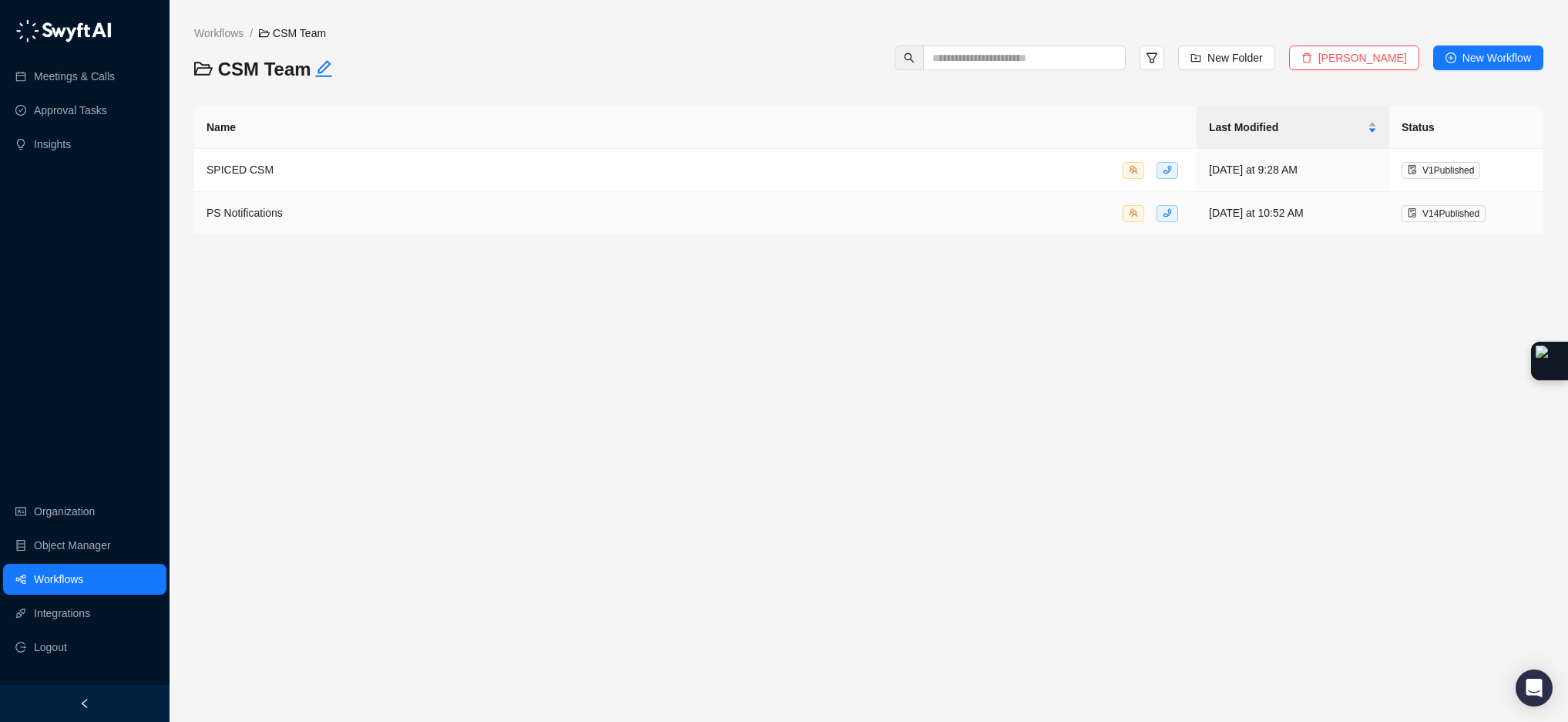
click at [307, 209] on div "PS Notifications" at bounding box center [695, 213] width 978 height 17
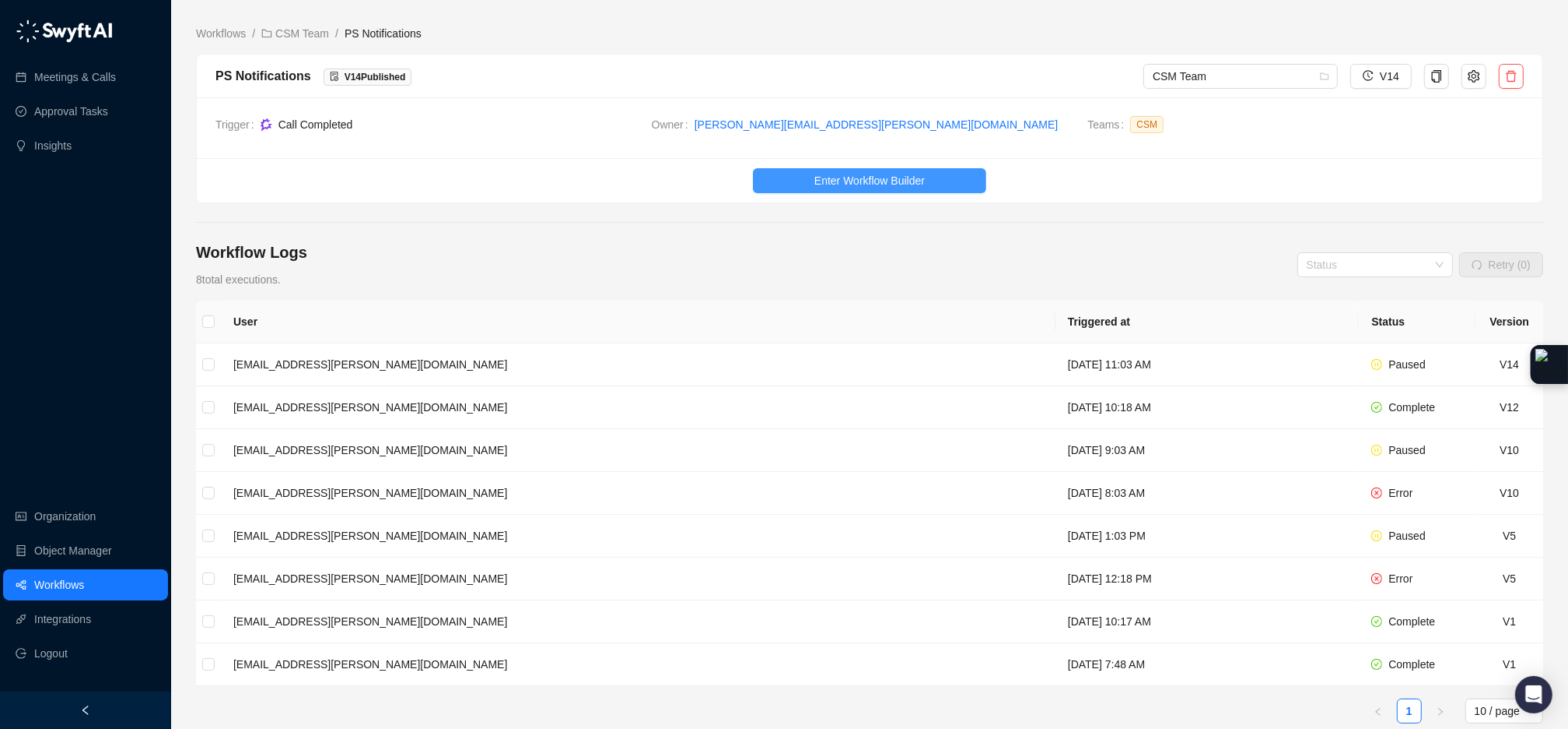
click at [787, 180] on button "Enter Workflow Builder" at bounding box center [870, 180] width 233 height 25
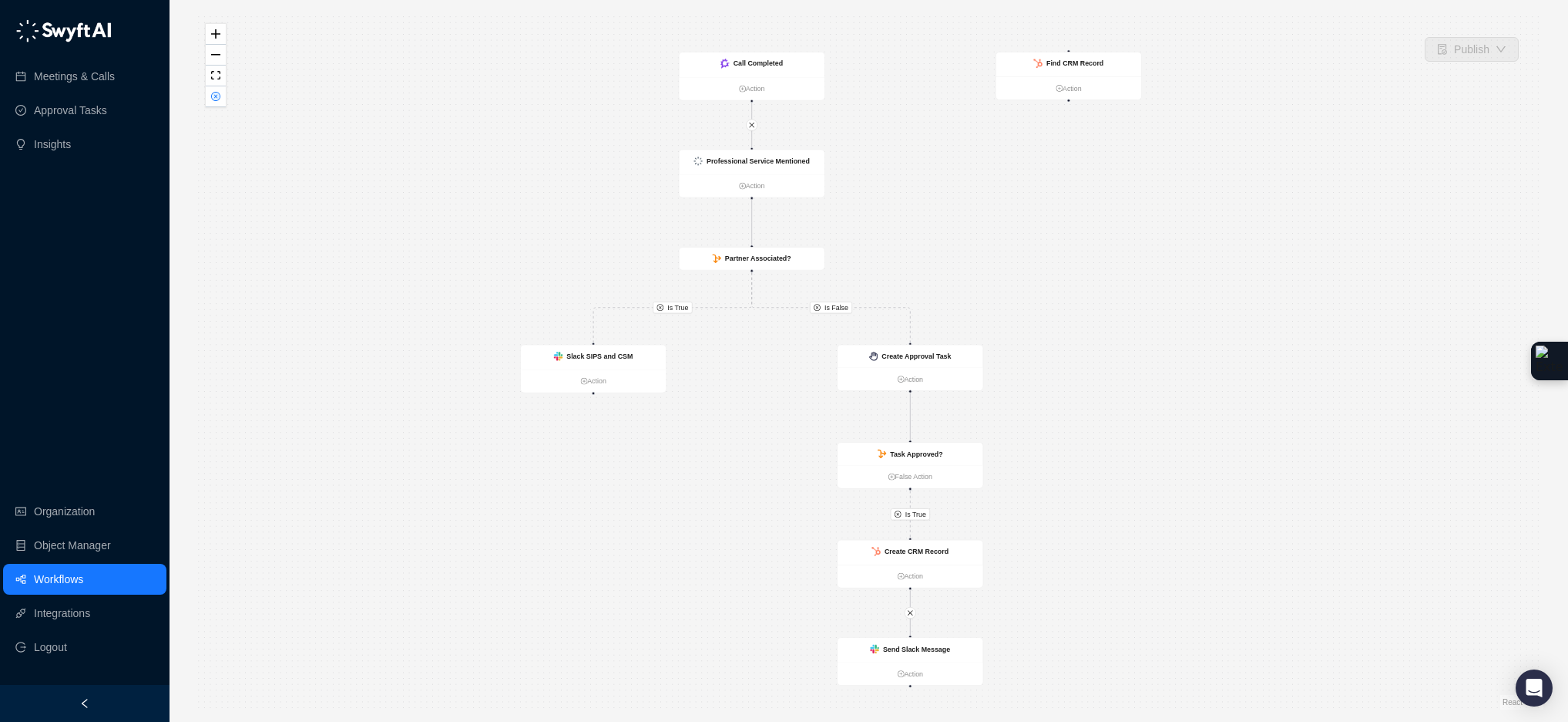
drag, startPoint x: 1068, startPoint y: 186, endPoint x: 1001, endPoint y: 195, distance: 67.6
click at [1030, 195] on div "Is True Is True Is False Call Completed Action Slack SIPS and CSM Action Create…" at bounding box center [869, 361] width 1349 height 697
click at [812, 173] on div "Professional Service Mentioned" at bounding box center [750, 162] width 145 height 25
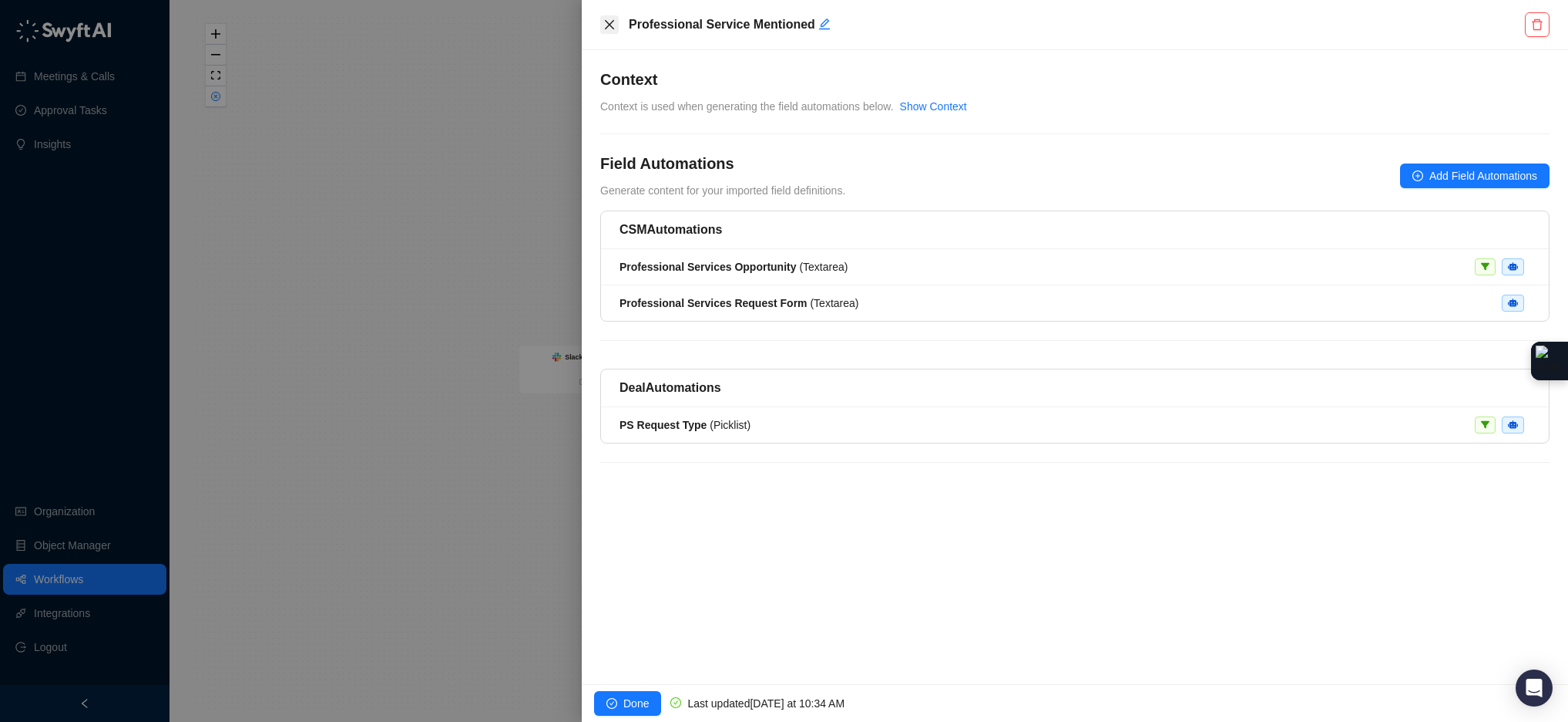
click at [604, 26] on icon "close" at bounding box center [609, 25] width 13 height 13
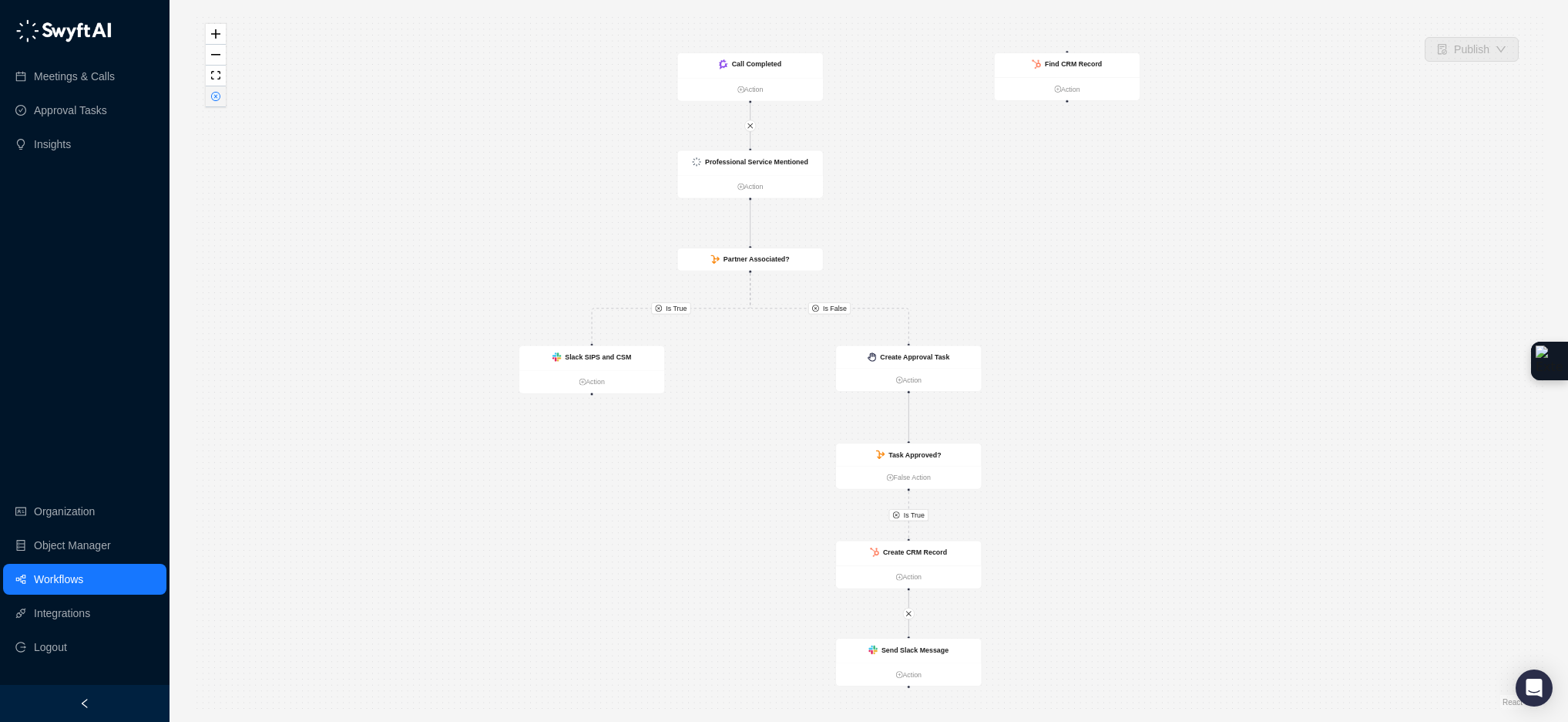
click at [224, 102] on button "button" at bounding box center [215, 96] width 20 height 21
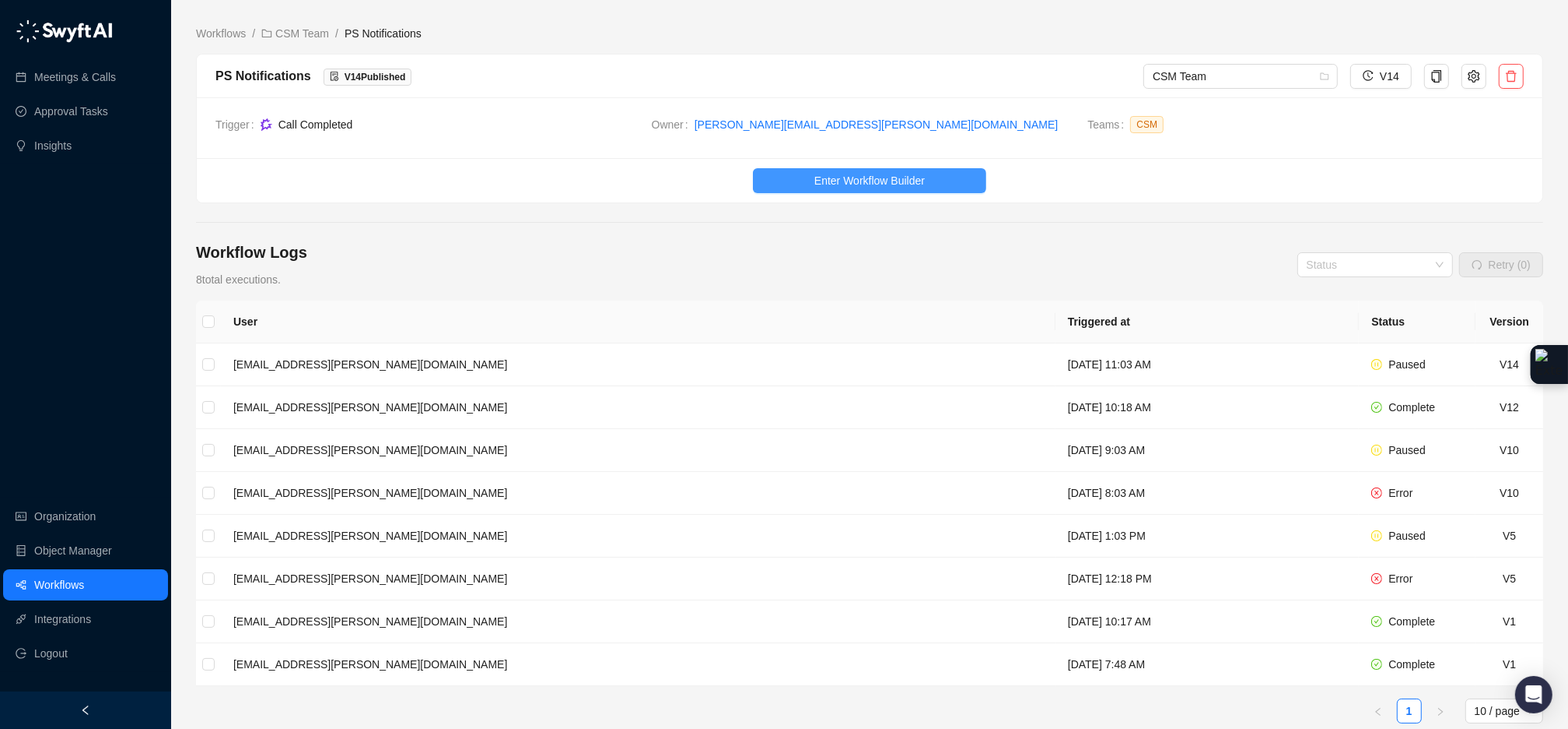
click at [764, 176] on button "Enter Workflow Builder" at bounding box center [870, 180] width 233 height 25
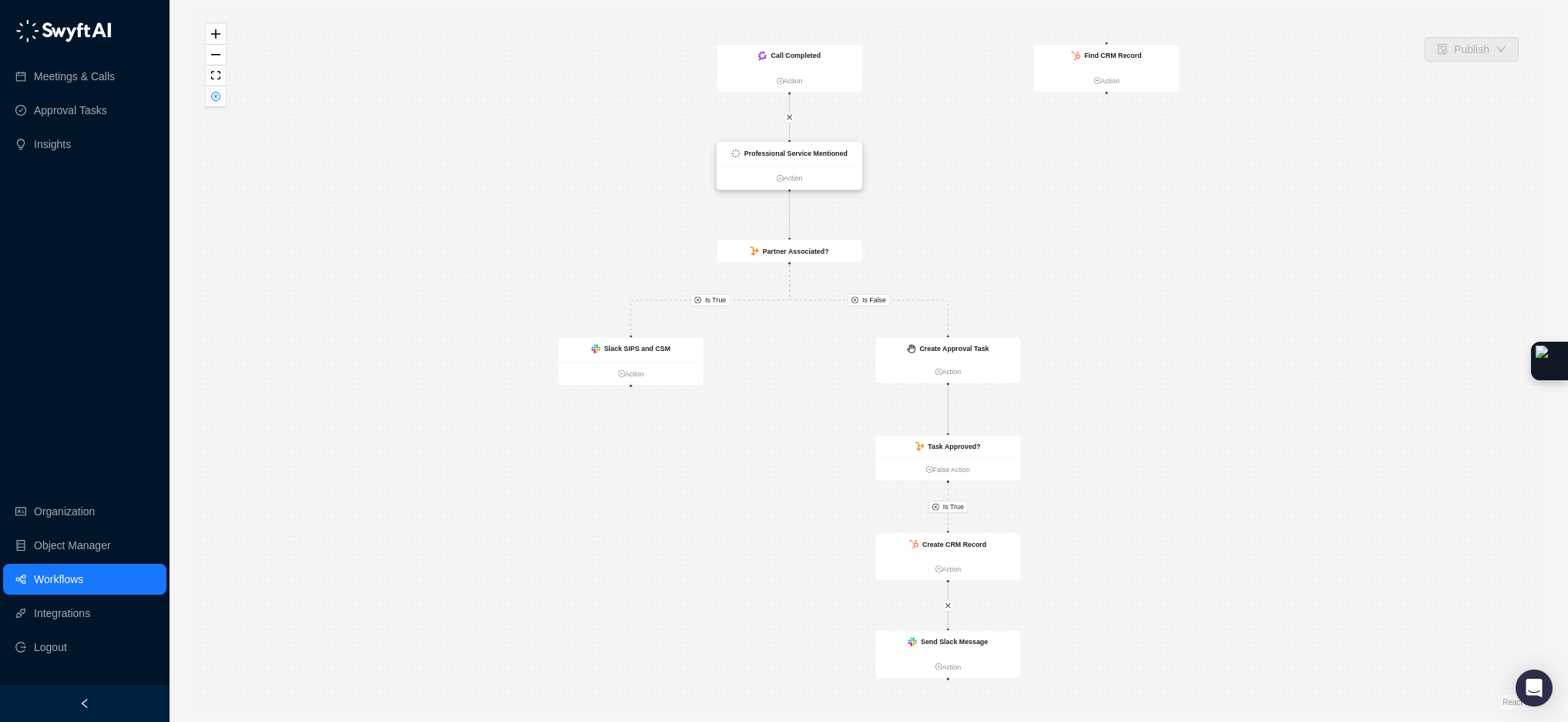
click at [837, 163] on div "Professional Service Mentioned" at bounding box center [790, 153] width 145 height 25
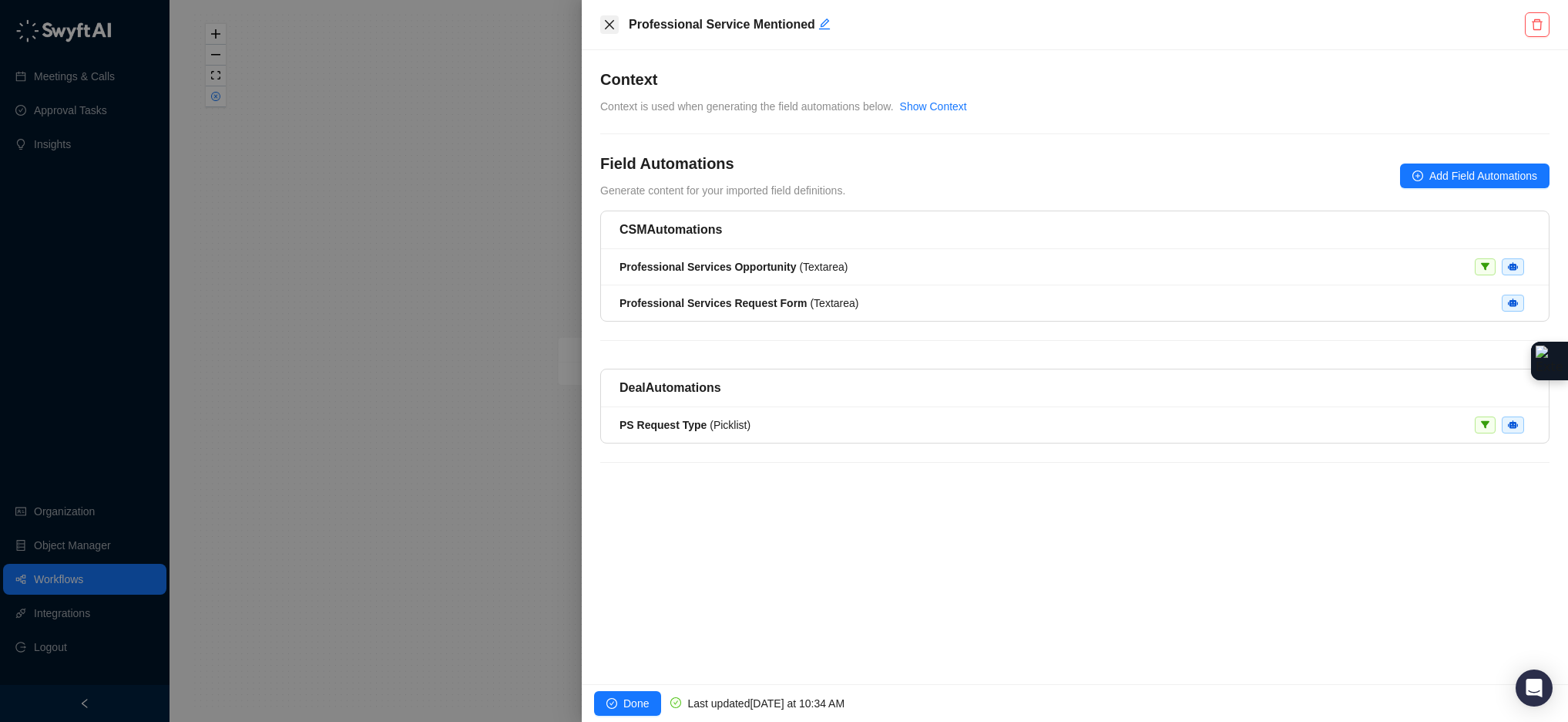
click at [613, 27] on icon "close" at bounding box center [609, 25] width 13 height 13
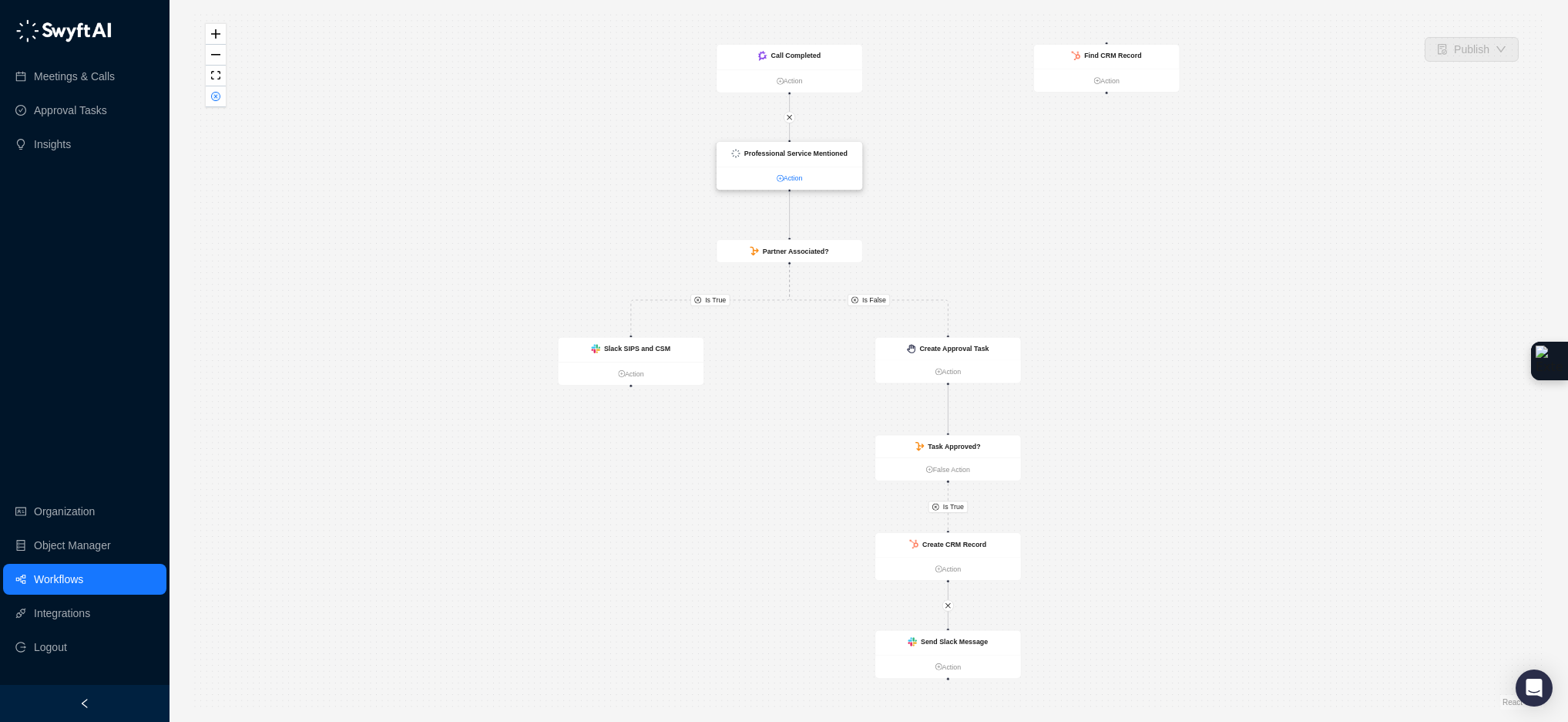
click at [800, 179] on link "Action" at bounding box center [790, 178] width 145 height 11
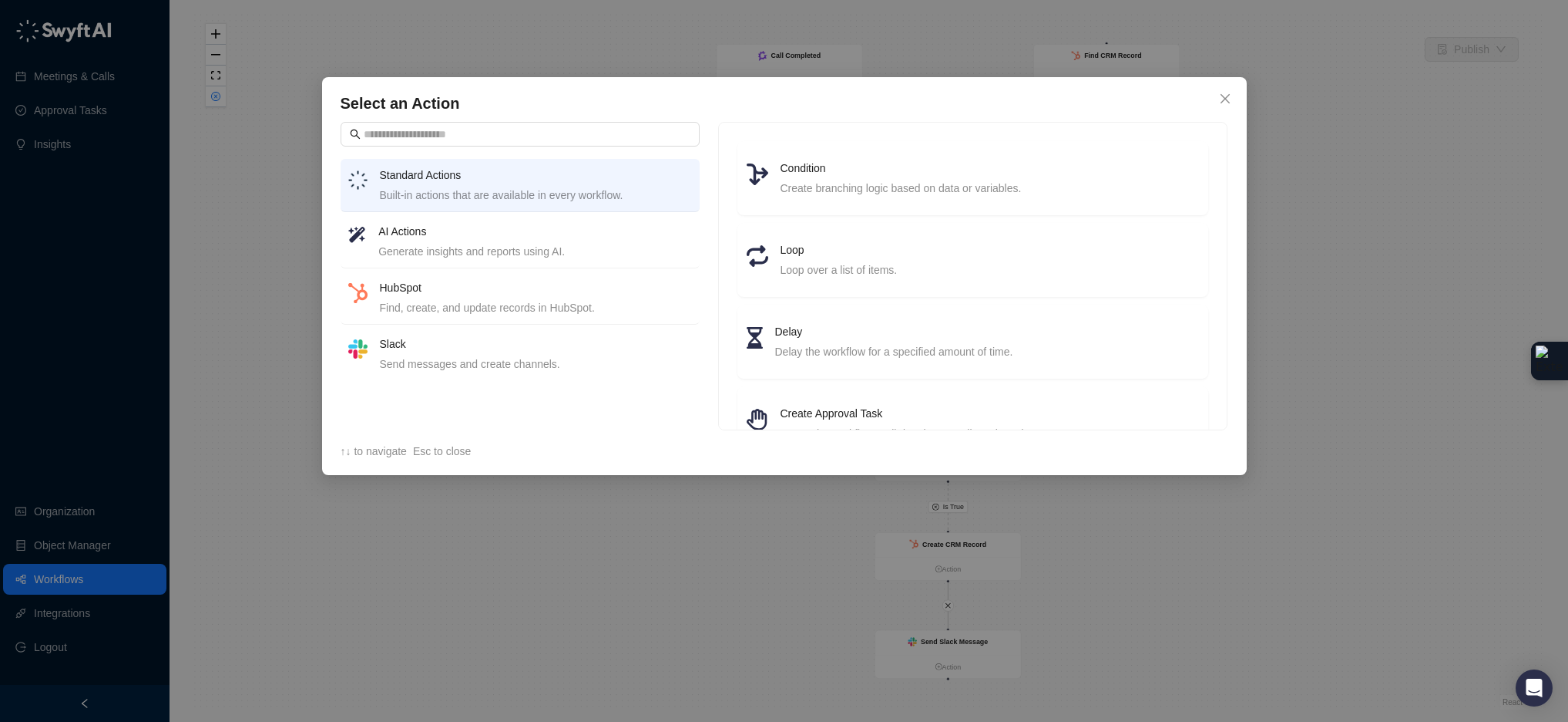
click at [926, 62] on div "Select an Action Standard Actions Built-in actions that are available in every …" at bounding box center [784, 361] width 1568 height 722
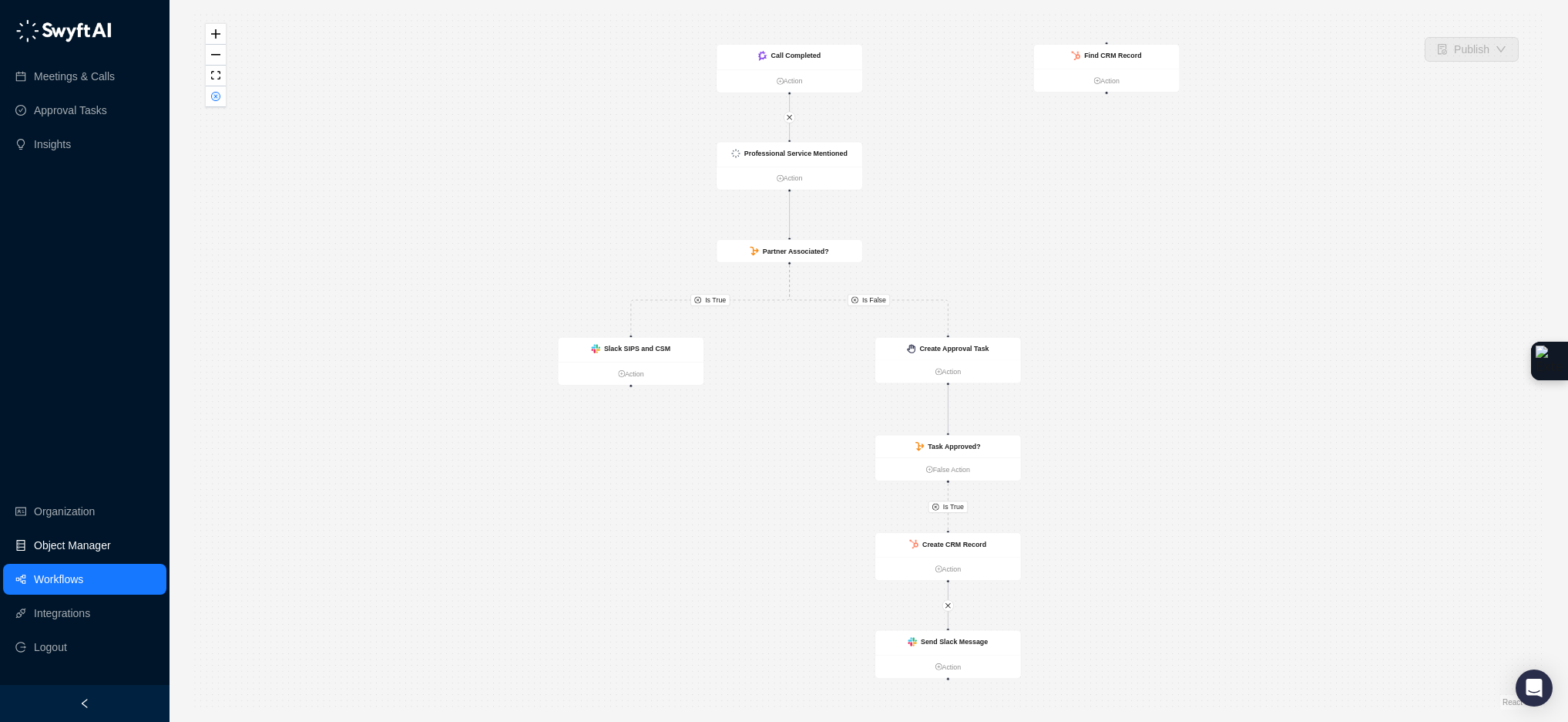
click at [55, 538] on link "Object Manager" at bounding box center [72, 545] width 77 height 31
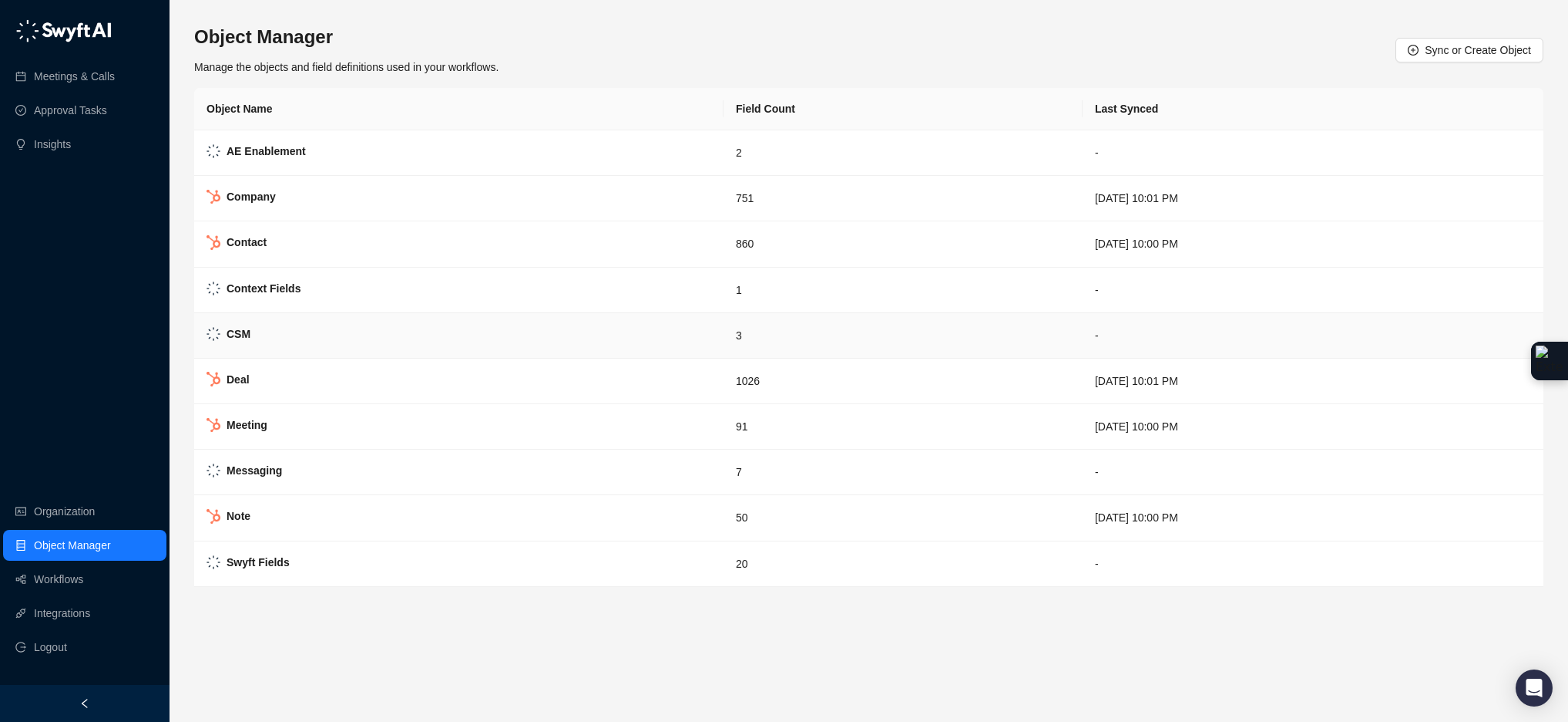
click at [300, 328] on td "CSM" at bounding box center [459, 336] width 530 height 46
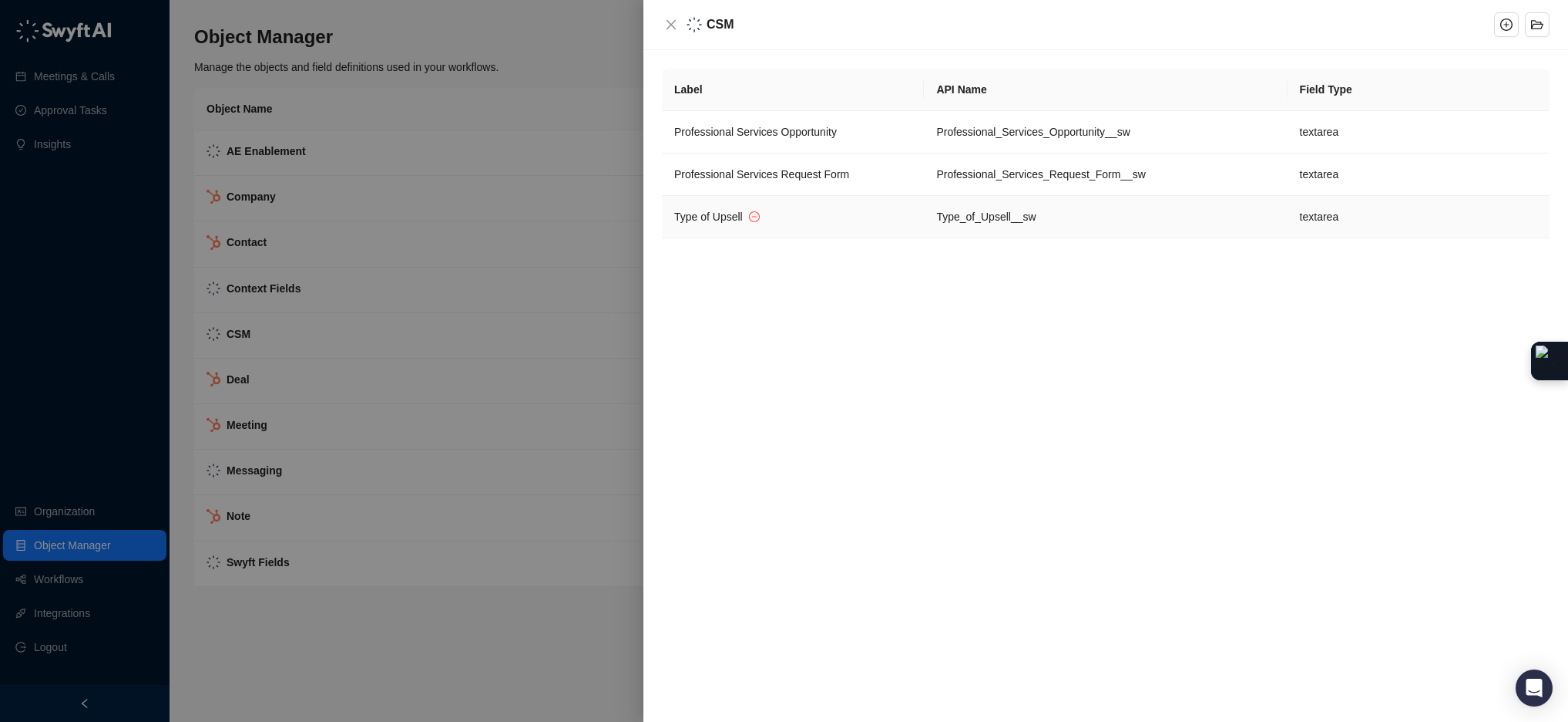
click at [771, 225] on td "Type of Upsell" at bounding box center [792, 217] width 262 height 43
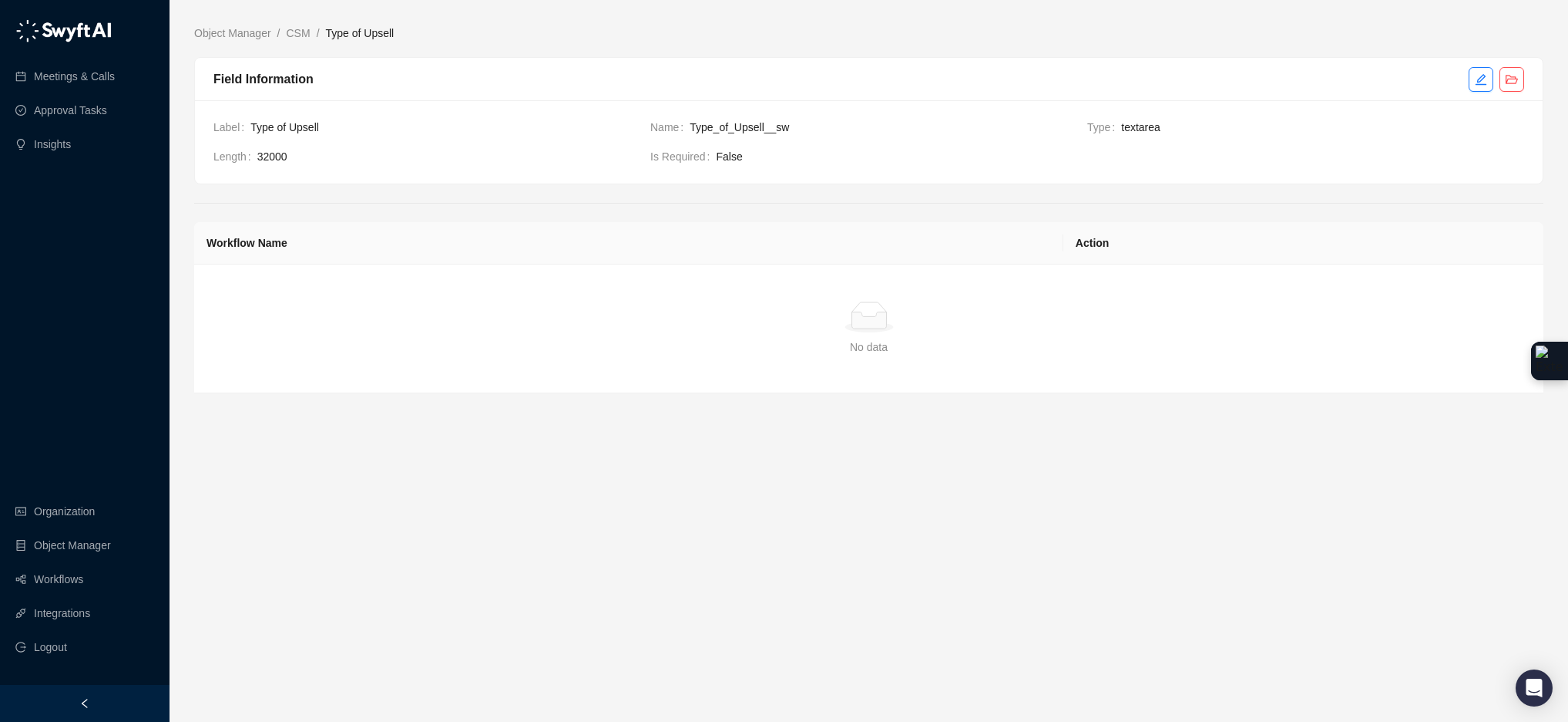
click at [767, 127] on span "Type_of_Upsell__sw" at bounding box center [882, 127] width 385 height 17
drag, startPoint x: 810, startPoint y: 130, endPoint x: 692, endPoint y: 126, distance: 118.1
click at [684, 132] on div "Name Type_of_Upsell__sw" at bounding box center [862, 127] width 424 height 17
click at [1511, 74] on icon "folder-open" at bounding box center [1512, 80] width 13 height 13
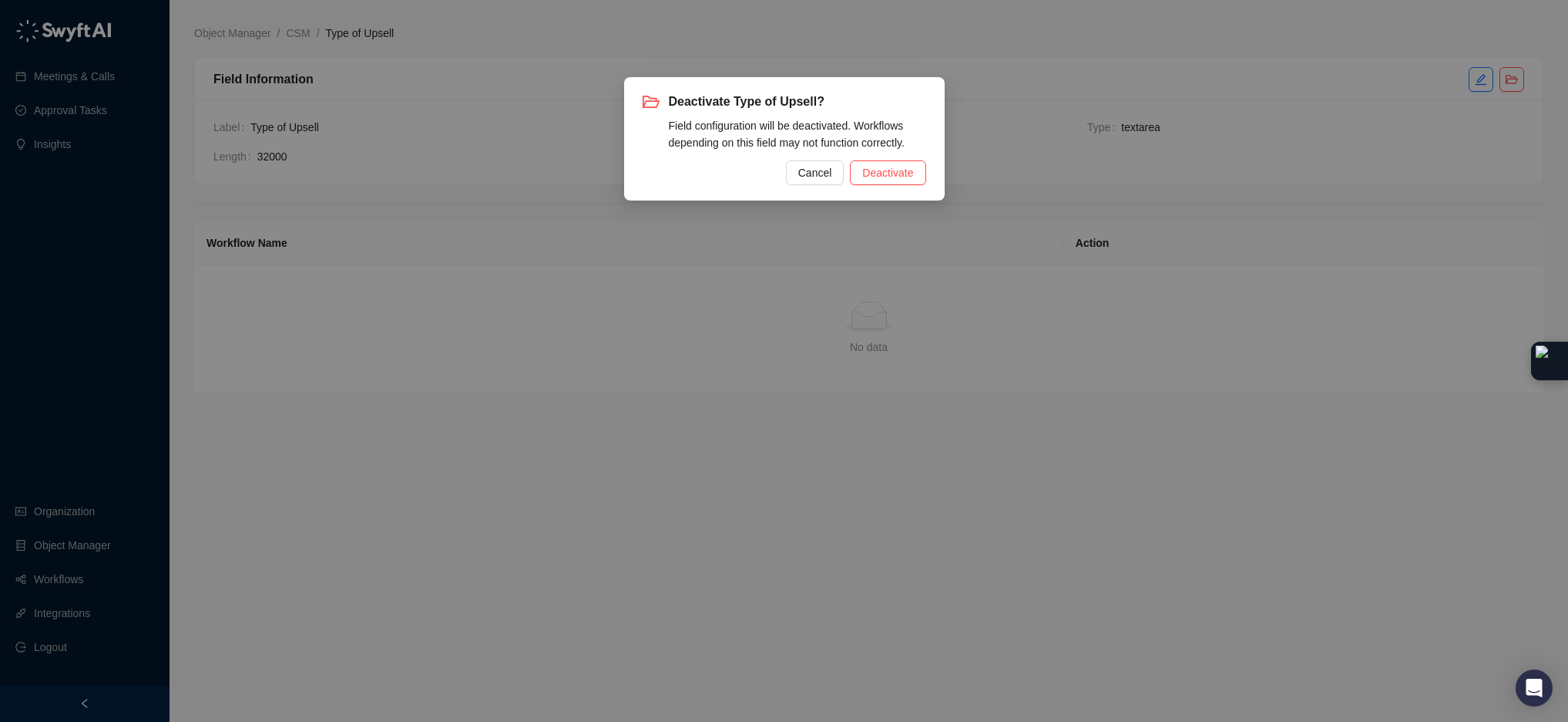
drag, startPoint x: 899, startPoint y: 176, endPoint x: 839, endPoint y: 187, distance: 61.0
click at [841, 188] on div "Deactivate Type of Upsell? Field configuration will be deactivated. Workflows d…" at bounding box center [785, 138] width 321 height 123
click at [828, 178] on span "Cancel" at bounding box center [815, 172] width 34 height 17
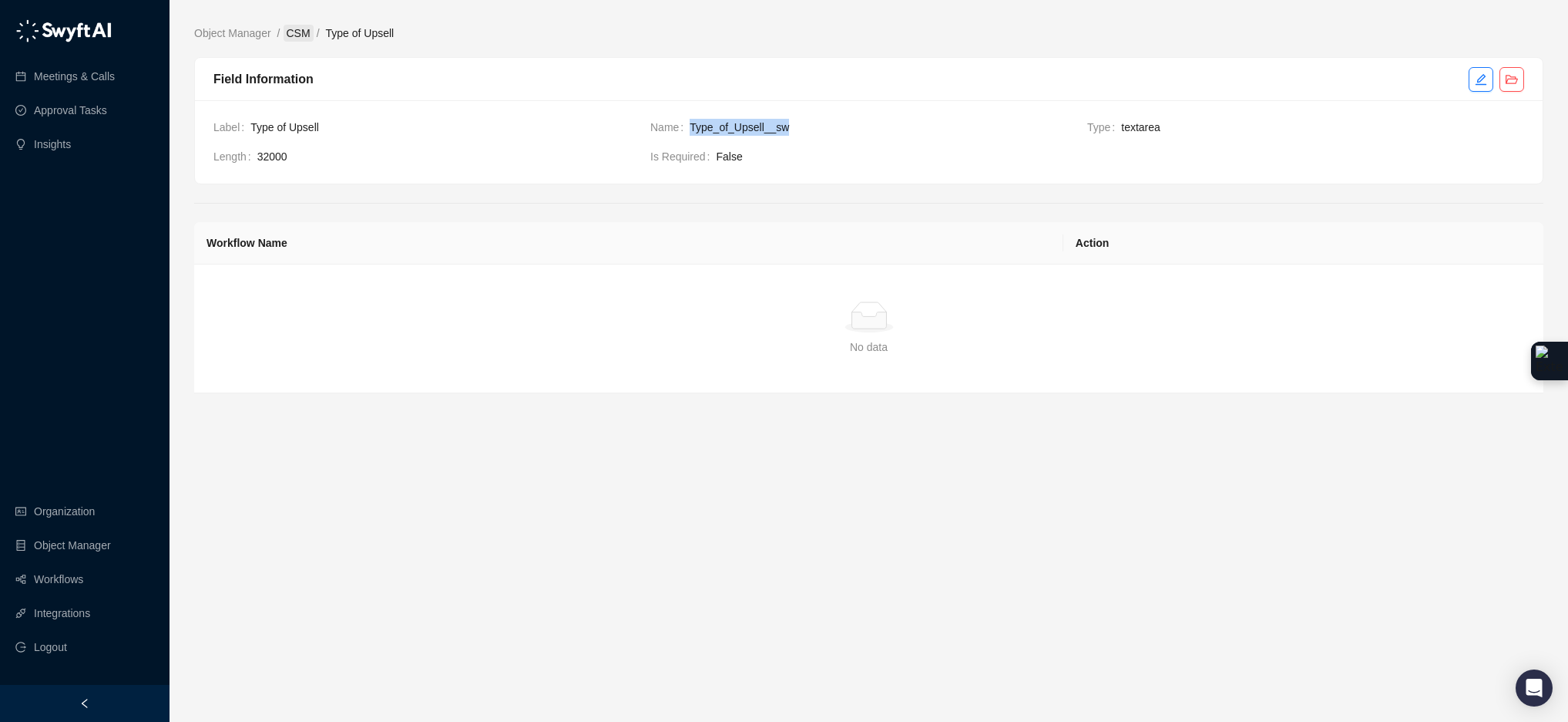
click at [292, 34] on link "CSM" at bounding box center [299, 32] width 30 height 17
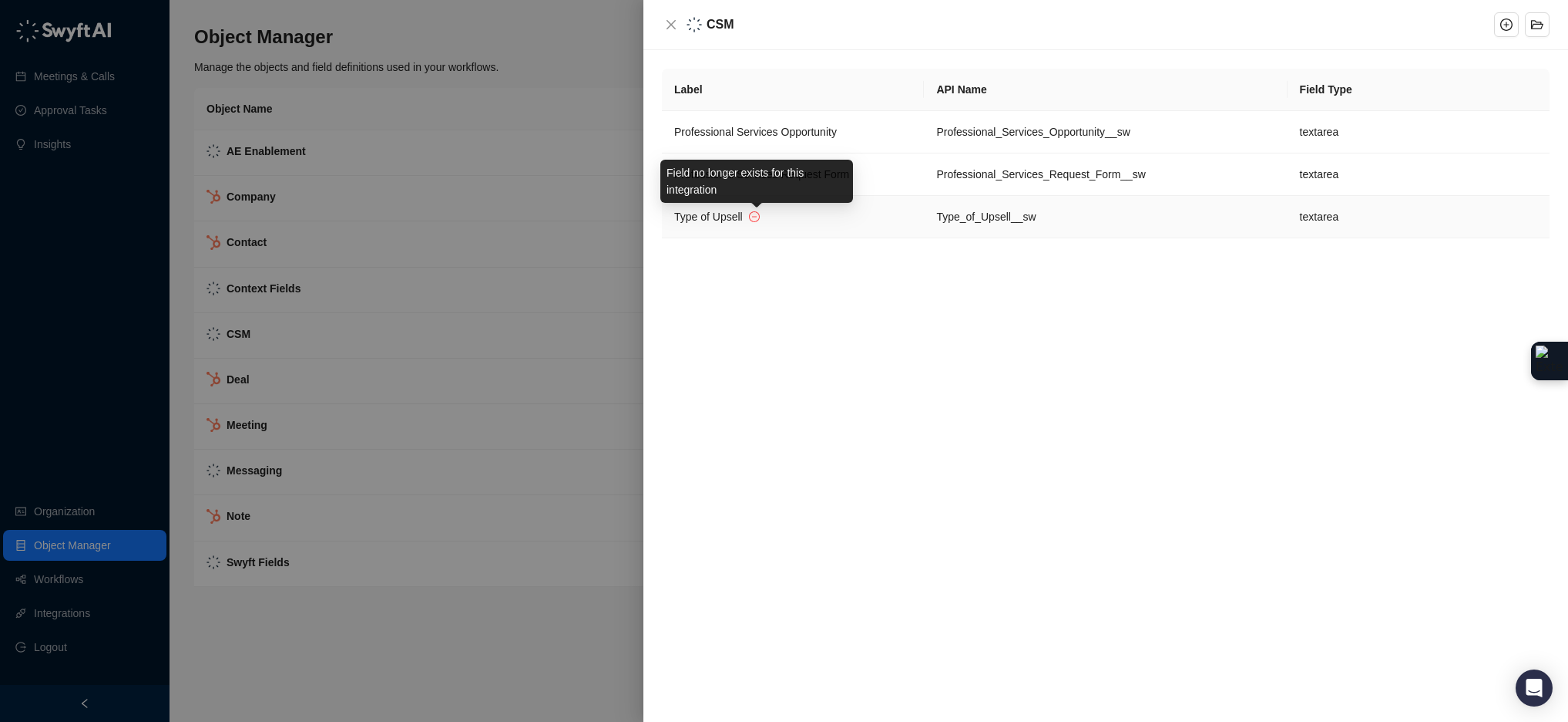
click at [757, 218] on icon "minus-circle" at bounding box center [755, 217] width 9 height 9
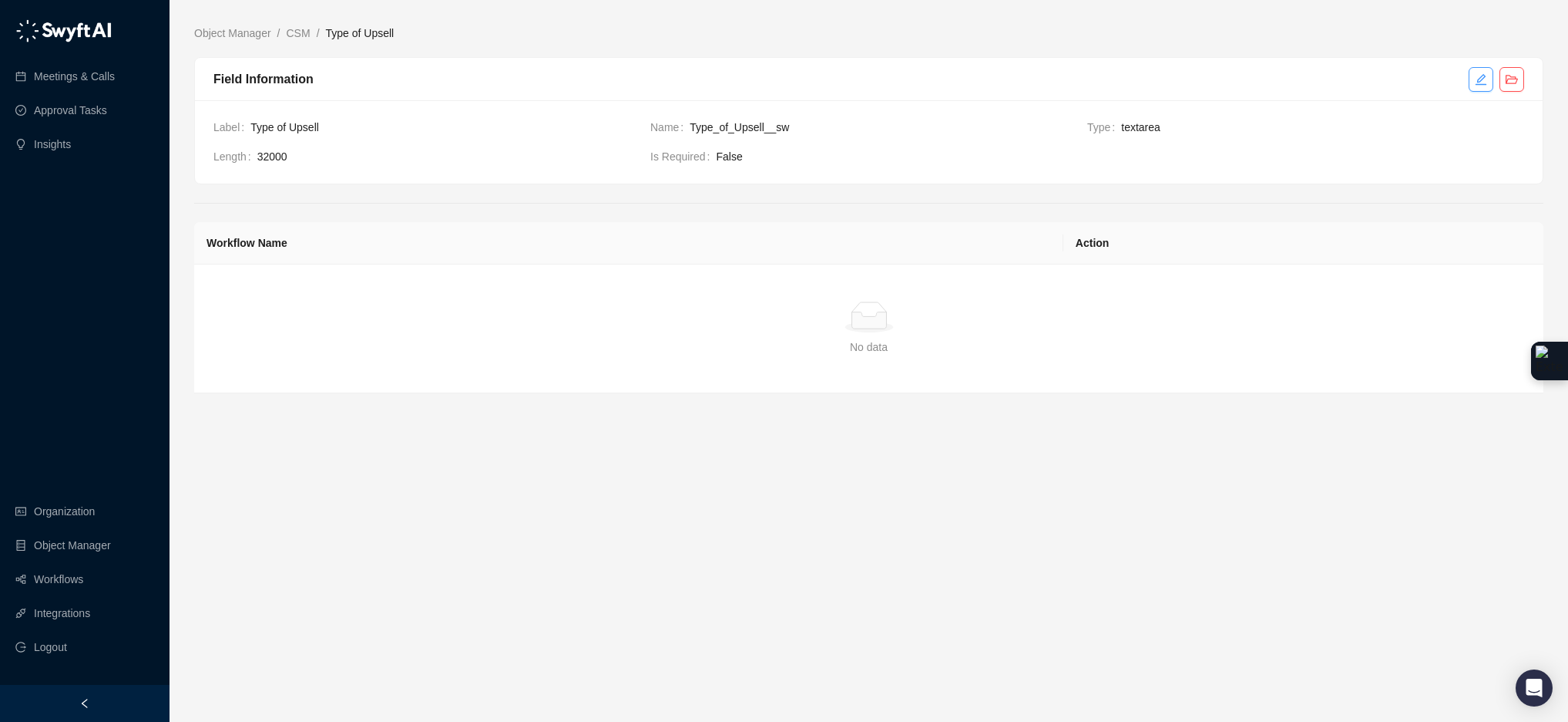
click at [1483, 80] on icon "edit" at bounding box center [1481, 80] width 13 height 13
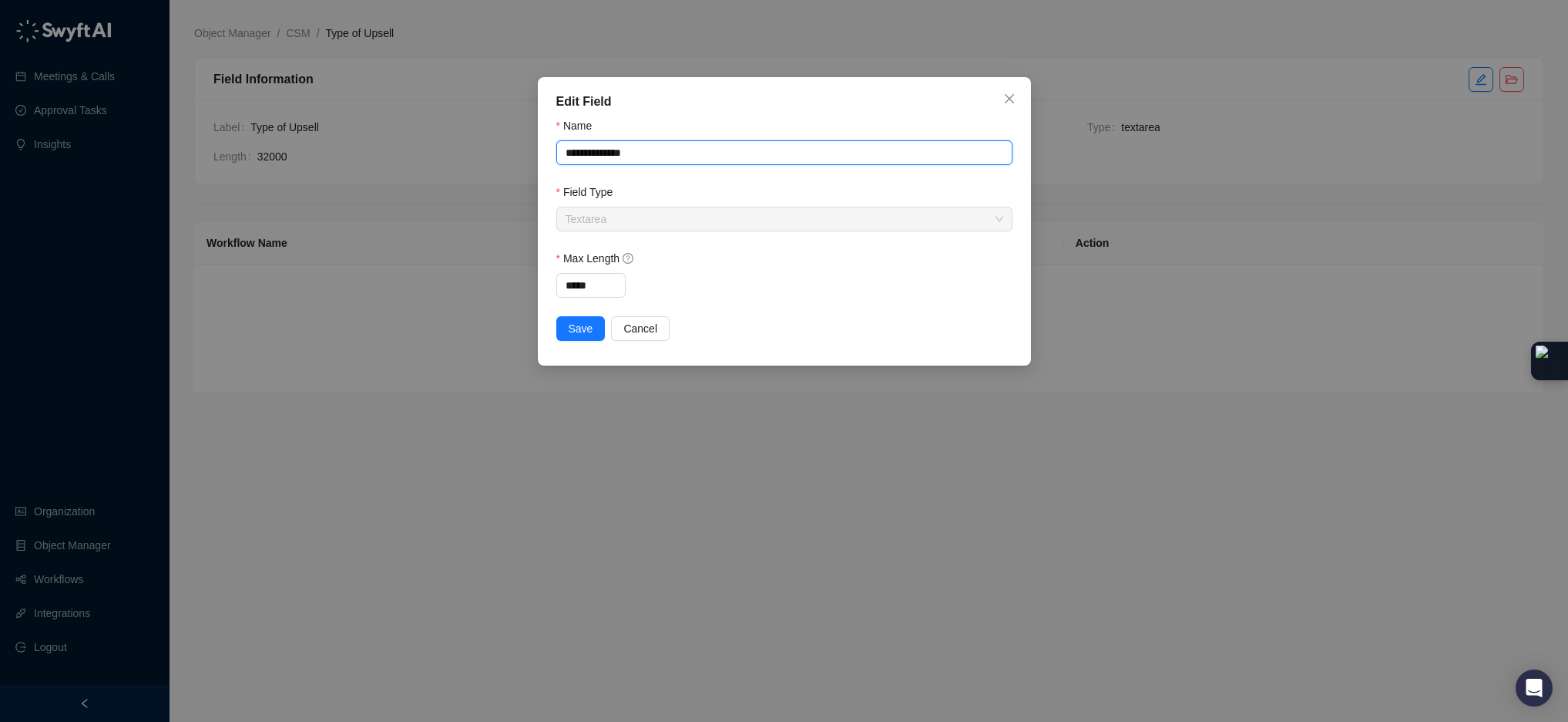
drag, startPoint x: 687, startPoint y: 156, endPoint x: 538, endPoint y: 148, distance: 149.2
click at [540, 148] on div "**********" at bounding box center [785, 221] width 493 height 289
type input "**********"
click at [560, 335] on button "Save" at bounding box center [581, 328] width 49 height 25
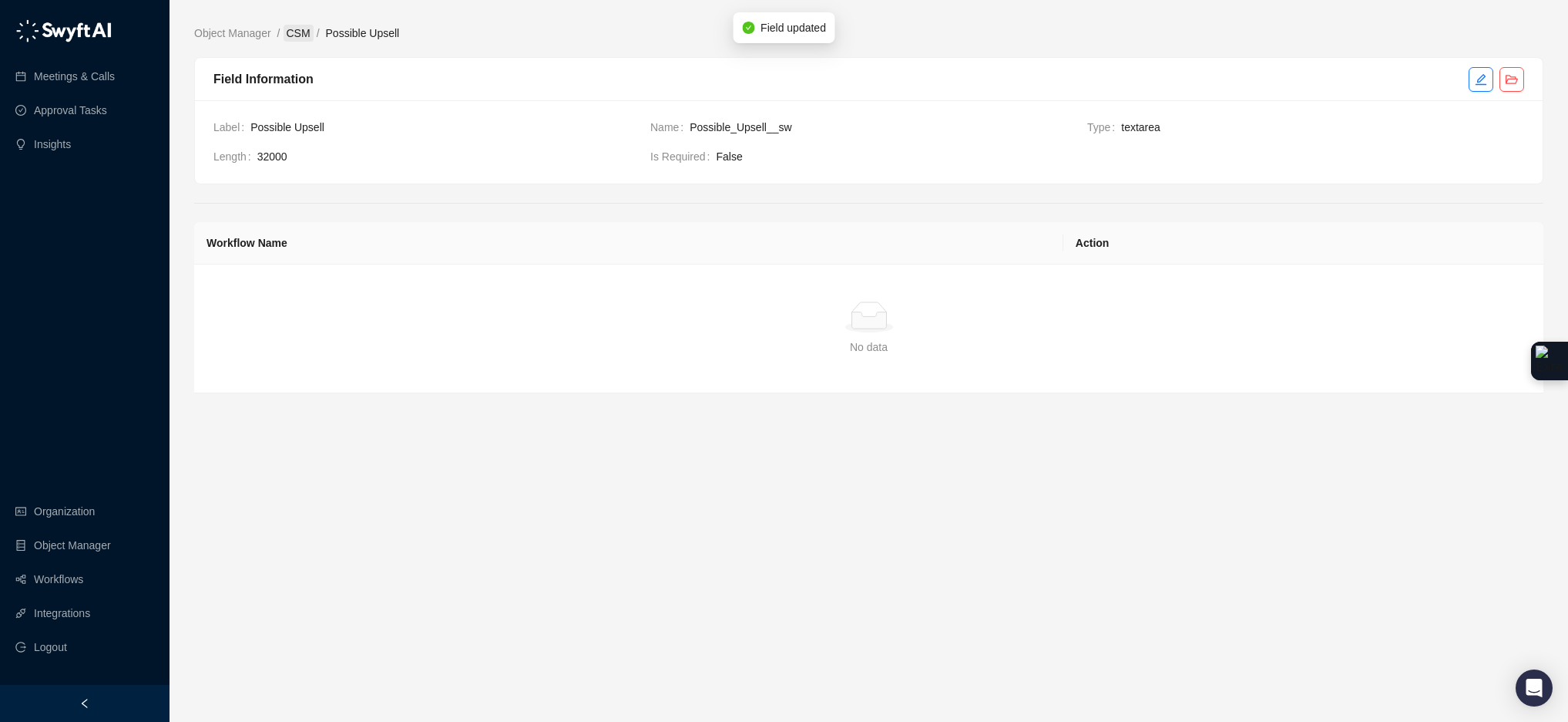
click at [311, 34] on link "CSM" at bounding box center [299, 32] width 30 height 17
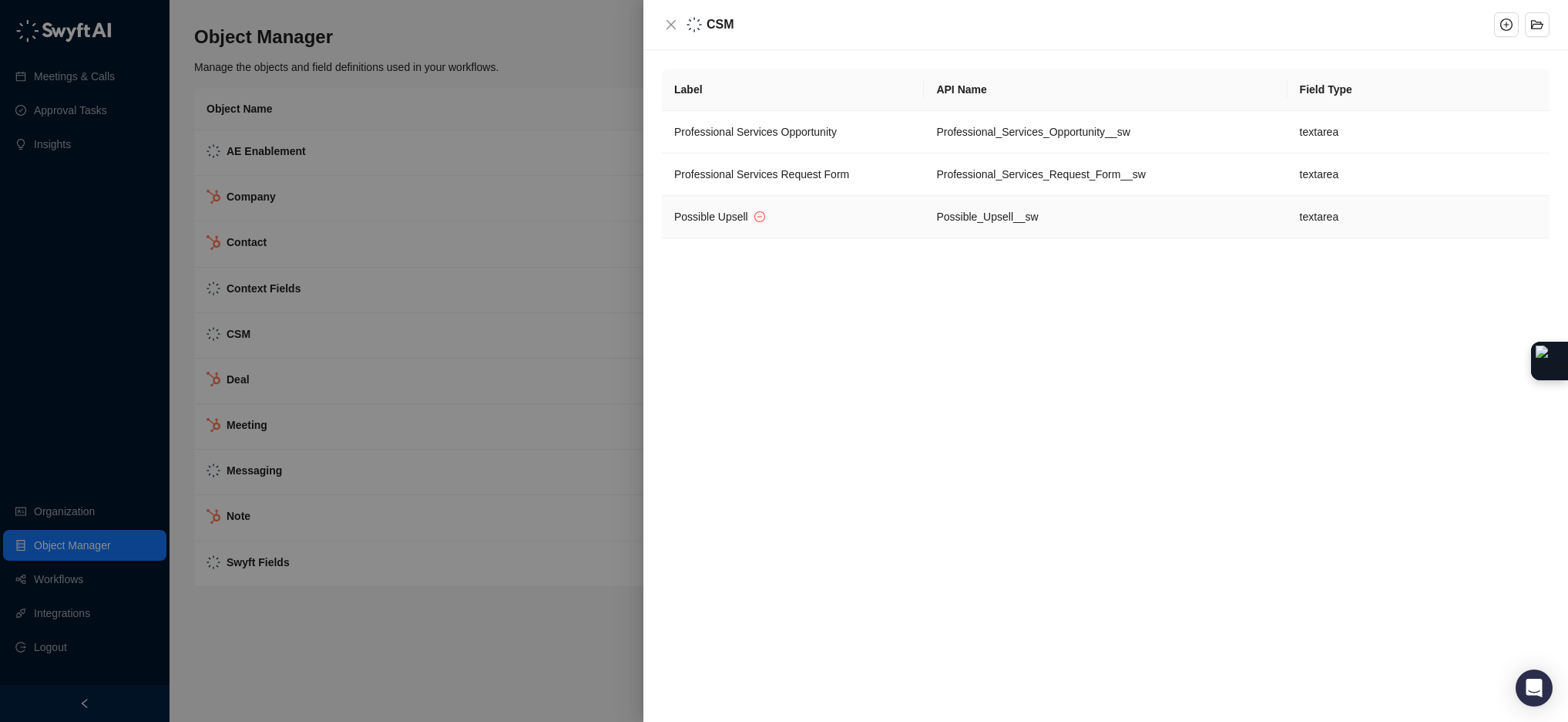
click at [1121, 217] on td "Possible_Upsell__sw" at bounding box center [1105, 217] width 363 height 43
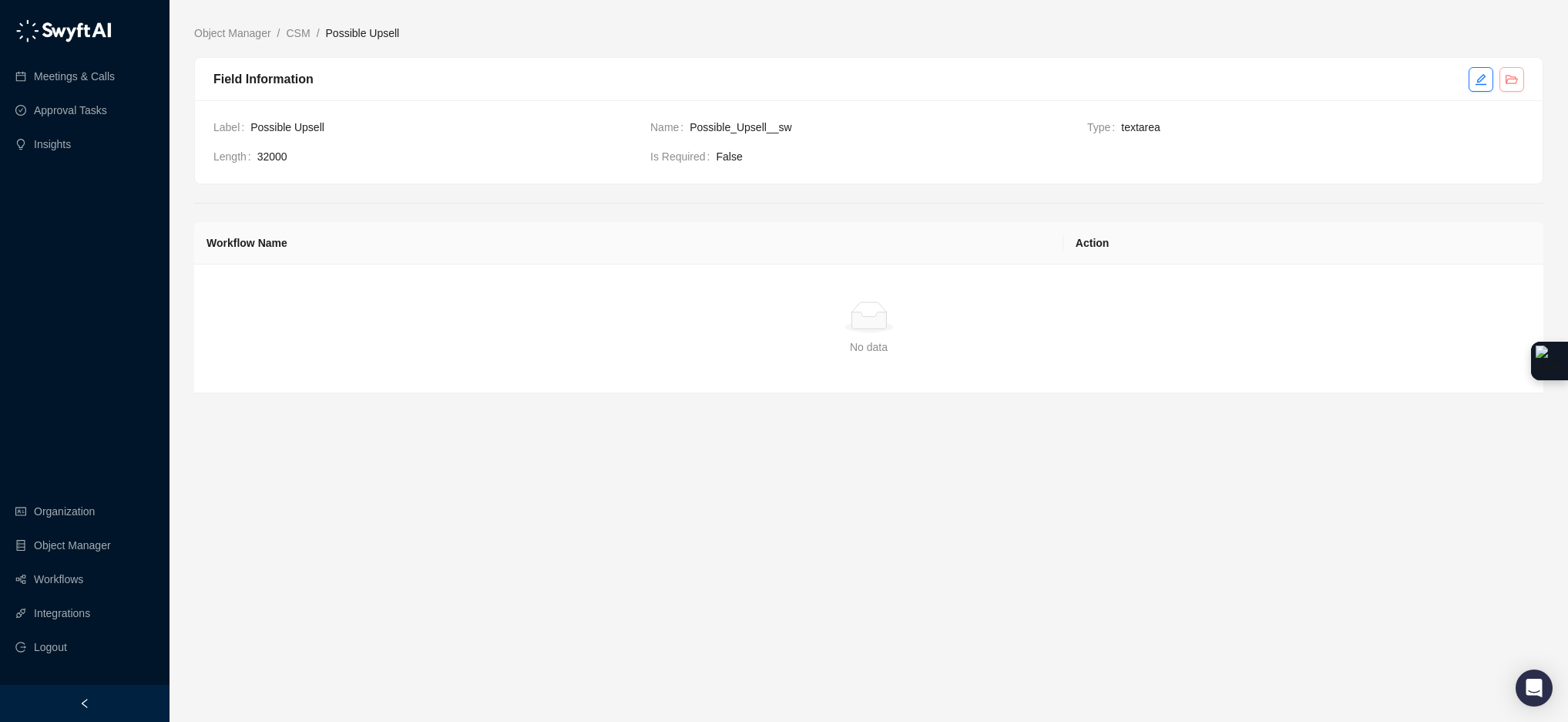
click at [1512, 83] on icon "folder-open" at bounding box center [1512, 80] width 13 height 13
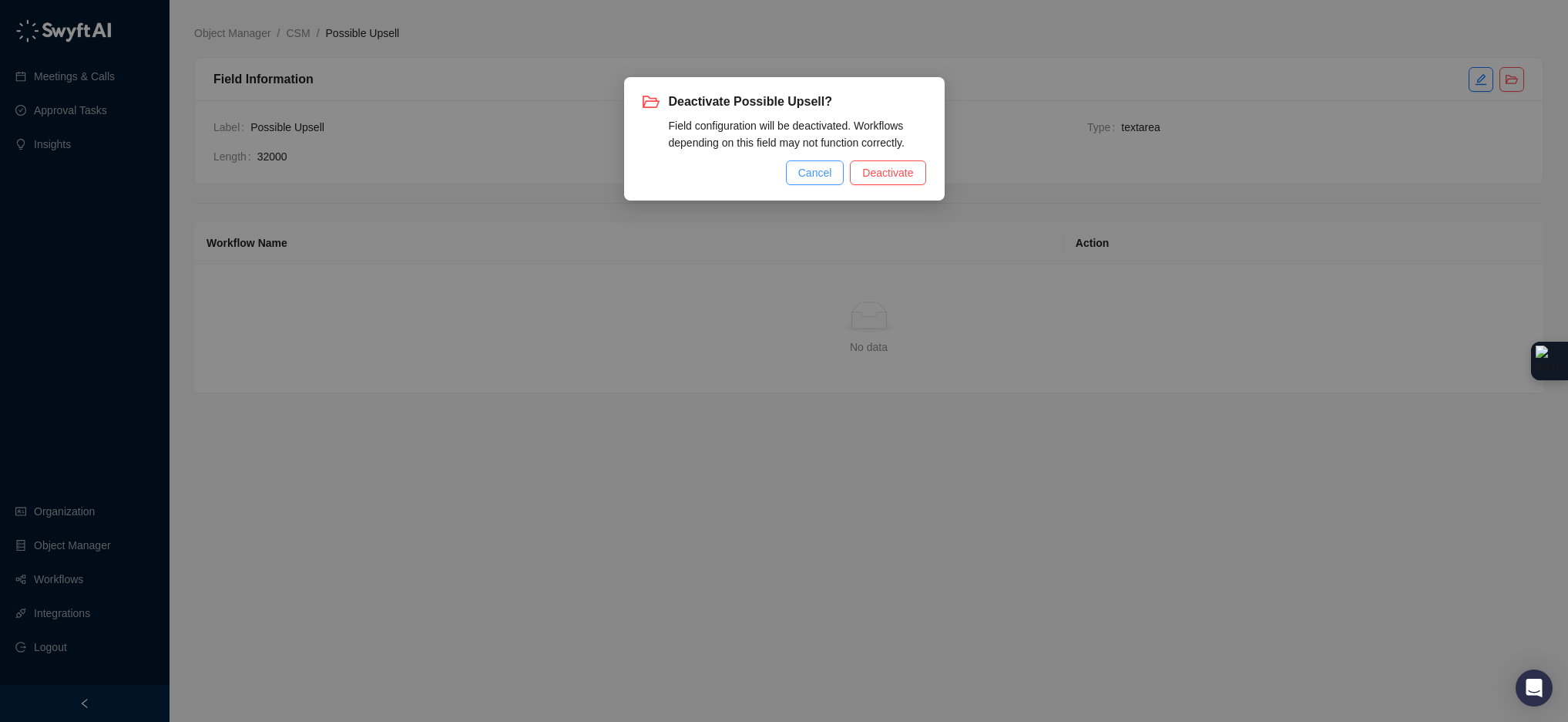
click at [806, 168] on span "Cancel" at bounding box center [815, 172] width 34 height 17
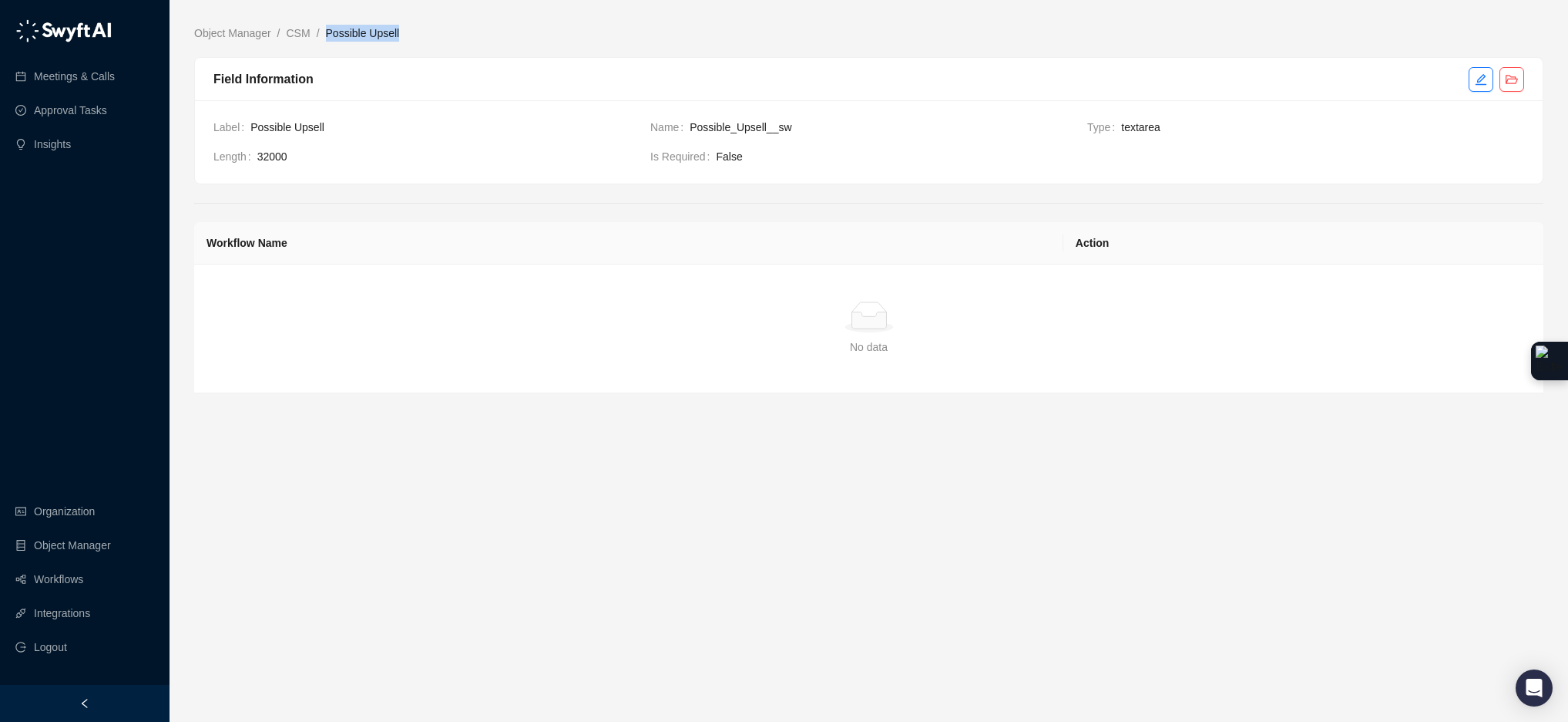
drag, startPoint x: 413, startPoint y: 33, endPoint x: 325, endPoint y: 32, distance: 88.0
click at [325, 32] on ol "Object Manager / CSM / Possible Upsell" at bounding box center [869, 32] width 1349 height 17
copy span "Possible Upsell"
click at [1475, 83] on icon "edit" at bounding box center [1481, 80] width 13 height 13
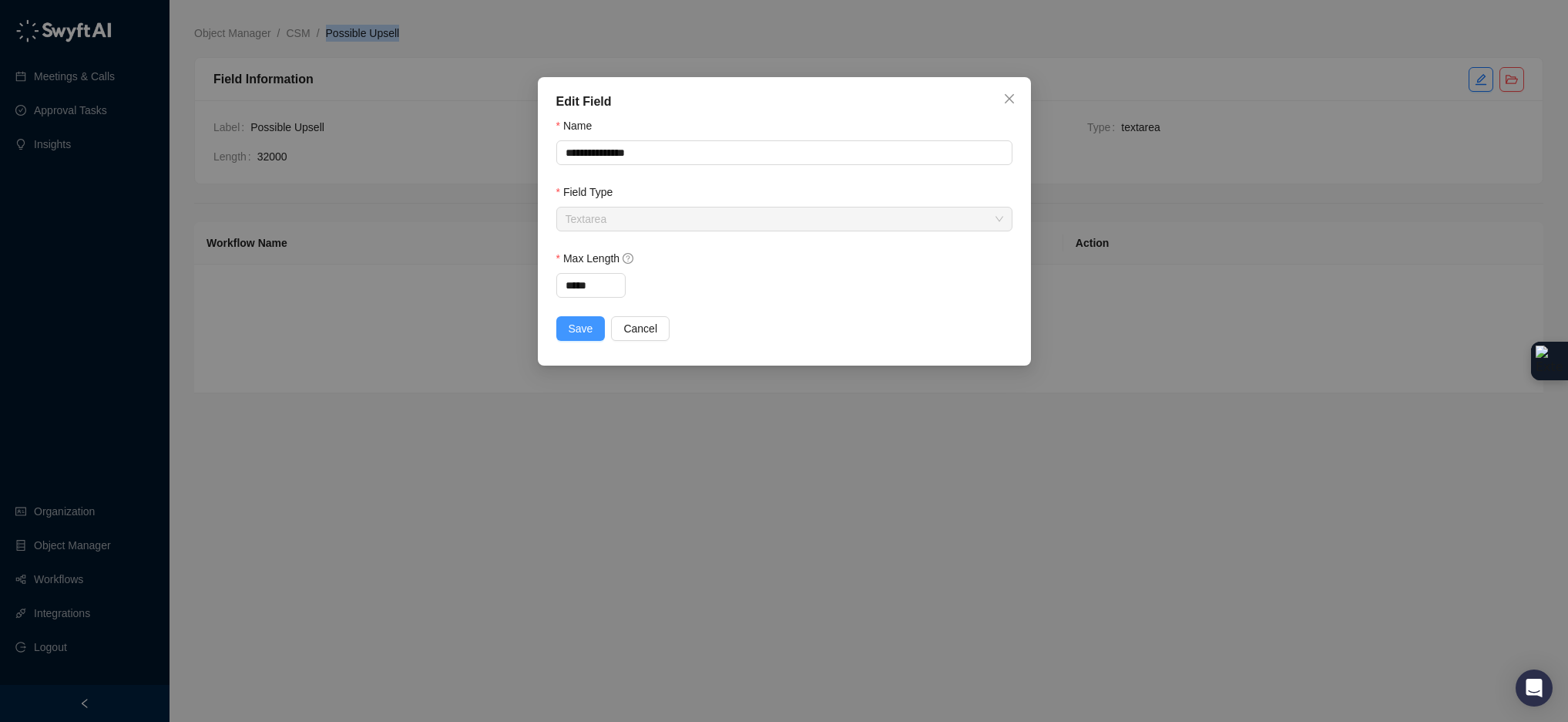
click at [590, 327] on span "Save" at bounding box center [581, 328] width 24 height 17
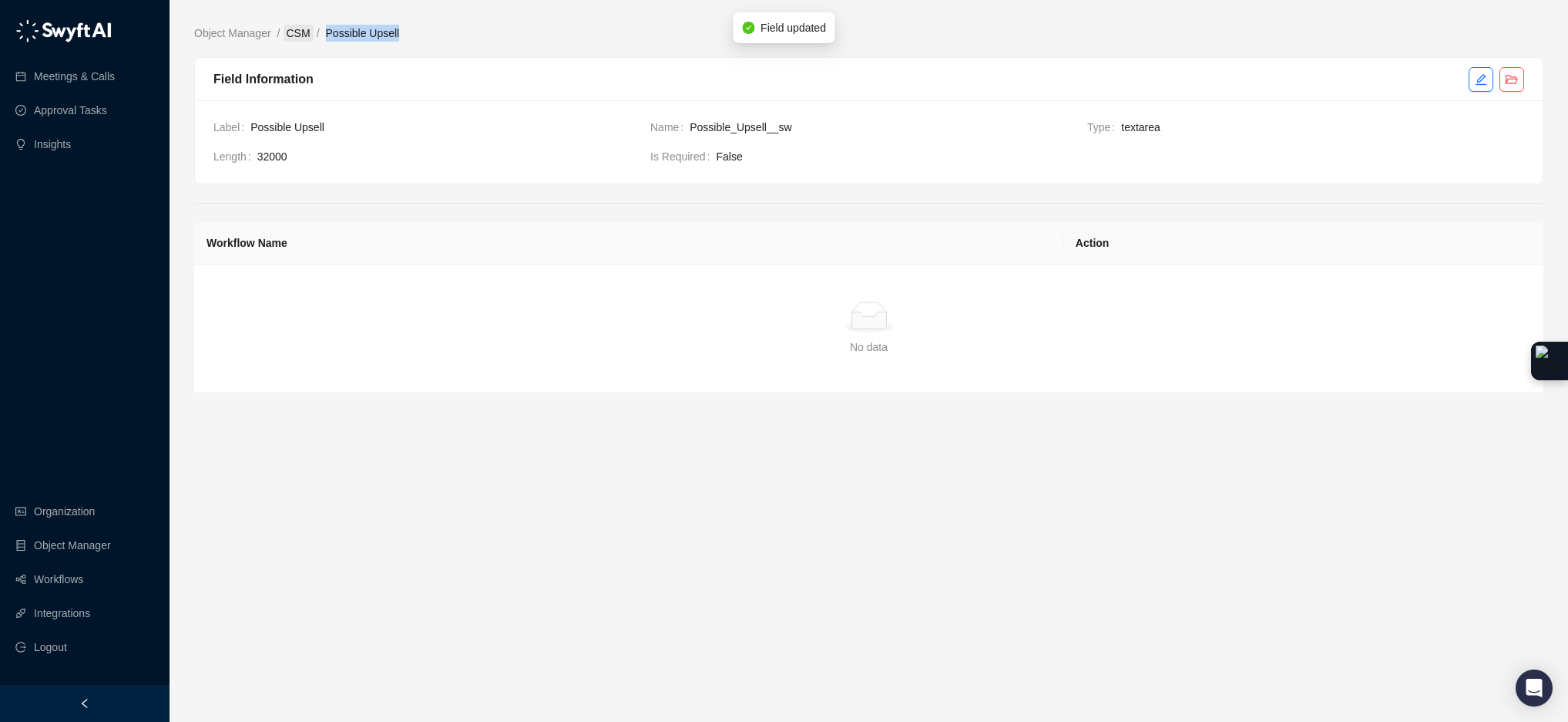
click at [298, 28] on link "CSM" at bounding box center [299, 32] width 30 height 17
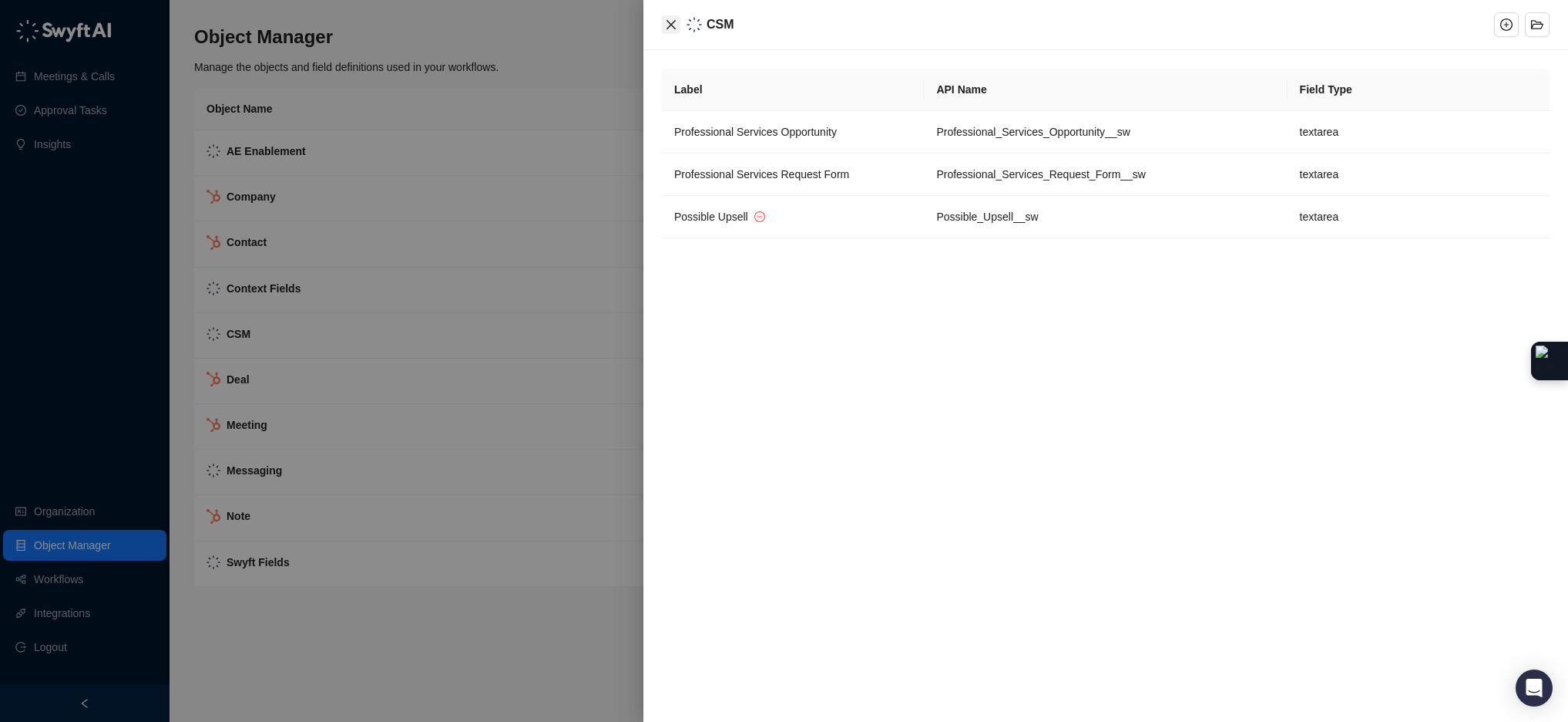
click at [673, 17] on button "Close" at bounding box center [670, 24] width 18 height 18
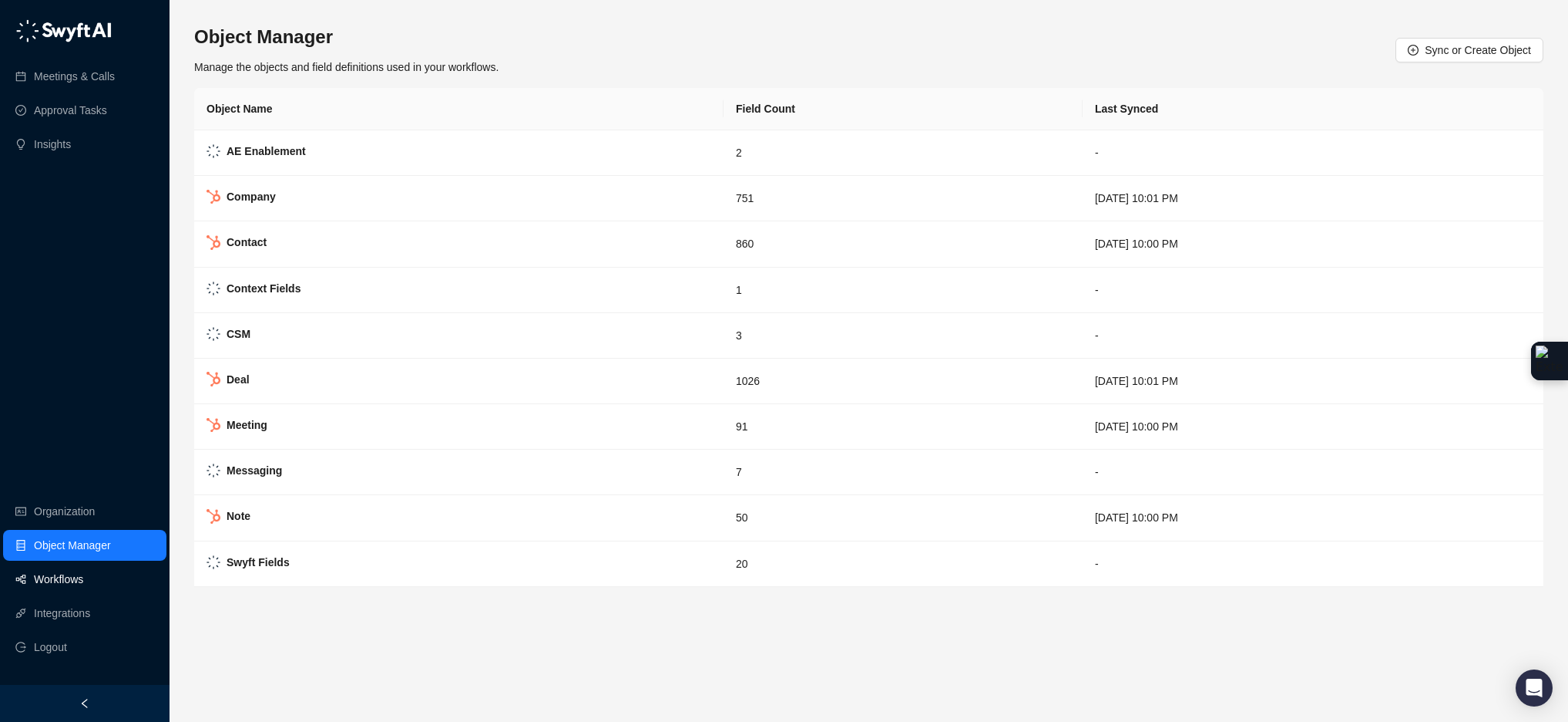
click at [67, 576] on link "Workflows" at bounding box center [58, 579] width 49 height 31
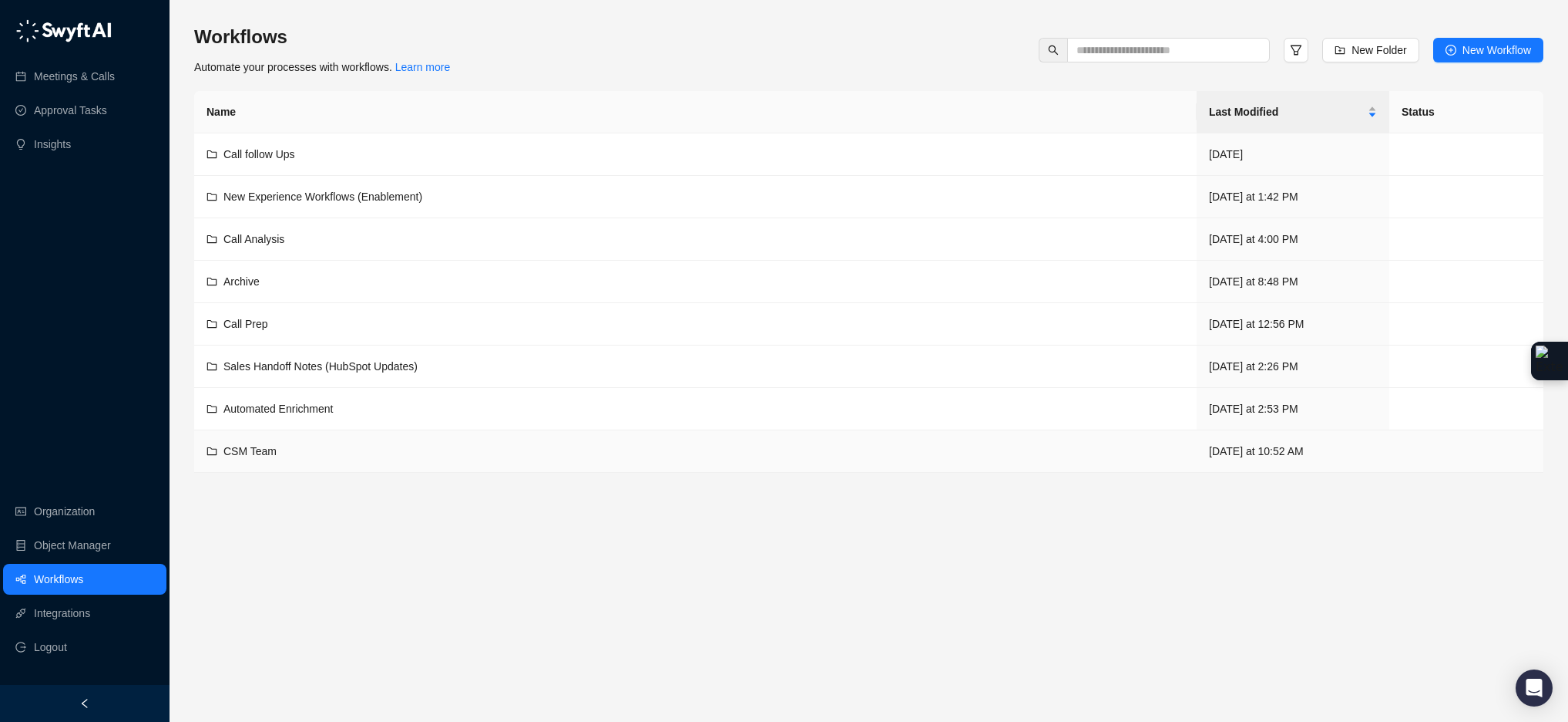
click at [266, 451] on span "CSM Team" at bounding box center [250, 452] width 53 height 13
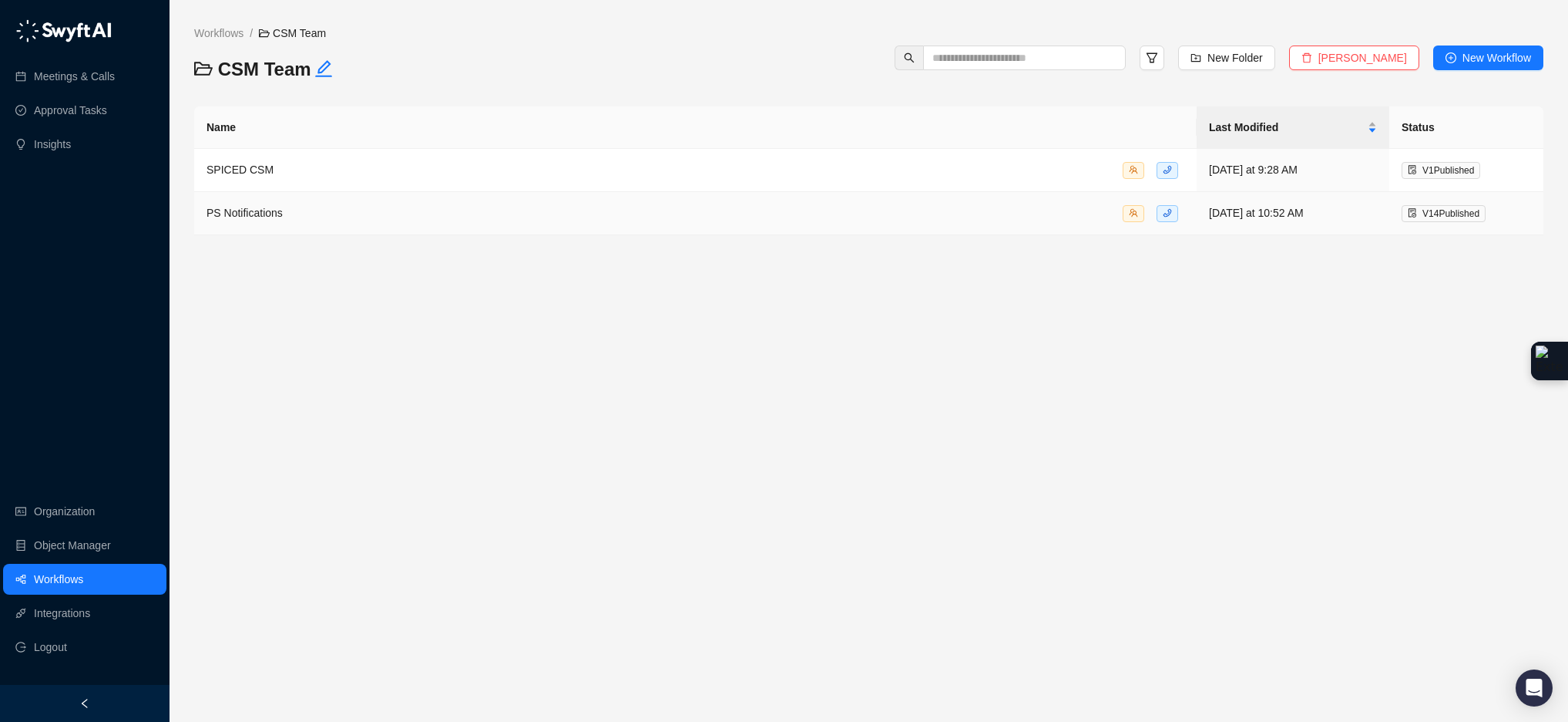
click at [335, 212] on div "PS Notifications" at bounding box center [695, 213] width 978 height 17
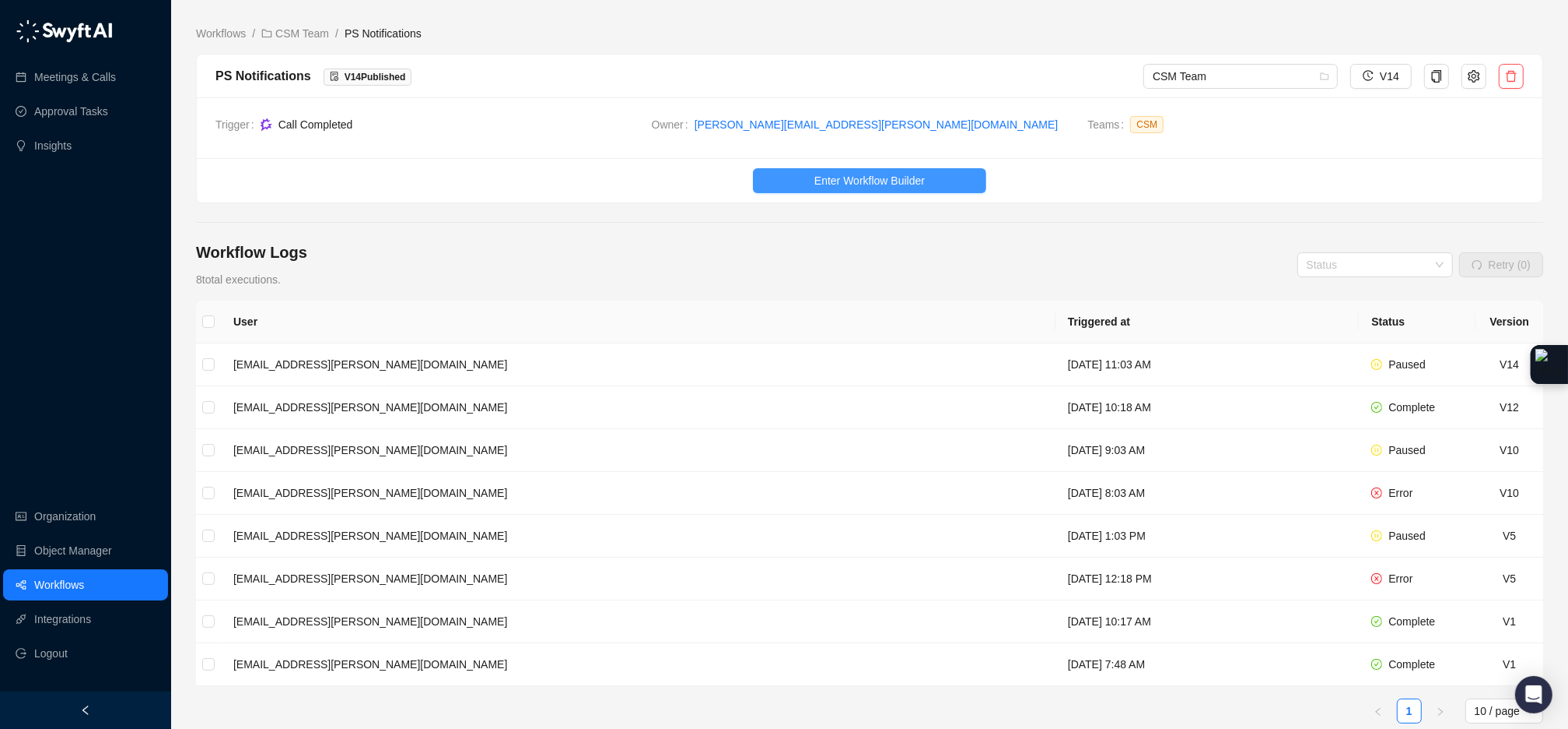
click at [847, 174] on span "Enter Workflow Builder" at bounding box center [870, 180] width 110 height 17
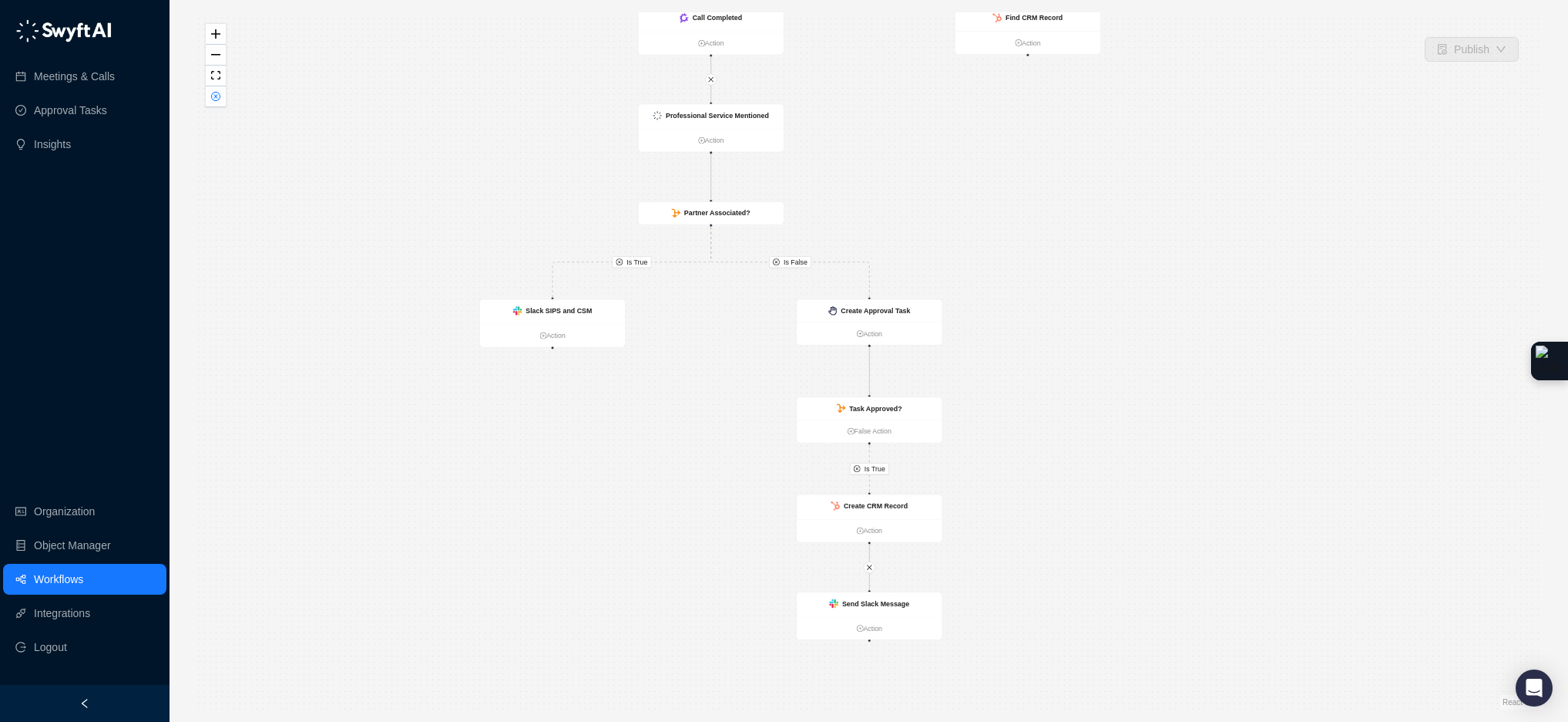
drag, startPoint x: 975, startPoint y: 231, endPoint x: 848, endPoint y: 180, distance: 136.9
click at [886, 193] on div "Is True Is True Is False Call Completed Action Slack SIPS and CSM Action Create…" at bounding box center [869, 361] width 1349 height 697
click at [745, 131] on link "Action" at bounding box center [696, 137] width 145 height 11
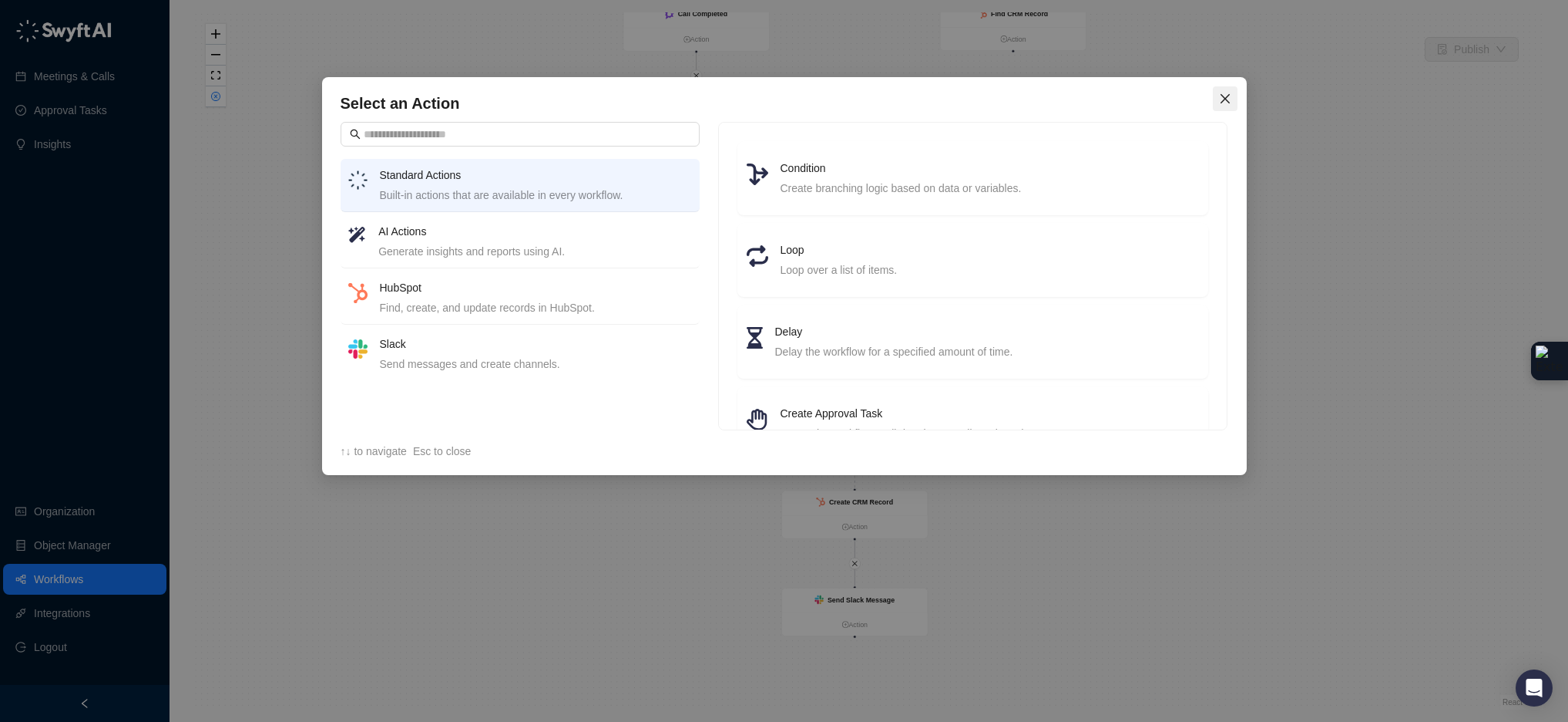
click at [1231, 96] on span "Close" at bounding box center [1225, 99] width 24 height 13
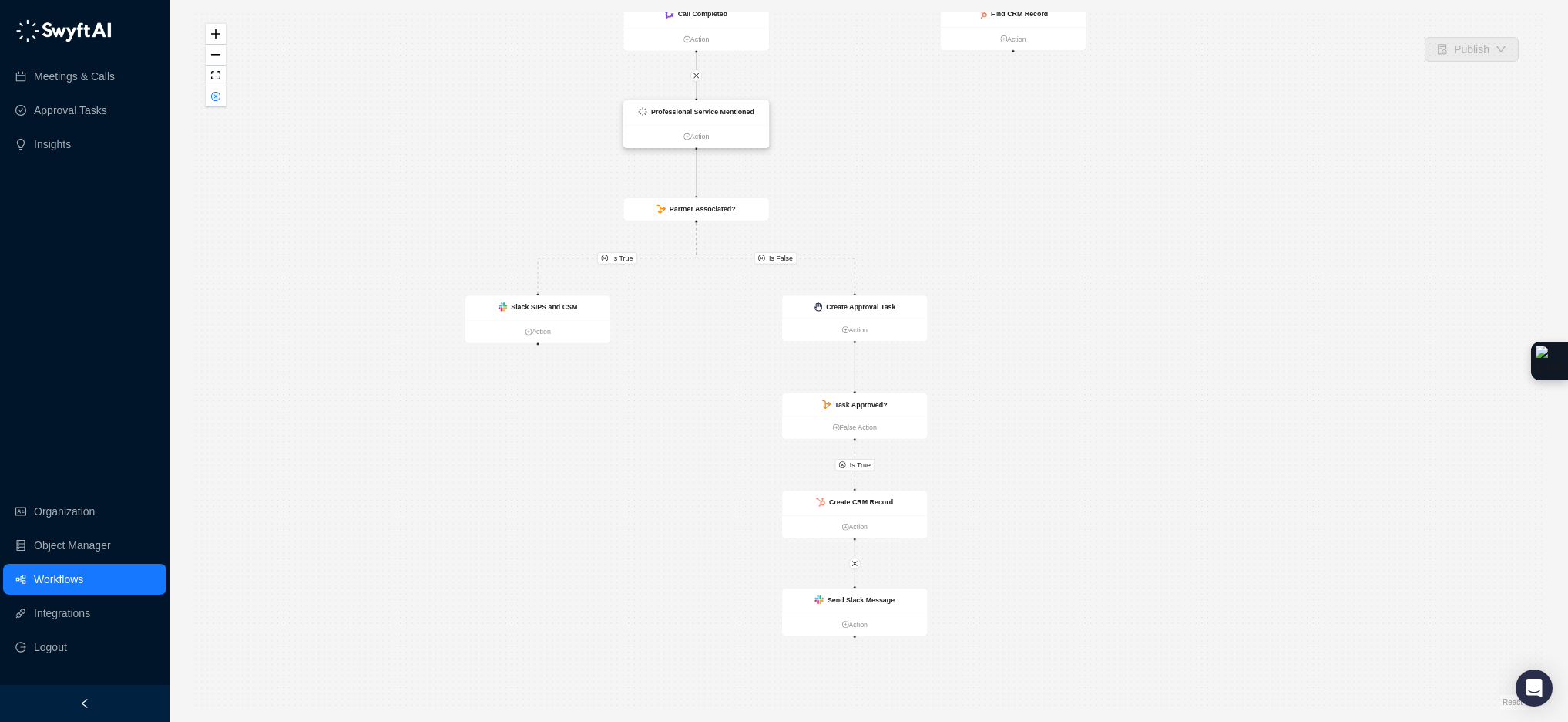
click at [696, 113] on strong "Professional Service Mentioned" at bounding box center [703, 112] width 104 height 8
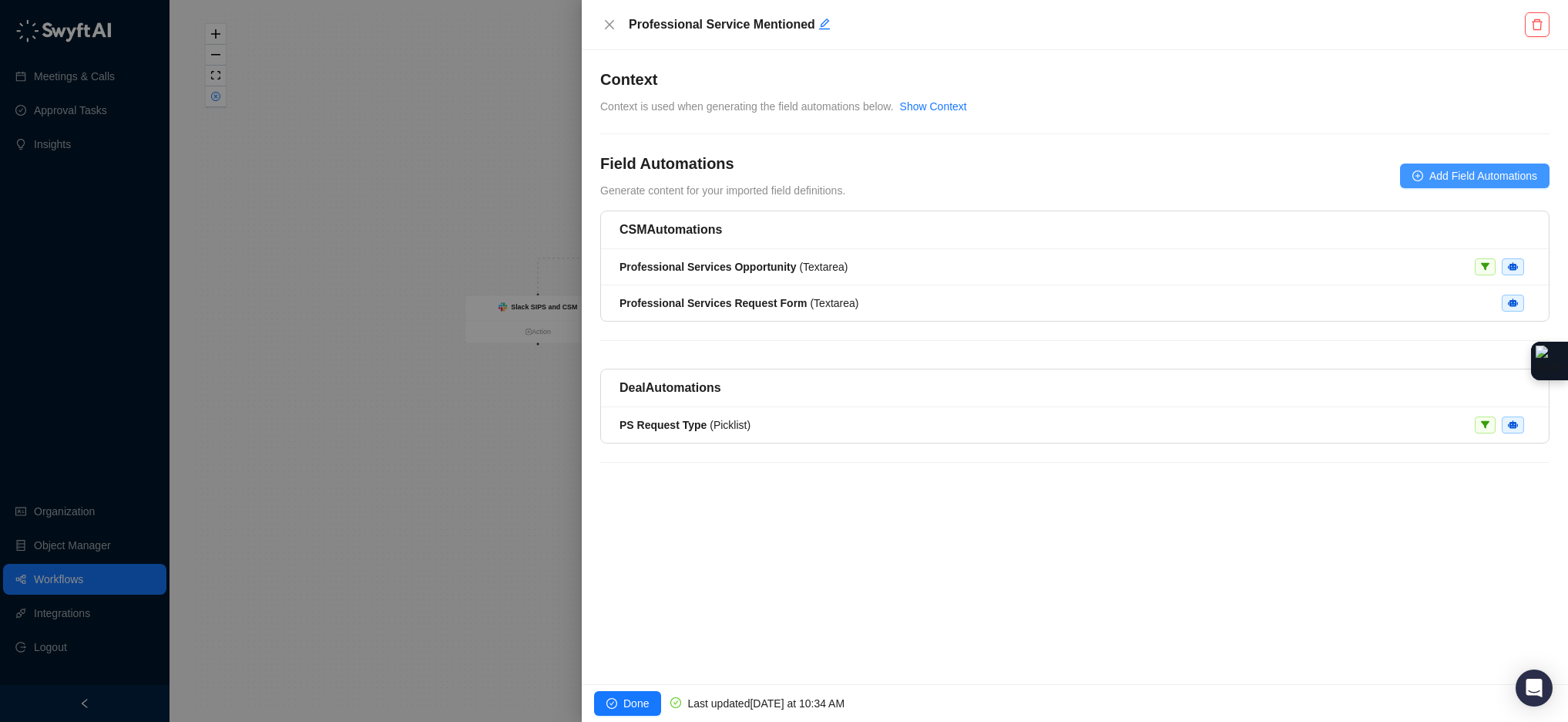
click at [1467, 170] on span "Add Field Automations" at bounding box center [1483, 176] width 107 height 17
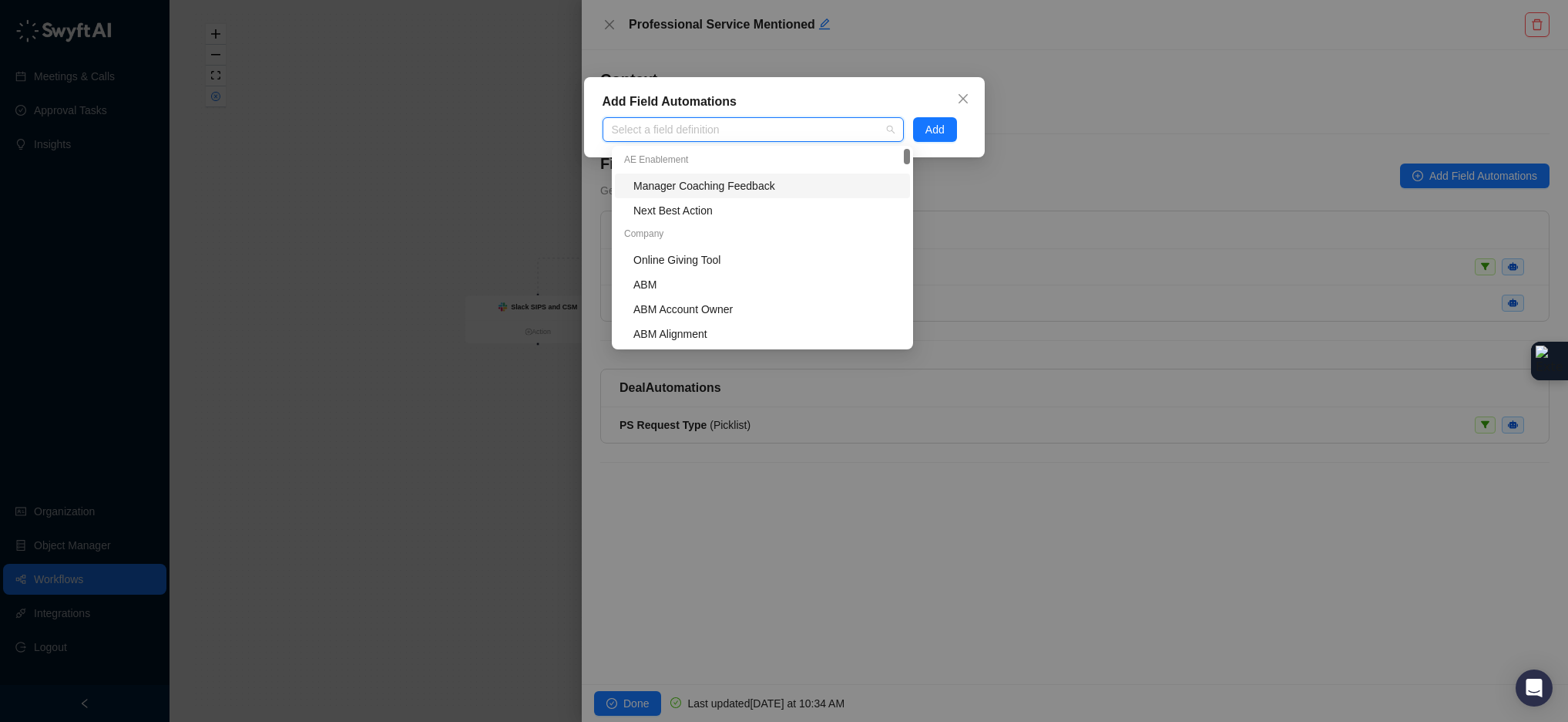
type input "**********"
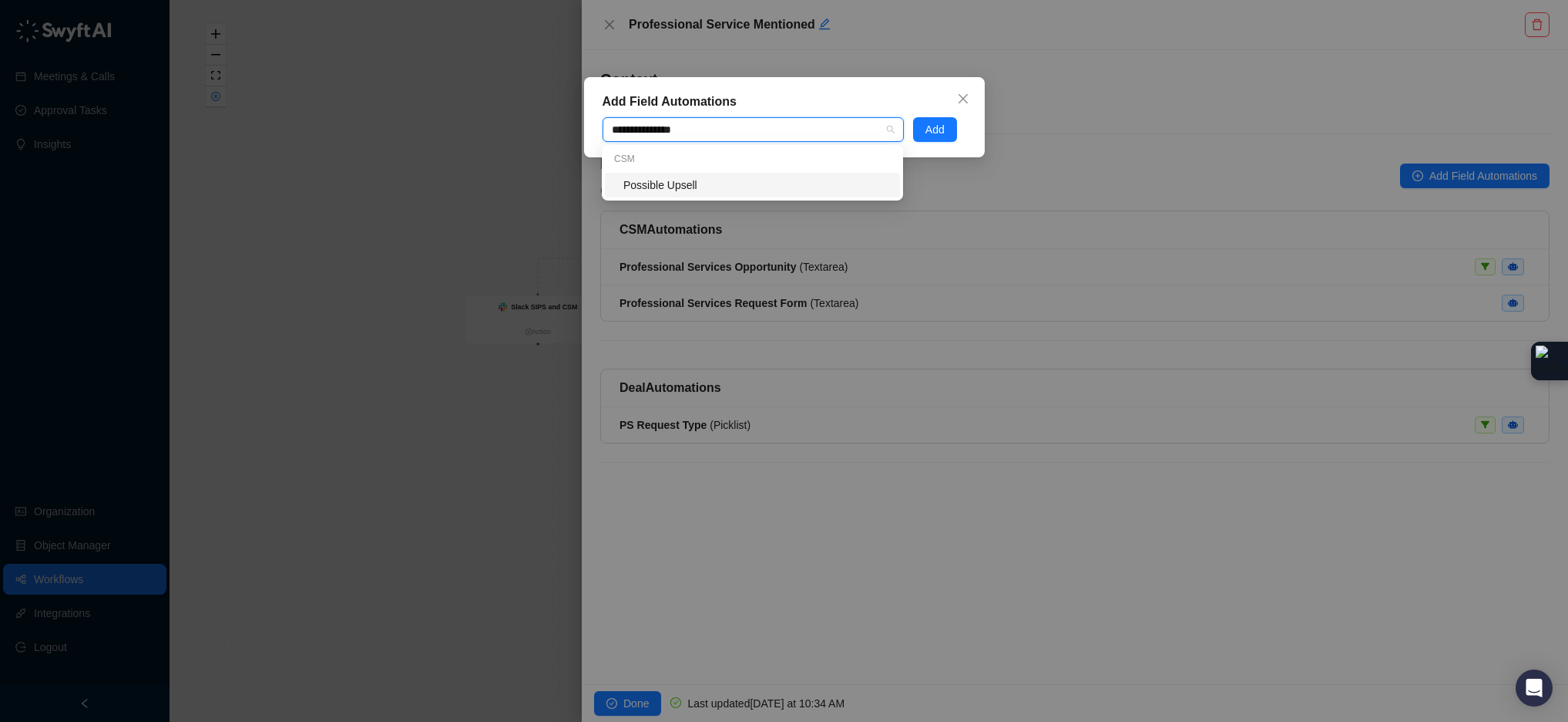
click at [756, 178] on div "Possible Upsell" at bounding box center [757, 184] width 267 height 17
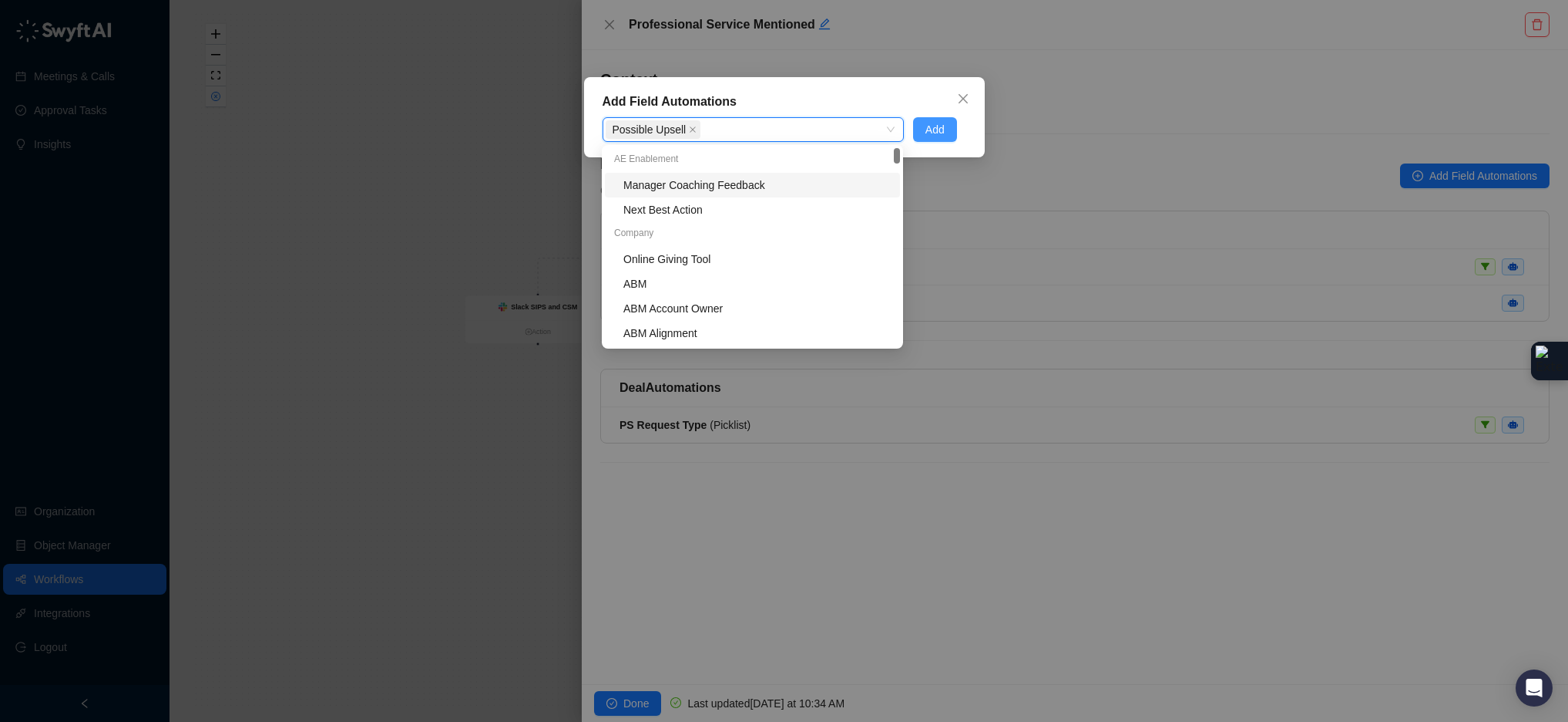
click at [941, 138] on button "Add" at bounding box center [935, 129] width 44 height 25
